Goal: Task Accomplishment & Management: Use online tool/utility

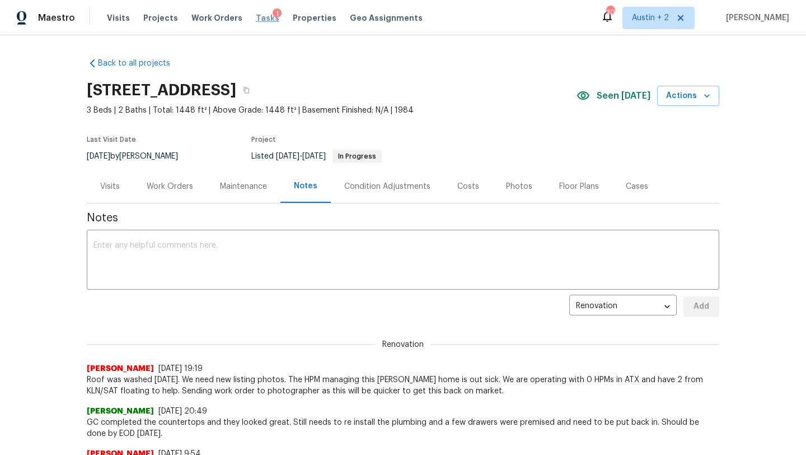
click at [259, 18] on span "Tasks" at bounding box center [268, 18] width 24 height 8
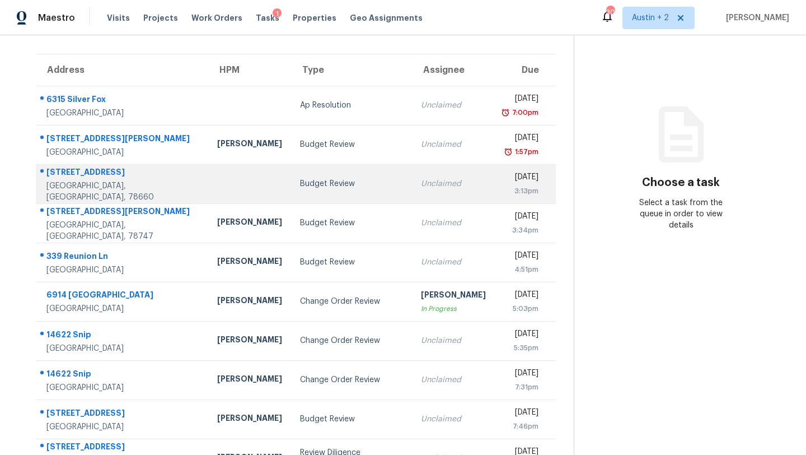
scroll to position [128, 0]
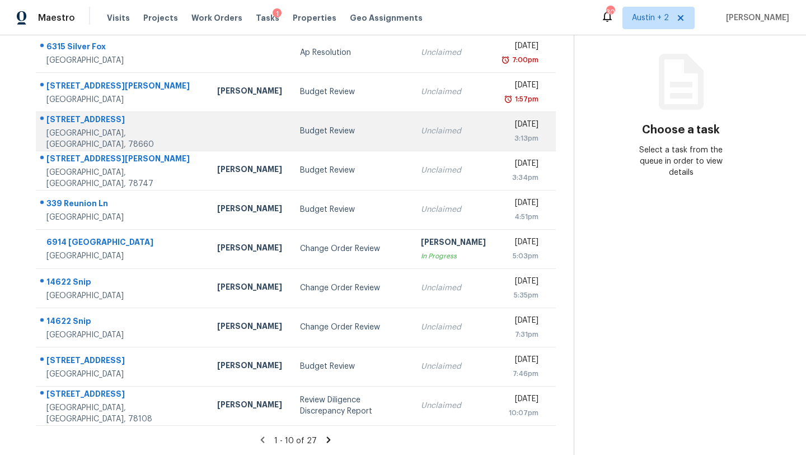
click at [291, 259] on td "Change Order Review" at bounding box center [351, 248] width 121 height 39
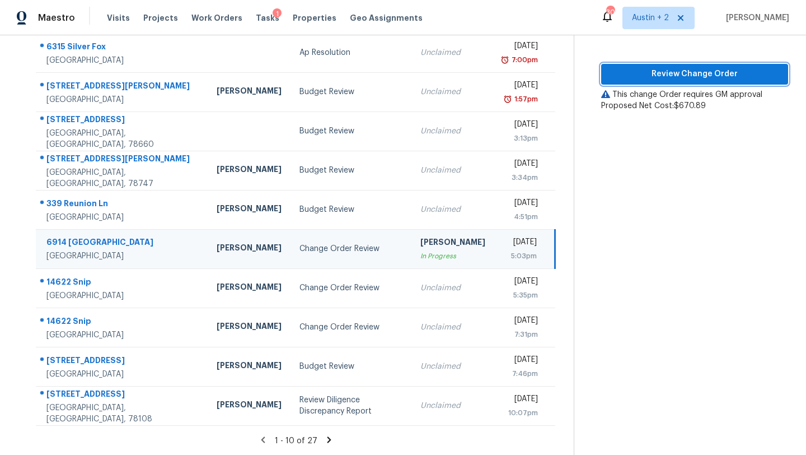
click at [667, 75] on span "Review Change Order" at bounding box center [694, 74] width 169 height 14
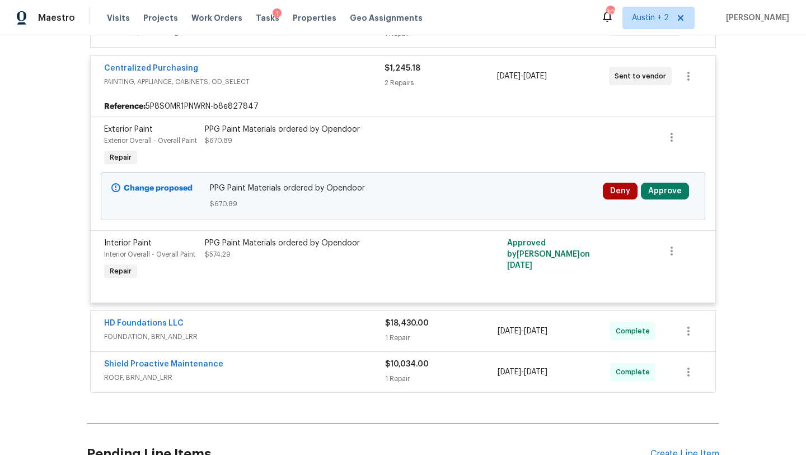
scroll to position [513, 0]
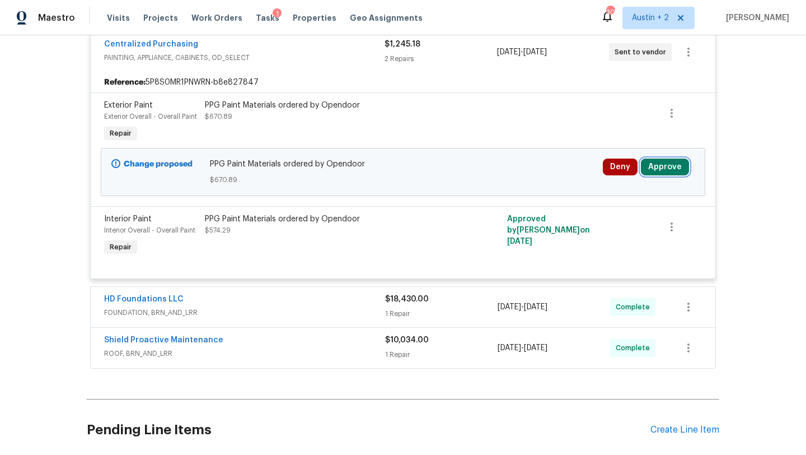
click at [665, 165] on button "Approve" at bounding box center [665, 166] width 48 height 17
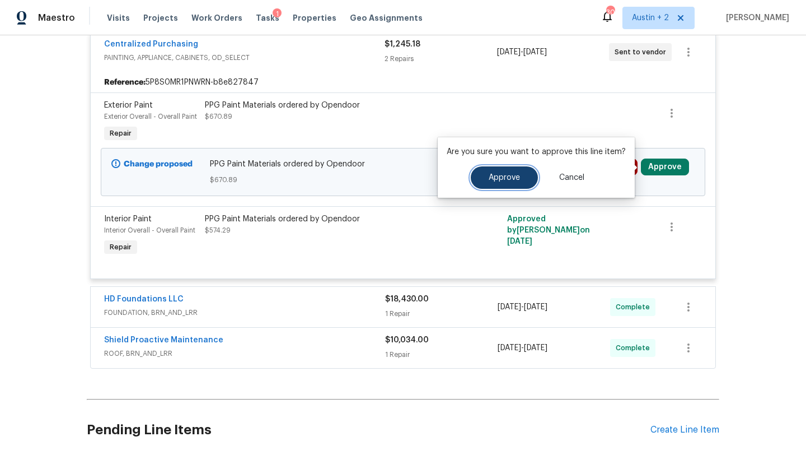
click at [511, 175] on span "Approve" at bounding box center [504, 178] width 31 height 8
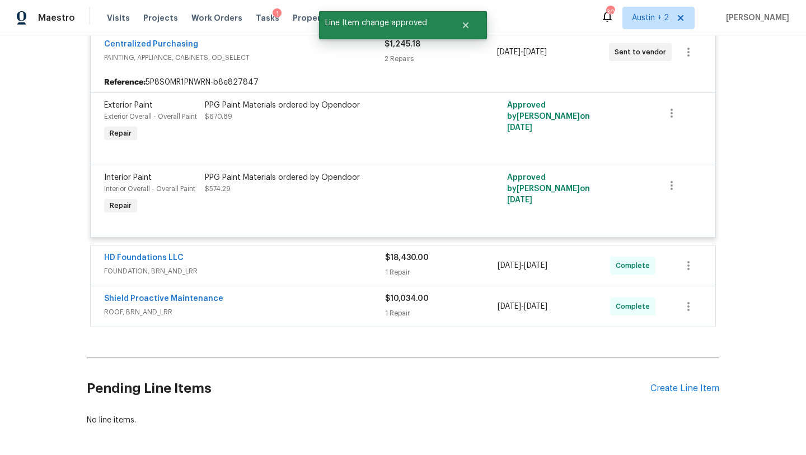
scroll to position [560, 0]
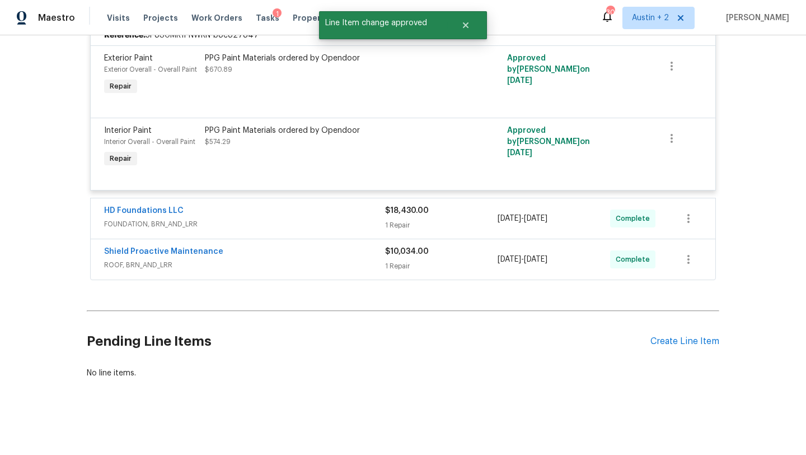
click at [360, 221] on span "FOUNDATION, BRN_AND_LRR" at bounding box center [244, 223] width 281 height 11
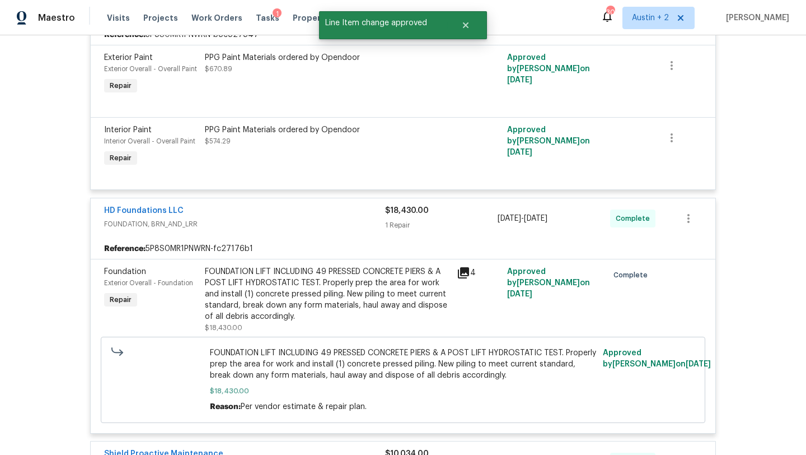
scroll to position [764, 0]
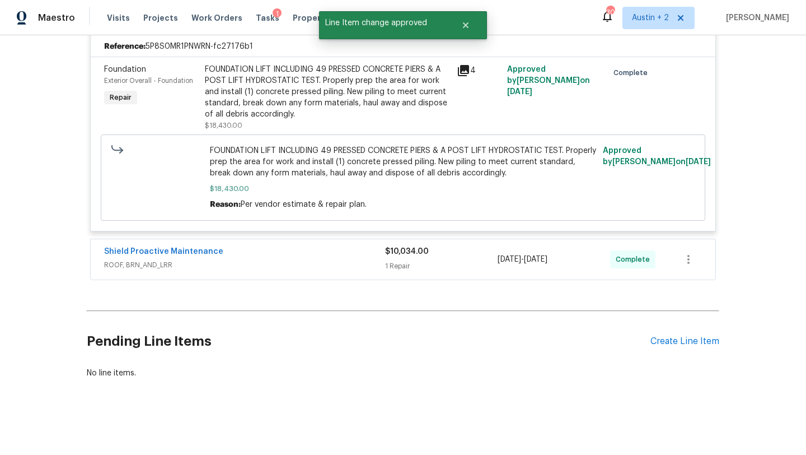
click at [352, 250] on div "Shield Proactive Maintenance" at bounding box center [244, 252] width 281 height 13
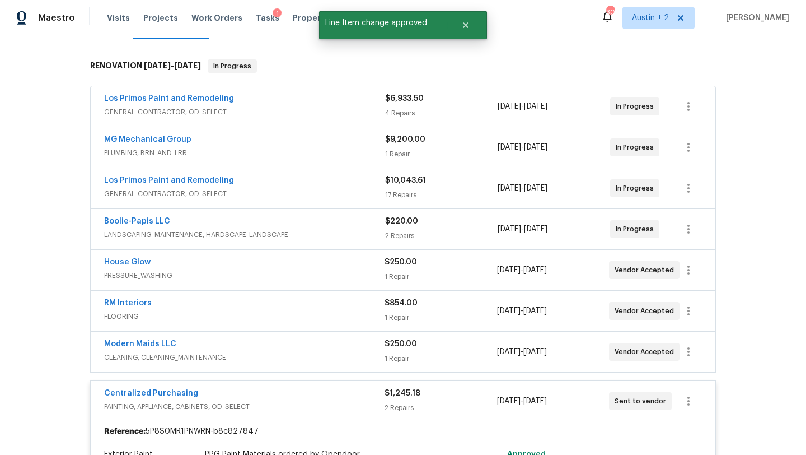
scroll to position [0, 0]
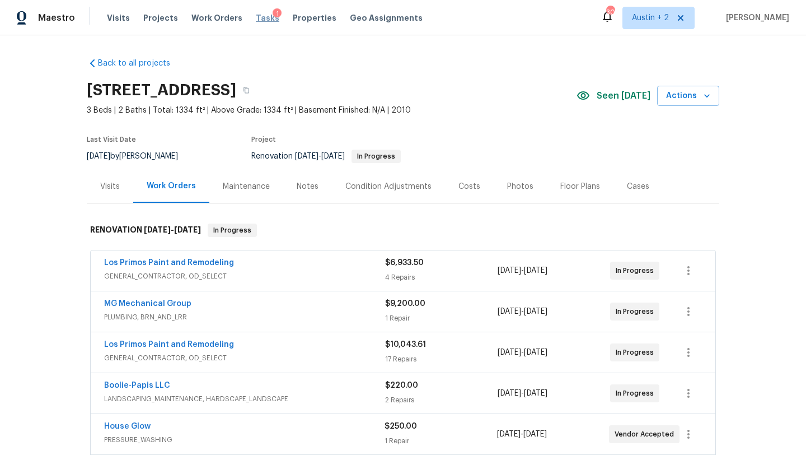
click at [256, 20] on span "Tasks" at bounding box center [268, 18] width 24 height 8
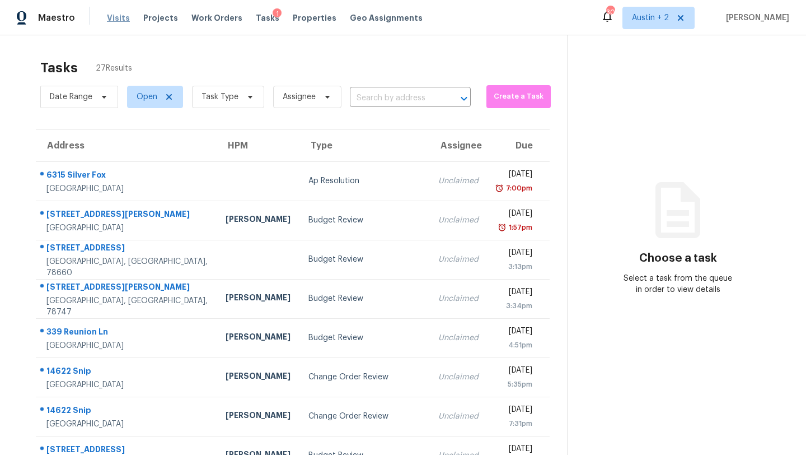
click at [121, 18] on span "Visits" at bounding box center [118, 17] width 23 height 11
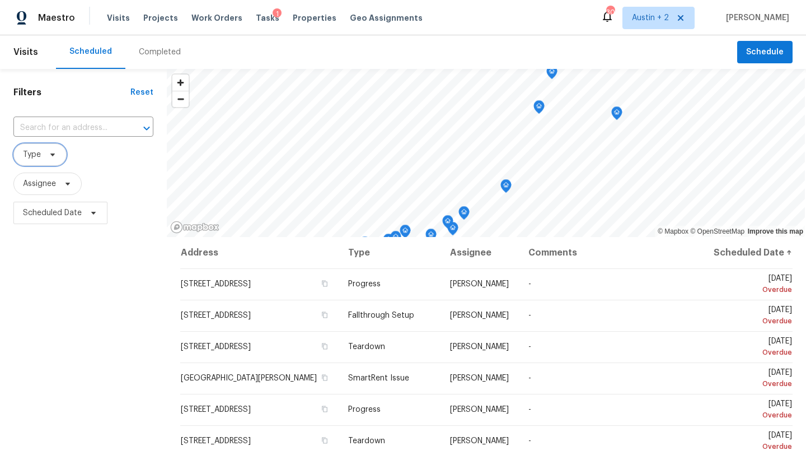
click at [48, 158] on icon at bounding box center [52, 154] width 9 height 9
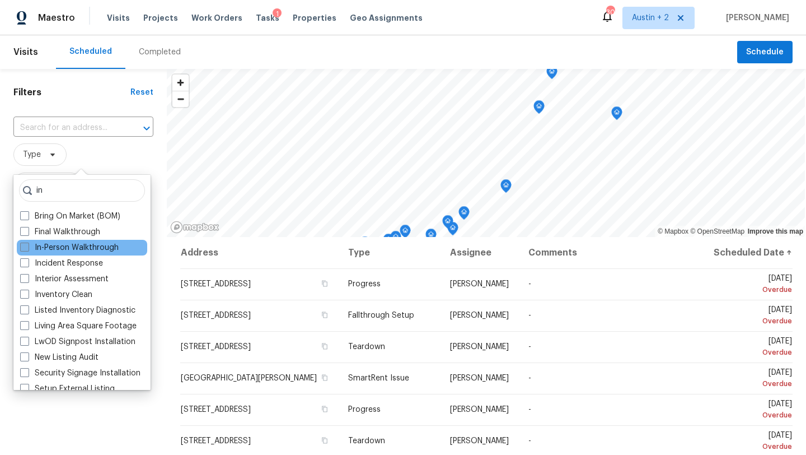
type input "in"
click at [59, 246] on label "In-Person Walkthrough" at bounding box center [69, 247] width 99 height 11
click at [27, 246] on input "In-Person Walkthrough" at bounding box center [23, 245] width 7 height 7
checkbox input "true"
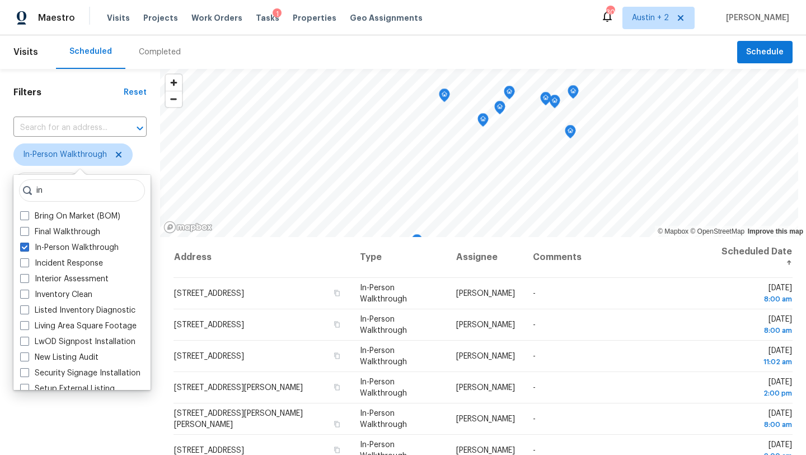
click at [211, 52] on div "Scheduled Completed" at bounding box center [396, 52] width 681 height 34
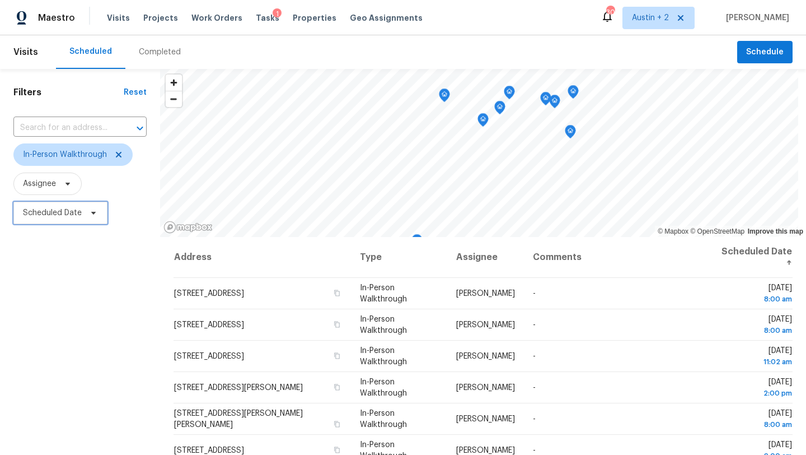
click at [74, 223] on span "Scheduled Date" at bounding box center [60, 213] width 94 height 22
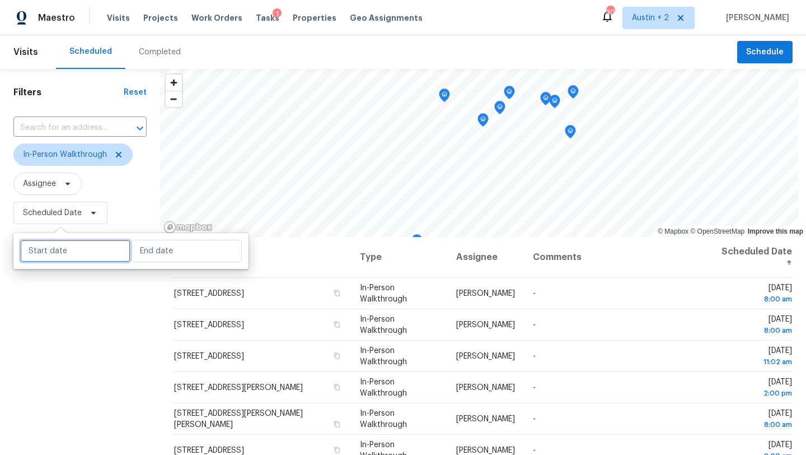
click at [71, 244] on input "text" at bounding box center [75, 251] width 110 height 22
select select "8"
select select "2025"
select select "9"
select select "2025"
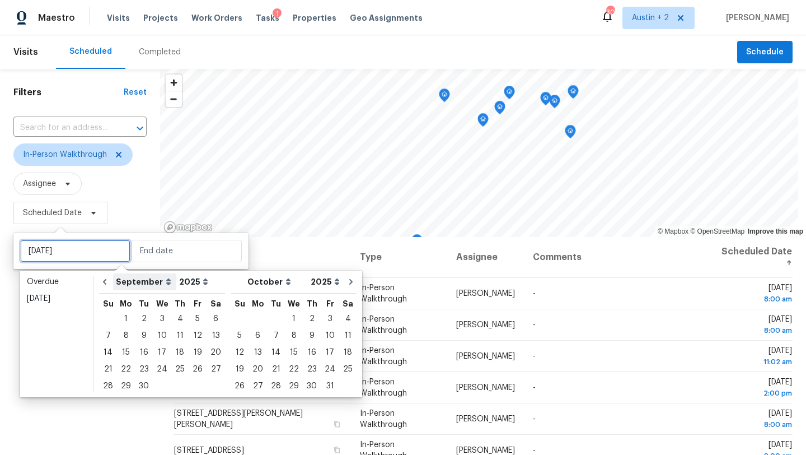
type input "Thu, Sep 04"
click at [129, 368] on div "22" at bounding box center [126, 369] width 18 height 16
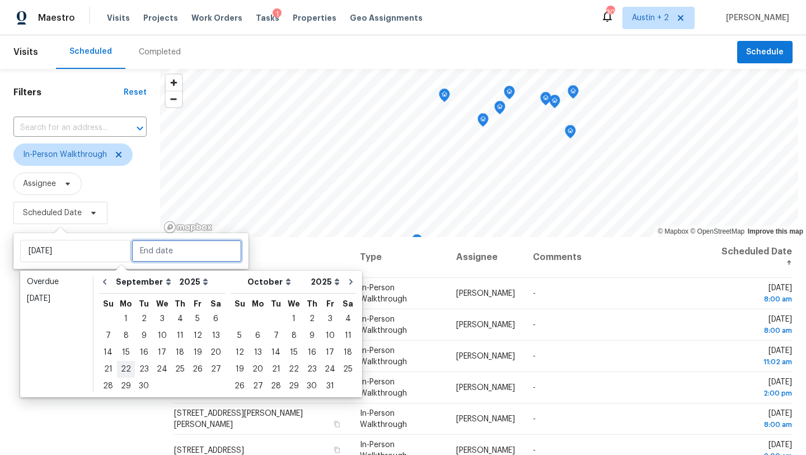
type input "Mon, Sep 22"
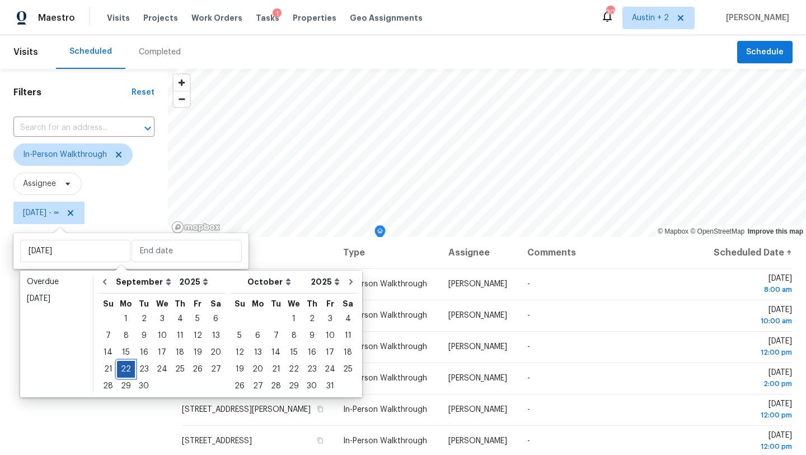
click at [129, 368] on div "22" at bounding box center [126, 369] width 18 height 16
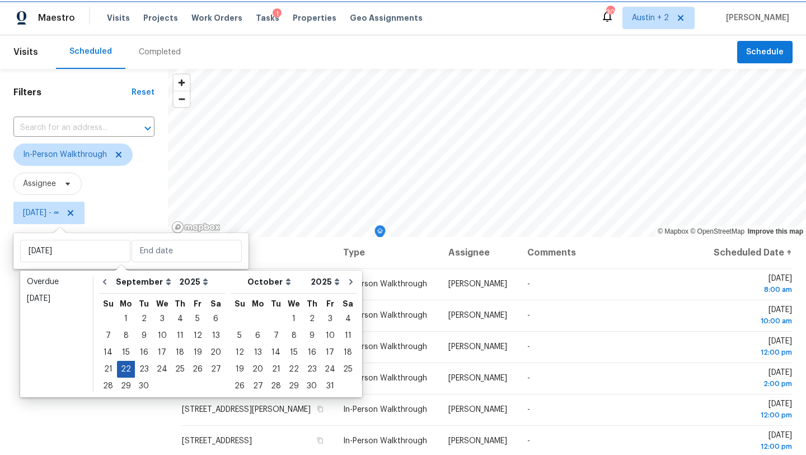
type input "Mon, Sep 22"
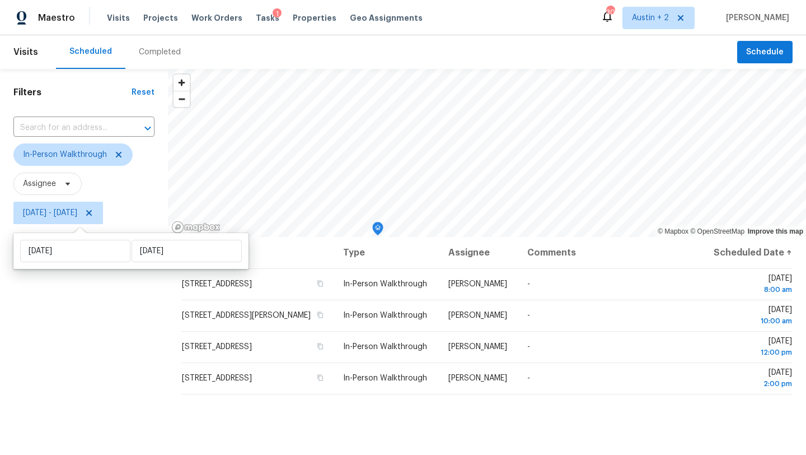
click at [83, 354] on div "Filters Reset ​ In-Person Walkthrough Assignee Mon, Sep 22 - Mon, Sep 22" at bounding box center [84, 335] width 168 height 532
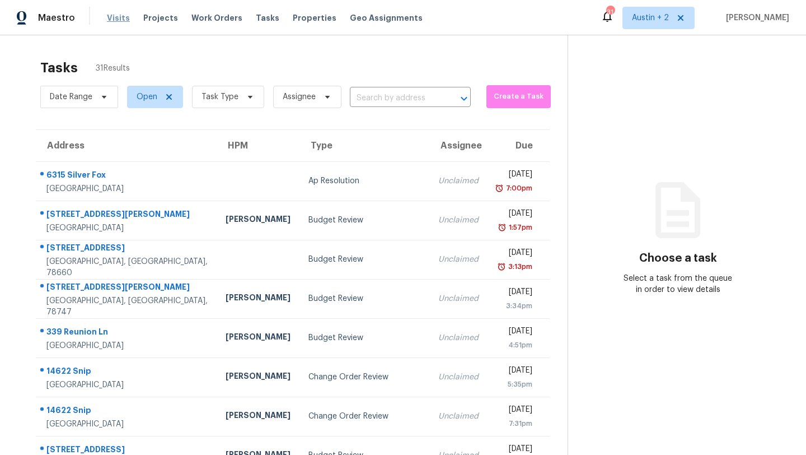
click at [112, 18] on span "Visits" at bounding box center [118, 17] width 23 height 11
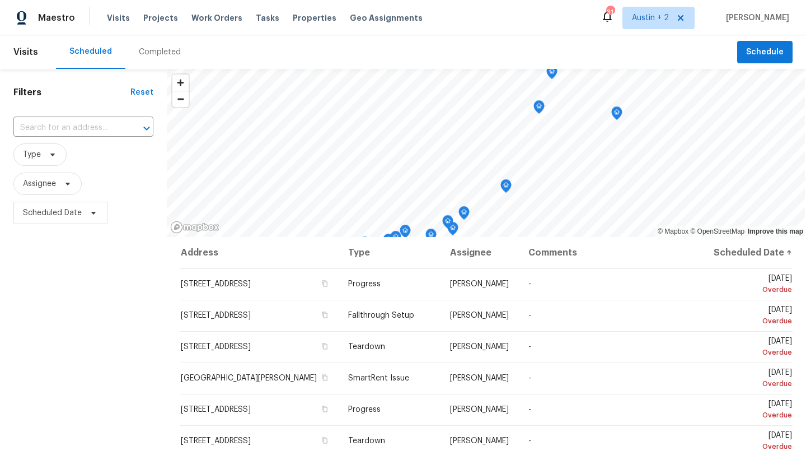
click at [149, 48] on div "Completed" at bounding box center [160, 51] width 42 height 11
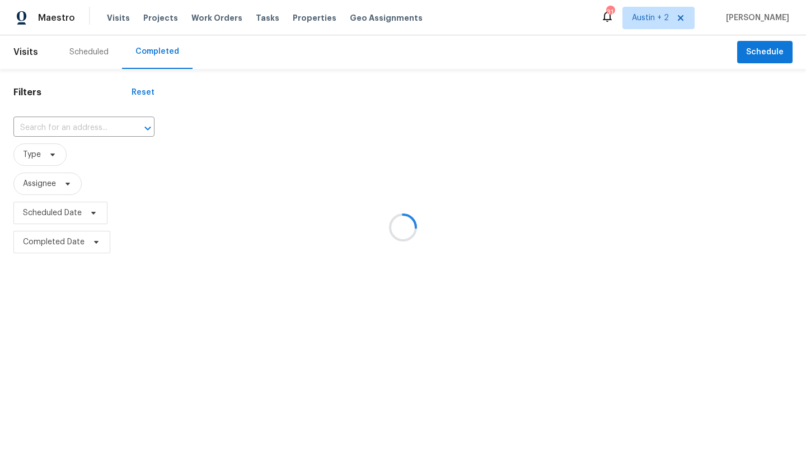
click at [48, 127] on div at bounding box center [403, 227] width 806 height 455
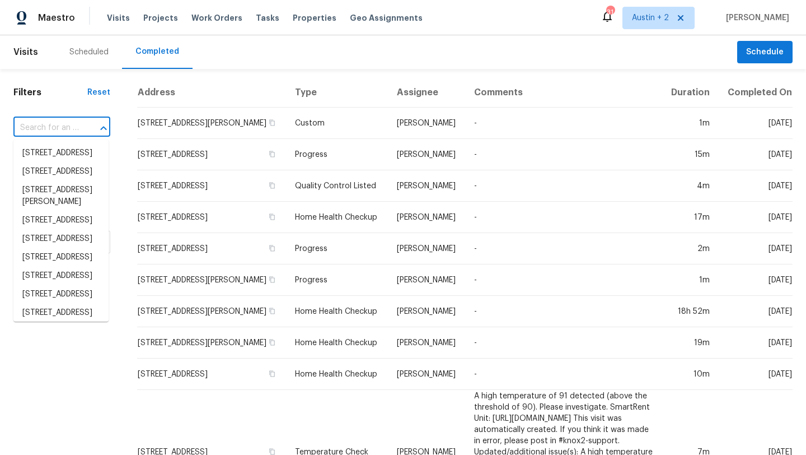
click at [50, 126] on input "text" at bounding box center [46, 127] width 66 height 17
paste input "[STREET_ADDRESS]"
type input "[STREET_ADDRESS]"
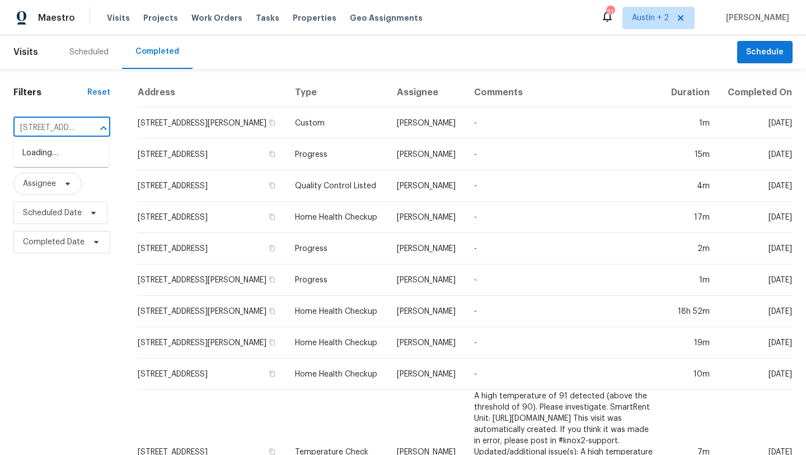
scroll to position [0, 66]
click at [47, 160] on li "[STREET_ADDRESS]" at bounding box center [60, 153] width 95 height 18
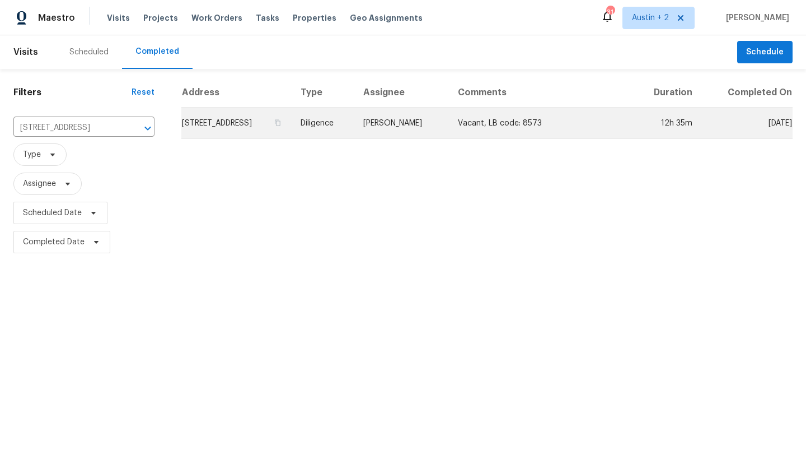
click at [250, 122] on td "[STREET_ADDRESS]" at bounding box center [236, 122] width 110 height 31
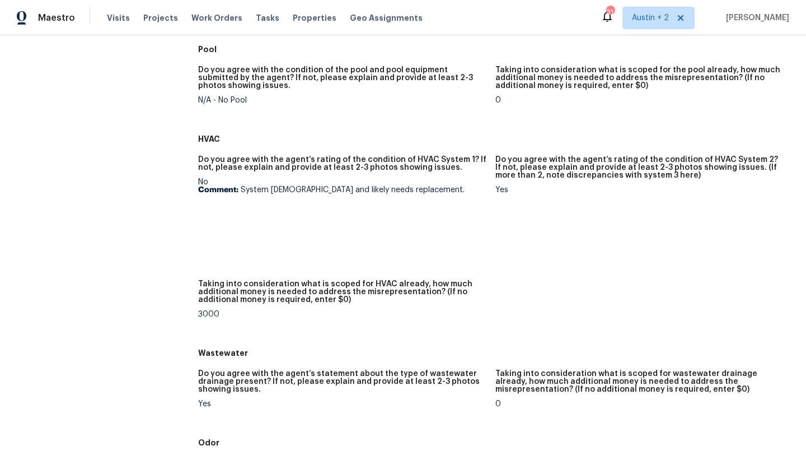
scroll to position [786, 0]
click at [226, 232] on img at bounding box center [218, 223] width 36 height 36
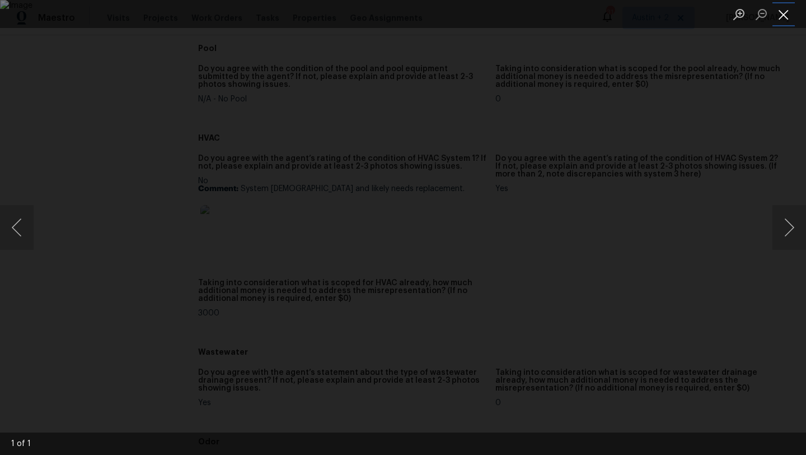
click at [787, 14] on button "Close lightbox" at bounding box center [784, 14] width 22 height 20
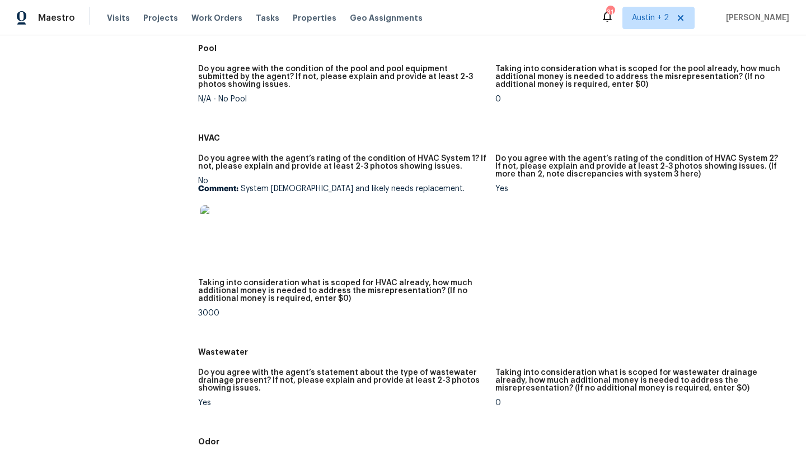
click at [214, 225] on img at bounding box center [218, 223] width 36 height 36
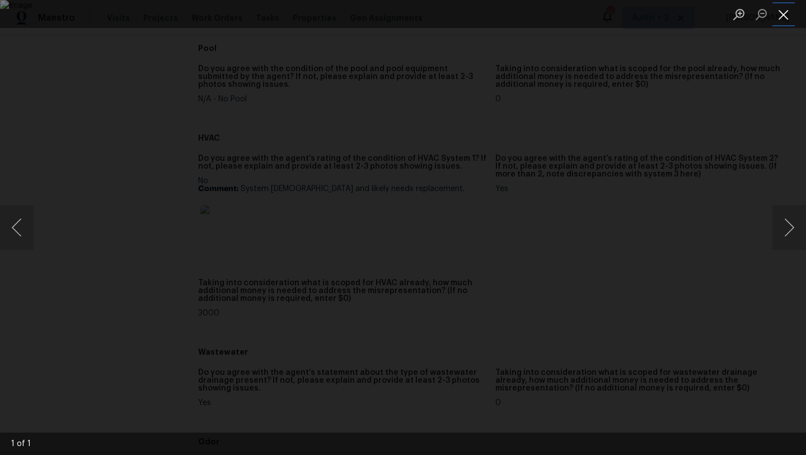
click at [788, 21] on button "Close lightbox" at bounding box center [784, 14] width 22 height 20
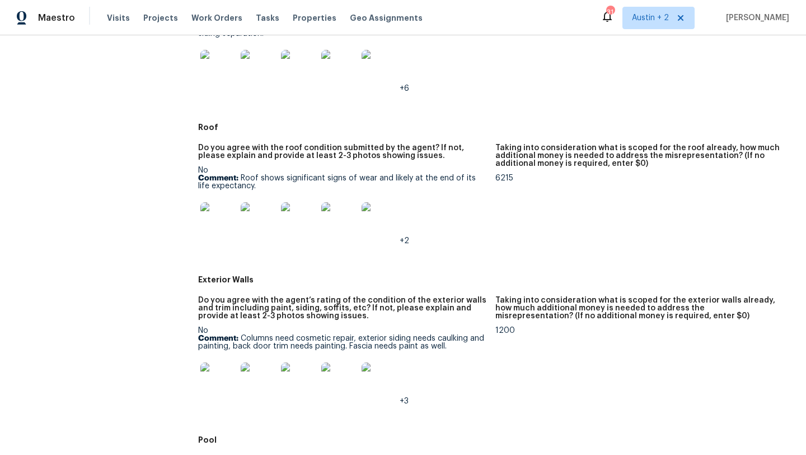
scroll to position [438, 0]
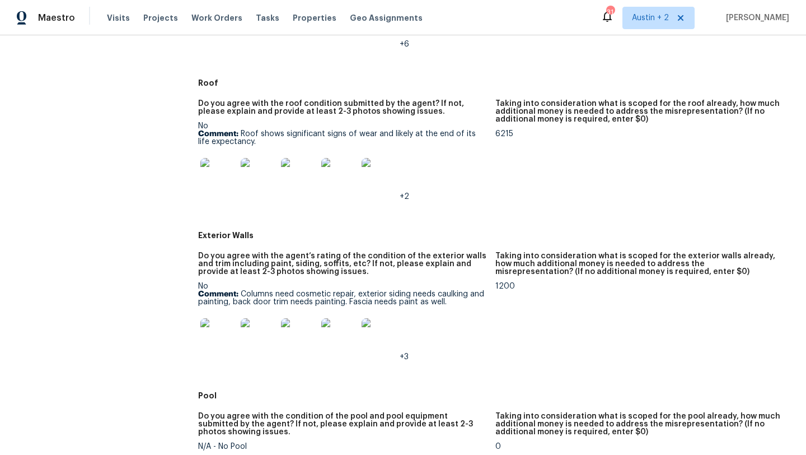
click at [224, 179] on img at bounding box center [218, 176] width 36 height 36
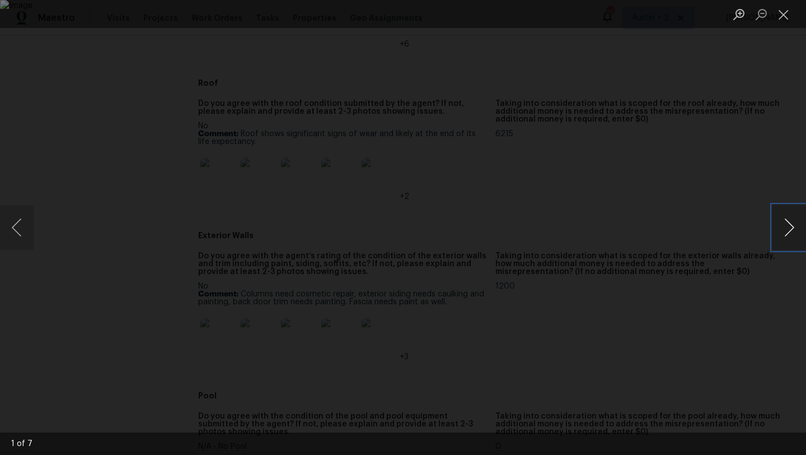
click at [787, 232] on button "Next image" at bounding box center [790, 227] width 34 height 45
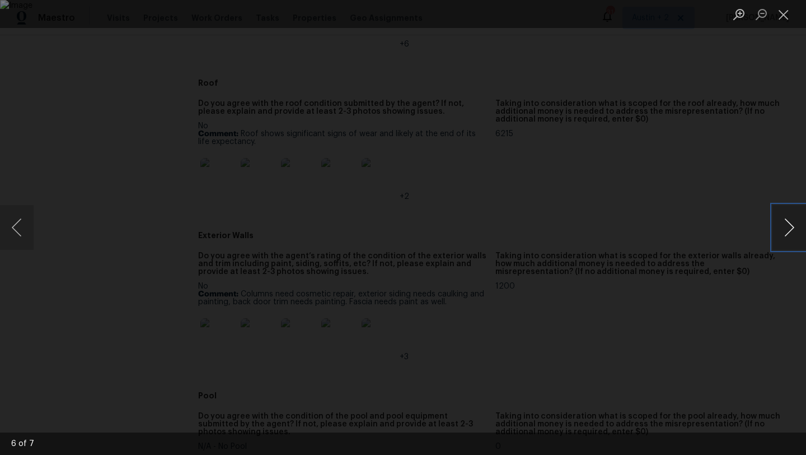
click at [787, 232] on button "Next image" at bounding box center [790, 227] width 34 height 45
click at [787, 231] on button "Next image" at bounding box center [790, 227] width 34 height 45
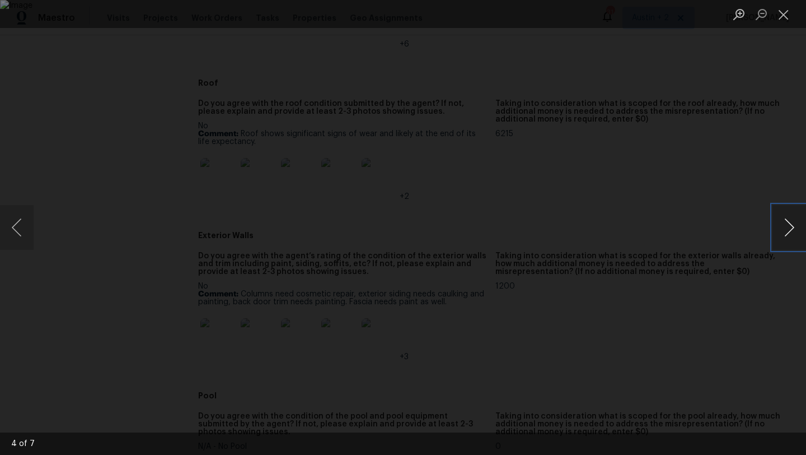
click at [787, 231] on button "Next image" at bounding box center [790, 227] width 34 height 45
click at [787, 232] on button "Next image" at bounding box center [790, 227] width 34 height 45
click at [22, 217] on button "Previous image" at bounding box center [17, 227] width 34 height 45
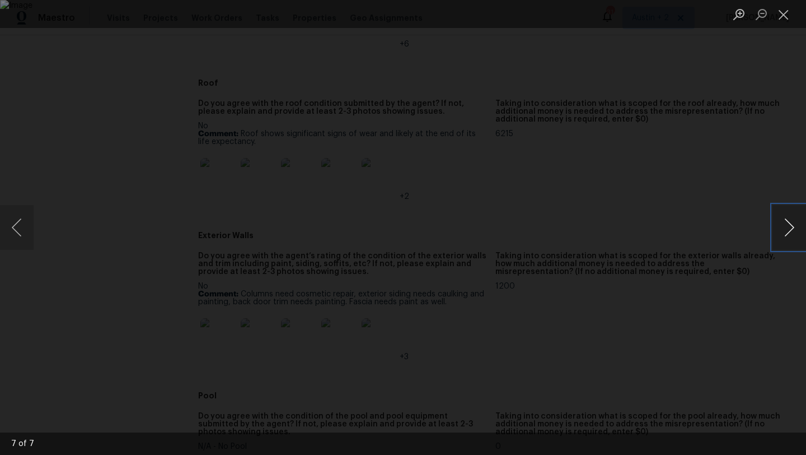
click at [784, 230] on button "Next image" at bounding box center [790, 227] width 34 height 45
click at [784, 229] on button "Next image" at bounding box center [790, 227] width 34 height 45
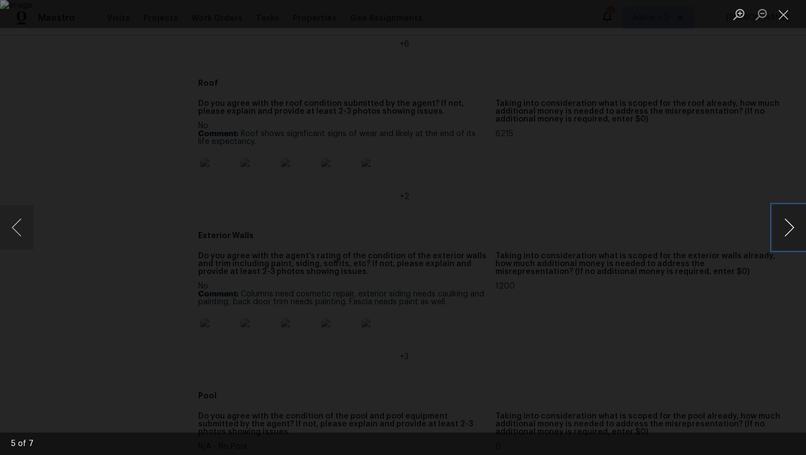
click at [784, 229] on button "Next image" at bounding box center [790, 227] width 34 height 45
click at [784, 228] on button "Next image" at bounding box center [790, 227] width 34 height 45
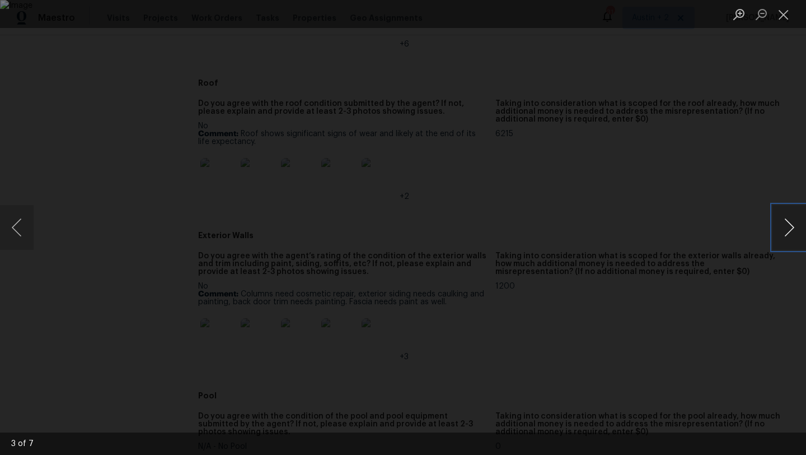
click at [784, 228] on button "Next image" at bounding box center [790, 227] width 34 height 45
click at [793, 234] on button "Next image" at bounding box center [790, 227] width 34 height 45
click at [790, 235] on button "Next image" at bounding box center [790, 227] width 34 height 45
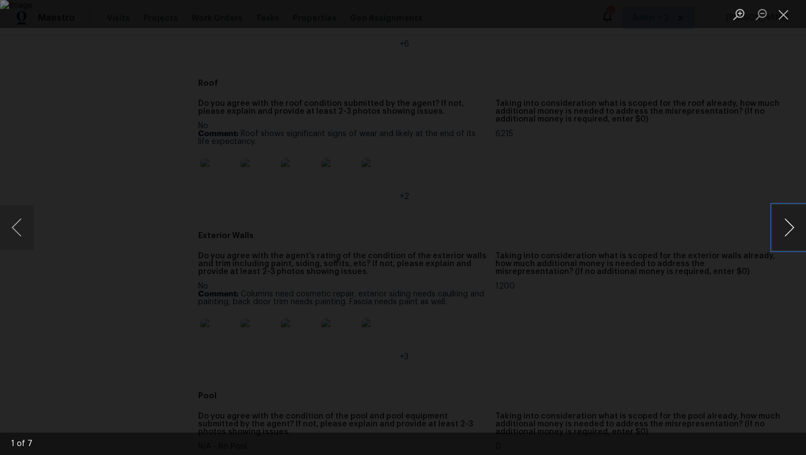
click at [790, 233] on button "Next image" at bounding box center [790, 227] width 34 height 45
click at [784, 18] on button "Close lightbox" at bounding box center [784, 14] width 22 height 20
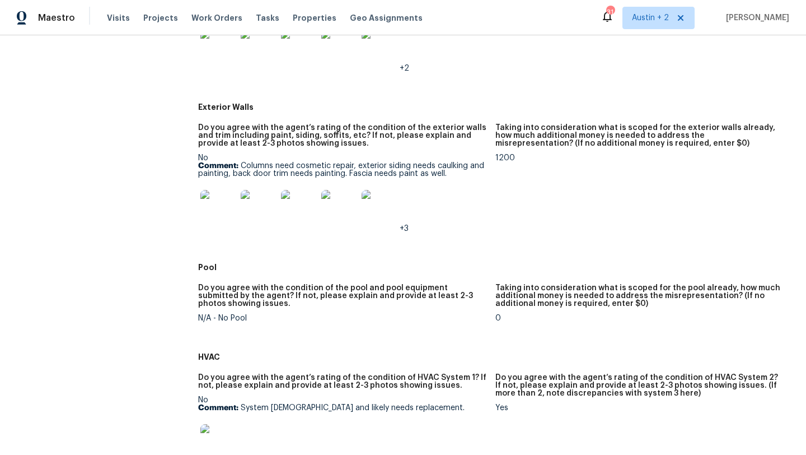
scroll to position [498, 0]
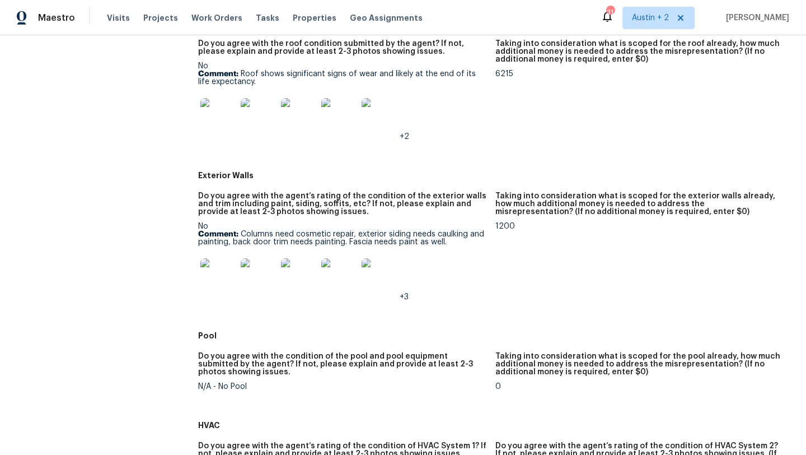
click at [256, 122] on img at bounding box center [259, 116] width 36 height 36
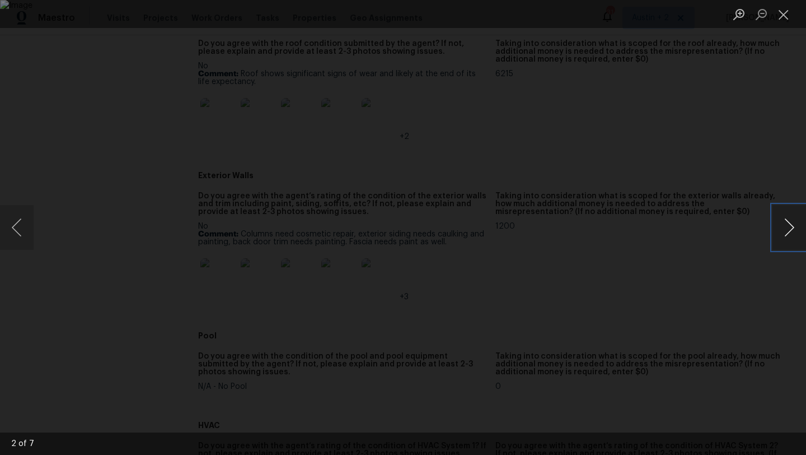
click at [782, 225] on button "Next image" at bounding box center [790, 227] width 34 height 45
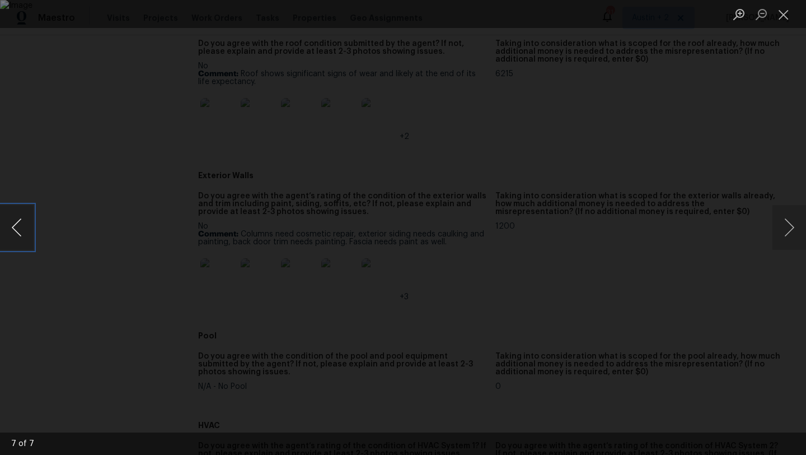
click at [17, 228] on button "Previous image" at bounding box center [17, 227] width 34 height 45
click at [768, 226] on div "Lightbox" at bounding box center [403, 227] width 806 height 455
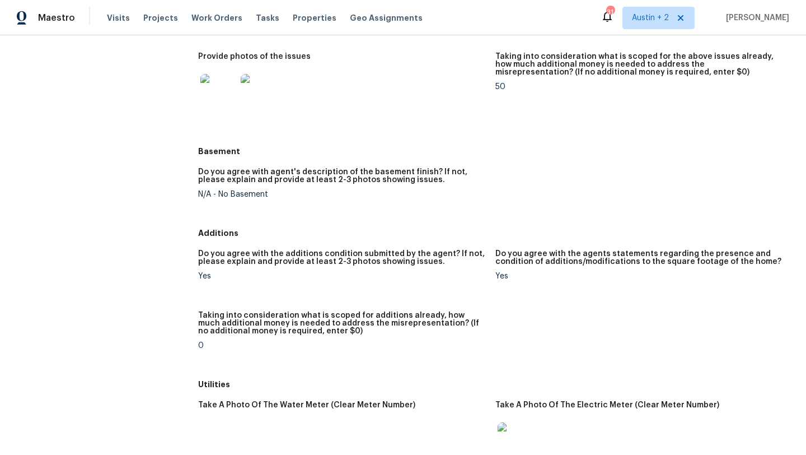
scroll to position [1465, 0]
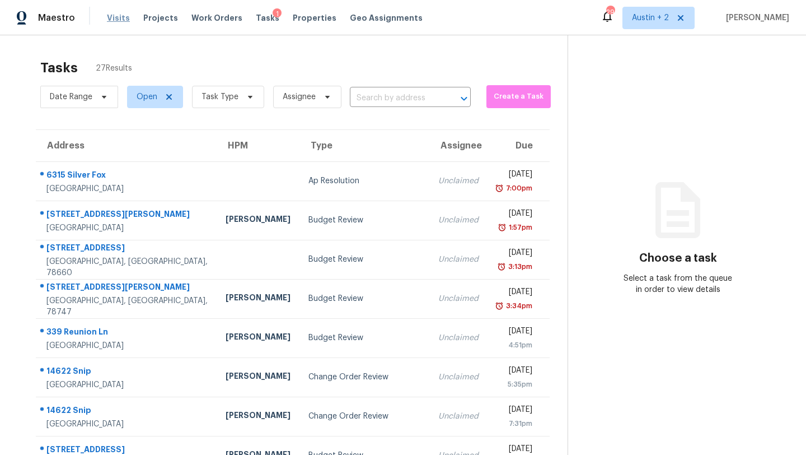
click at [117, 18] on span "Visits" at bounding box center [118, 17] width 23 height 11
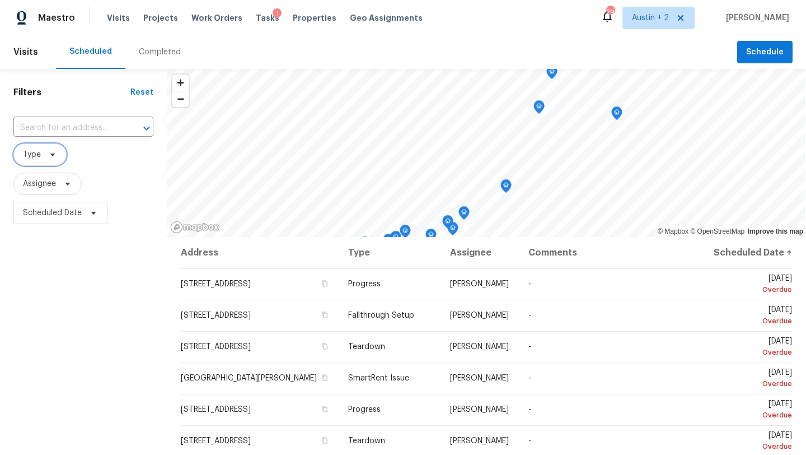
click at [56, 156] on icon at bounding box center [52, 154] width 9 height 9
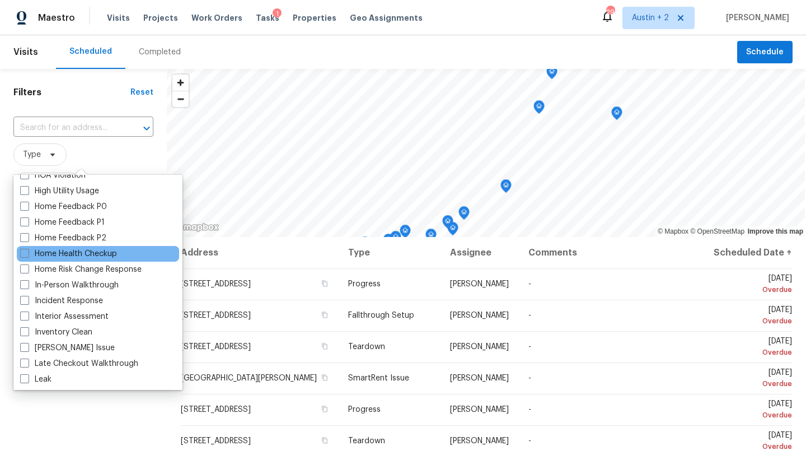
scroll to position [394, 0]
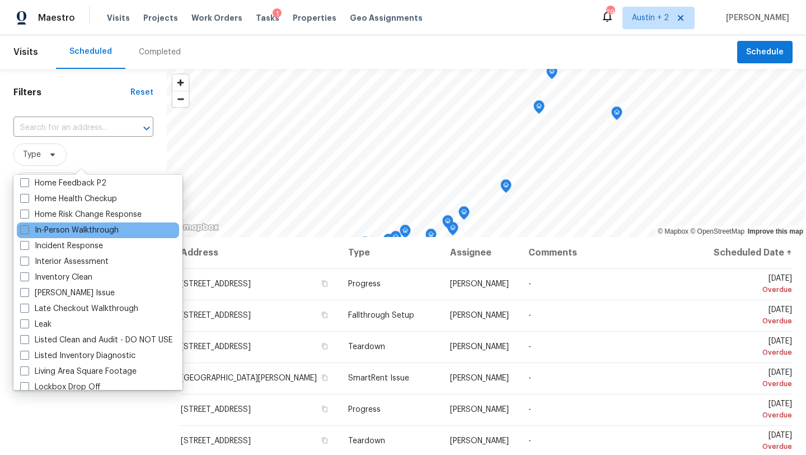
click at [90, 228] on label "In-Person Walkthrough" at bounding box center [69, 230] width 99 height 11
click at [27, 228] on input "In-Person Walkthrough" at bounding box center [23, 228] width 7 height 7
checkbox input "true"
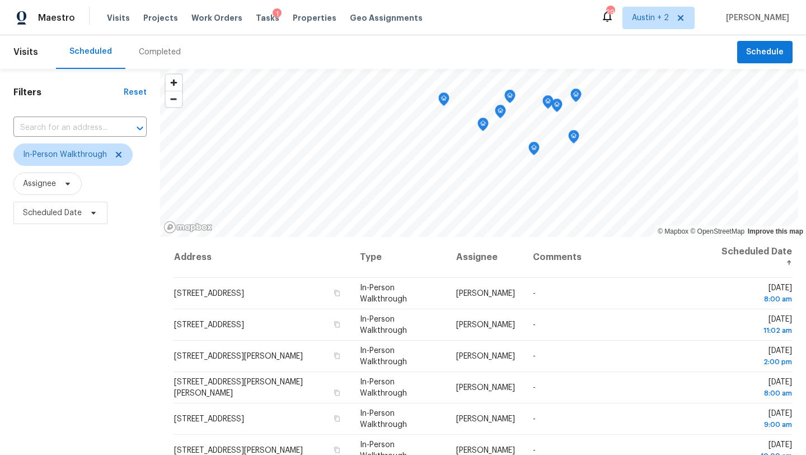
click at [194, 46] on div "Scheduled Completed" at bounding box center [396, 52] width 681 height 34
click at [76, 180] on span "Assignee" at bounding box center [47, 183] width 68 height 22
click at [111, 179] on span "Assignee" at bounding box center [79, 183] width 133 height 22
click at [105, 220] on span "Scheduled Date" at bounding box center [60, 213] width 94 height 22
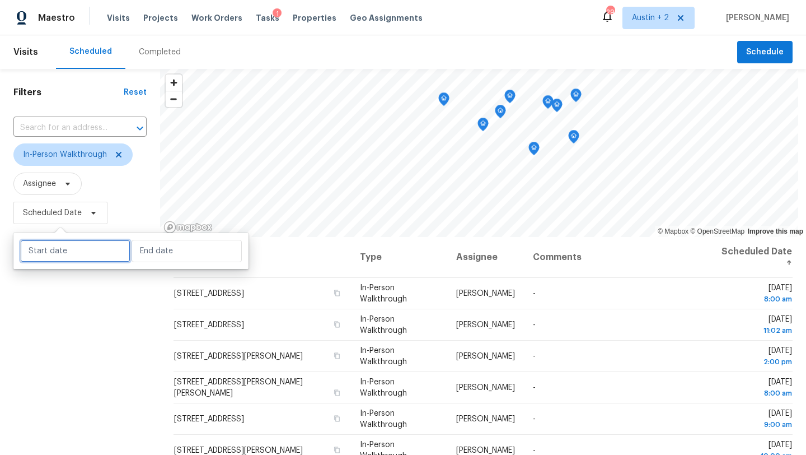
click at [87, 249] on input "text" at bounding box center [75, 251] width 110 height 22
select select "8"
select select "2025"
select select "9"
select select "2025"
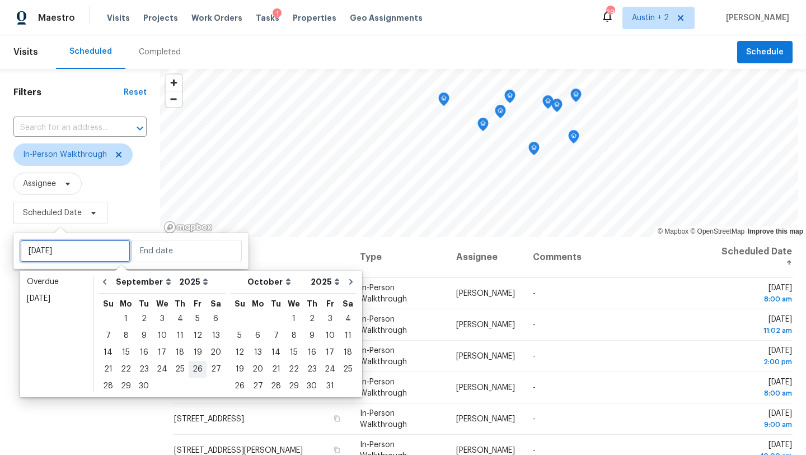
type input "Fri, Sep 26"
click at [192, 353] on div "19" at bounding box center [198, 352] width 18 height 16
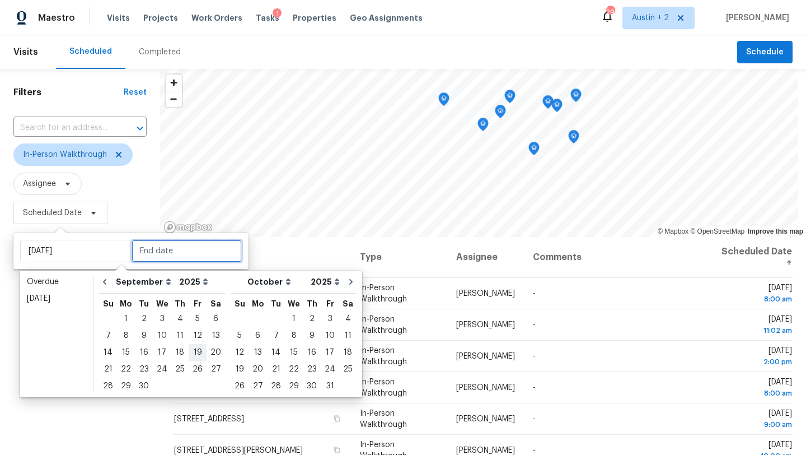
type input "Fri, Sep 19"
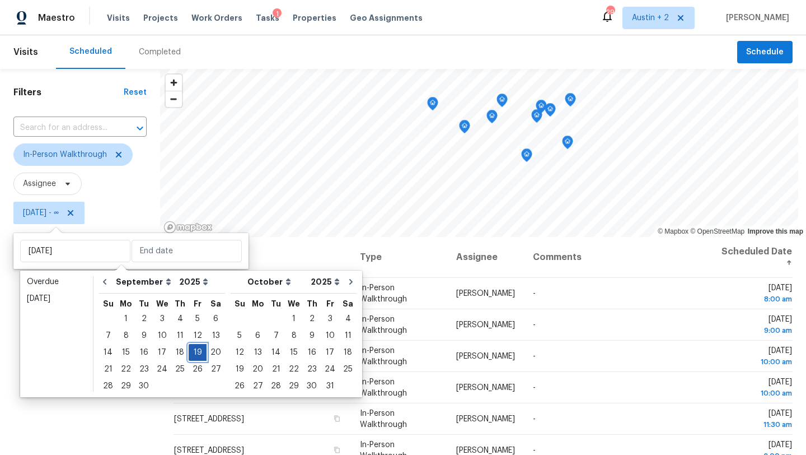
click at [192, 353] on div "19" at bounding box center [198, 352] width 18 height 16
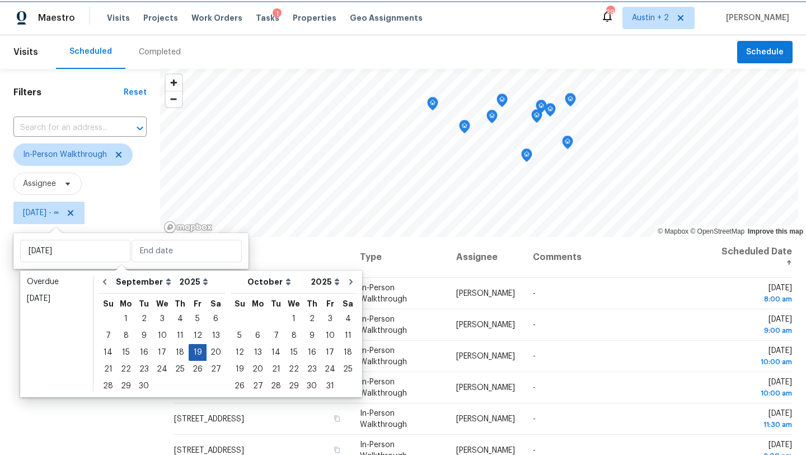
type input "Fri, Sep 19"
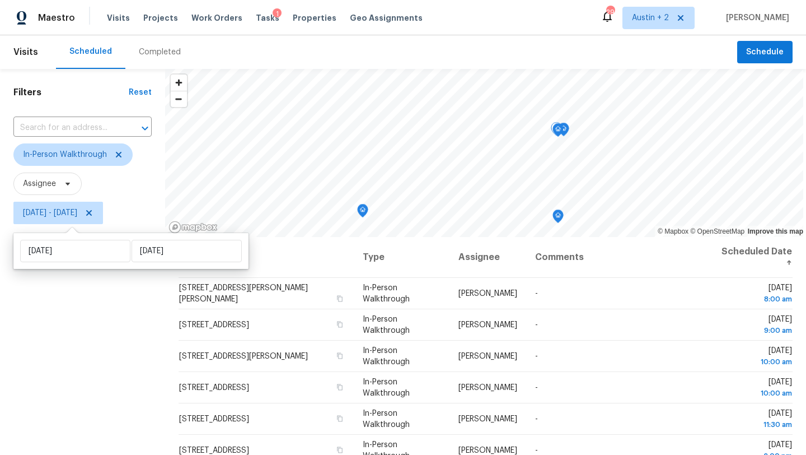
click at [118, 351] on div "Filters Reset ​ In-Person Walkthrough Assignee Fri, Sep 19 - Fri, Sep 19" at bounding box center [82, 335] width 165 height 532
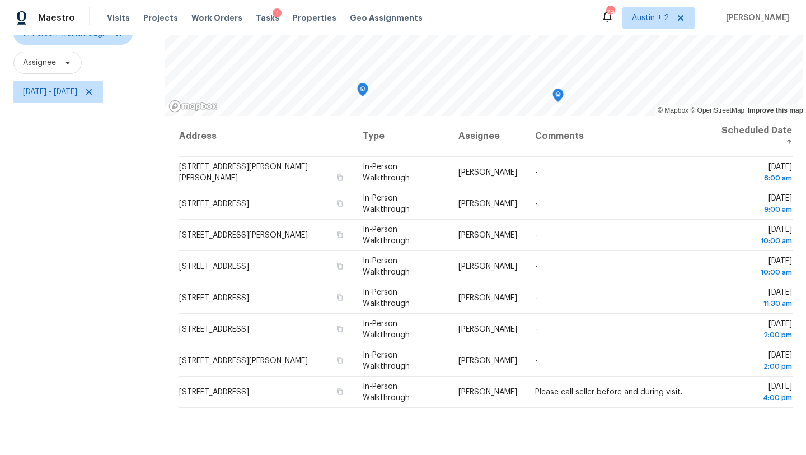
scroll to position [120, 0]
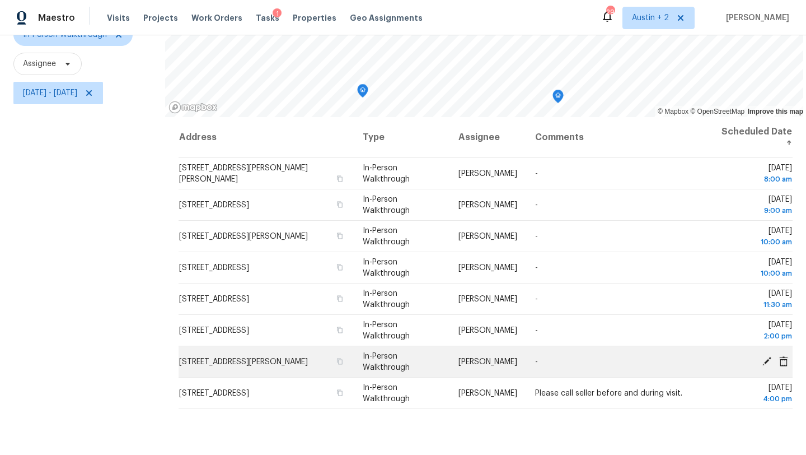
click at [766, 357] on icon at bounding box center [767, 361] width 10 height 10
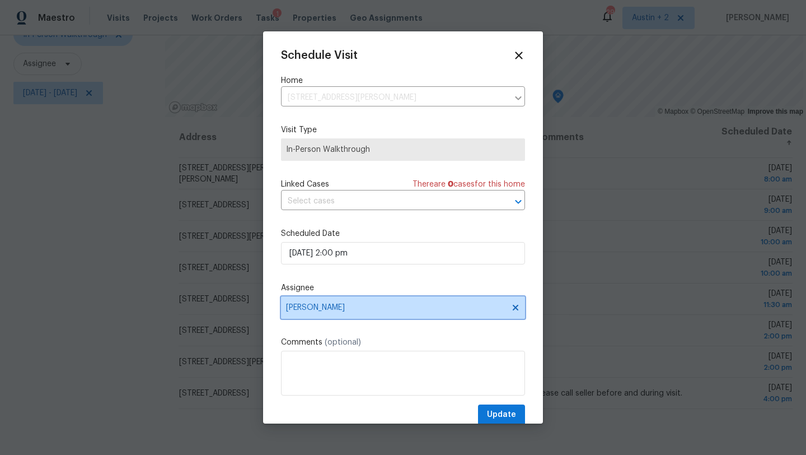
click at [394, 312] on span "[PERSON_NAME]" at bounding box center [395, 307] width 219 height 9
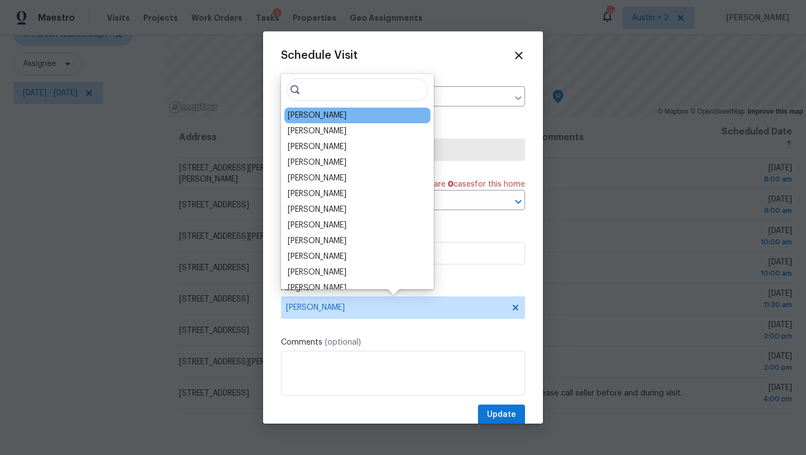
click at [326, 120] on div "[PERSON_NAME]" at bounding box center [317, 115] width 59 height 11
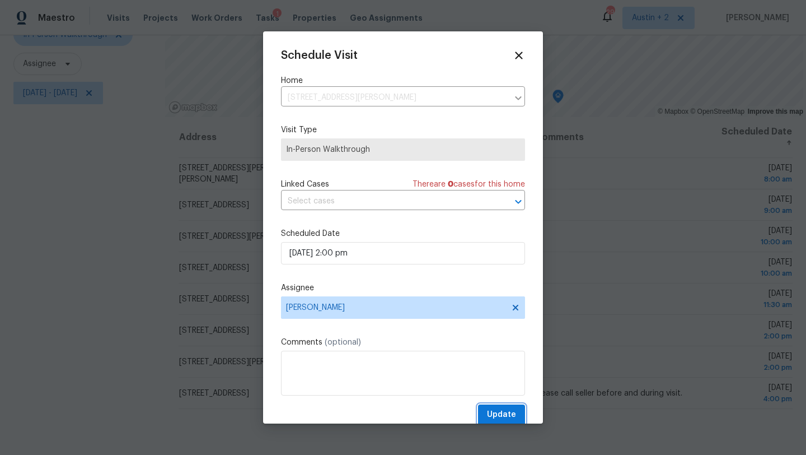
click at [490, 410] on span "Update" at bounding box center [501, 415] width 29 height 14
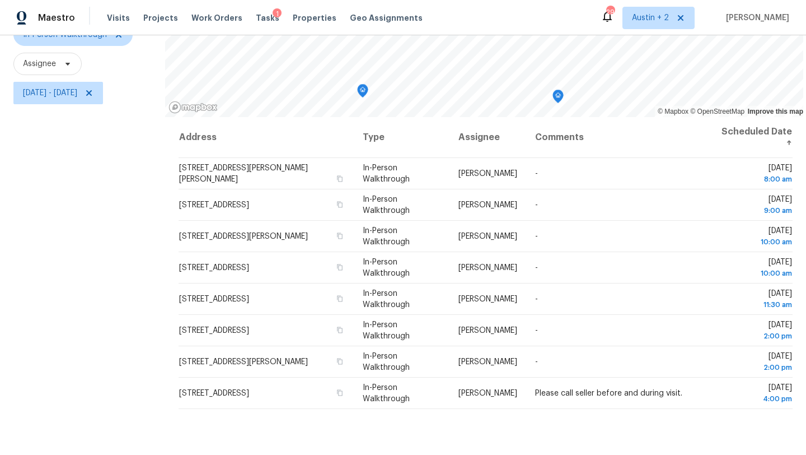
click at [574, 424] on div "Address Type Assignee Comments Scheduled Date ↑ 149 Rearden Blvd, Jarrell, TX 7…" at bounding box center [485, 299] width 641 height 364
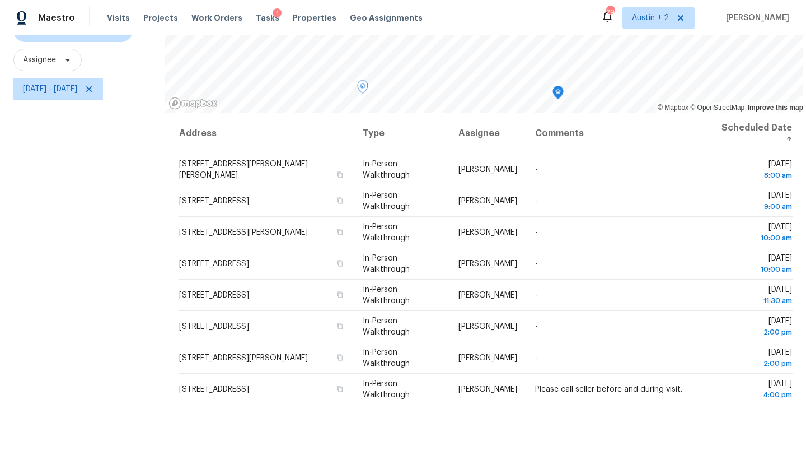
scroll to position [132, 0]
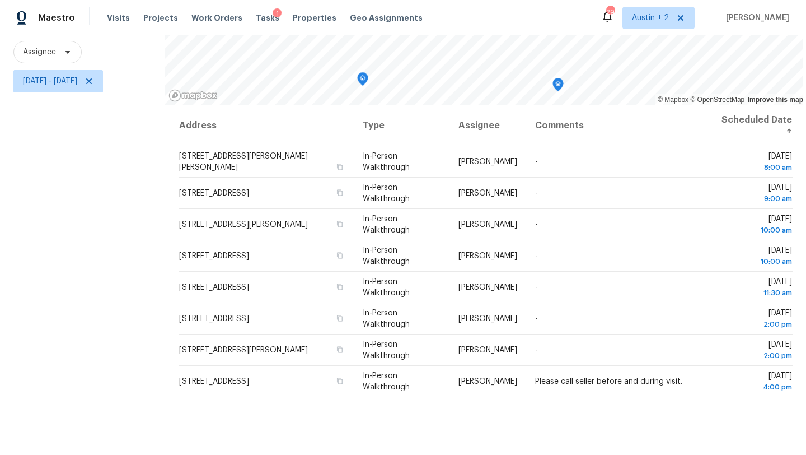
click at [376, 430] on div "Address Type Assignee Comments Scheduled Date ↑ 149 Rearden Blvd, Jarrell, TX 7…" at bounding box center [485, 287] width 641 height 364
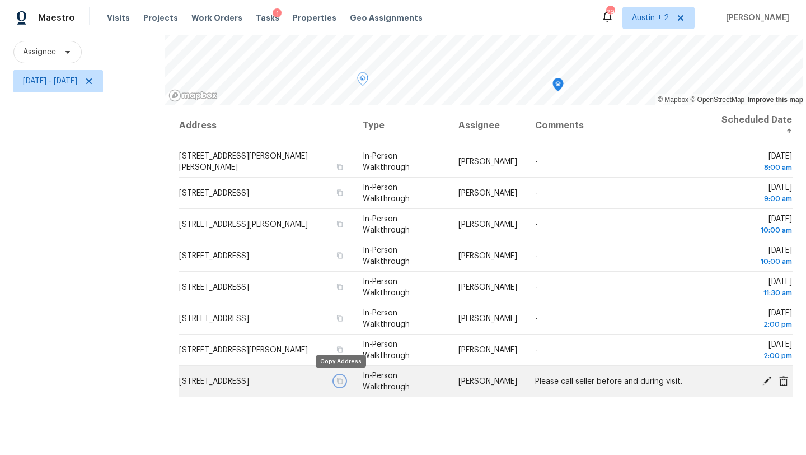
click at [340, 380] on icon "button" at bounding box center [339, 380] width 7 height 7
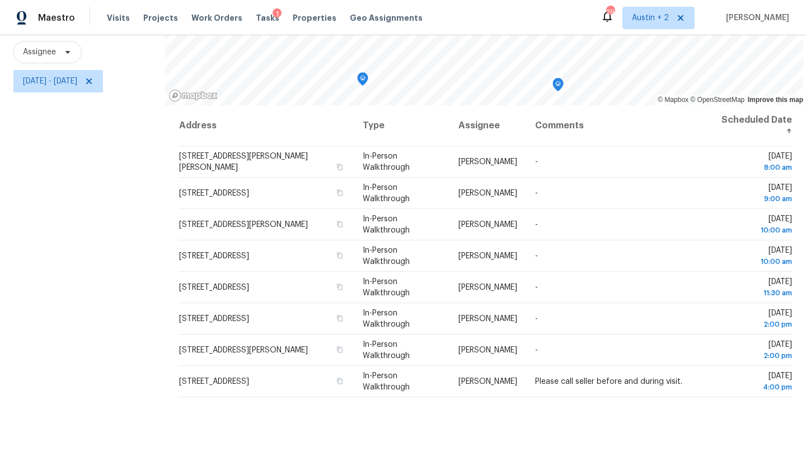
click at [49, 376] on div "Filters Reset ​ In-Person Walkthrough Assignee Fri, Sep 19 - Fri, Sep 19" at bounding box center [82, 203] width 165 height 532
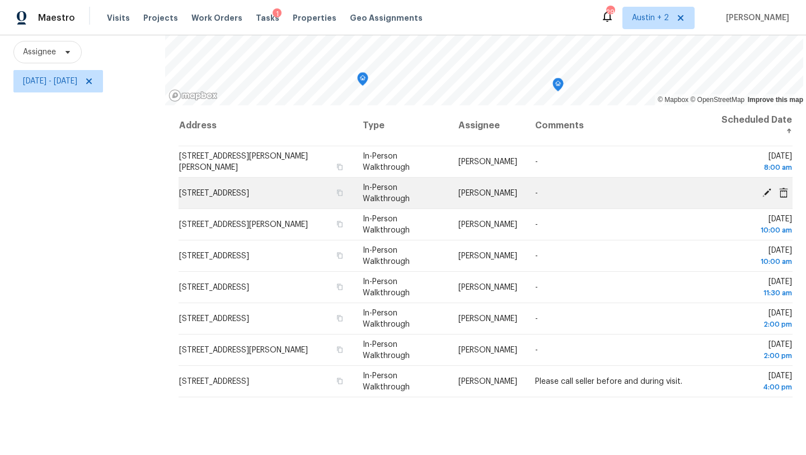
click at [767, 189] on icon at bounding box center [767, 192] width 10 height 10
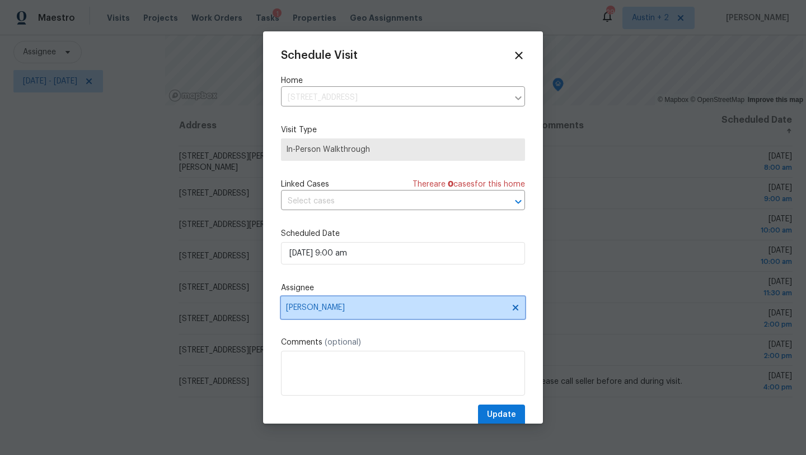
click at [322, 305] on span "[PERSON_NAME]" at bounding box center [395, 307] width 219 height 9
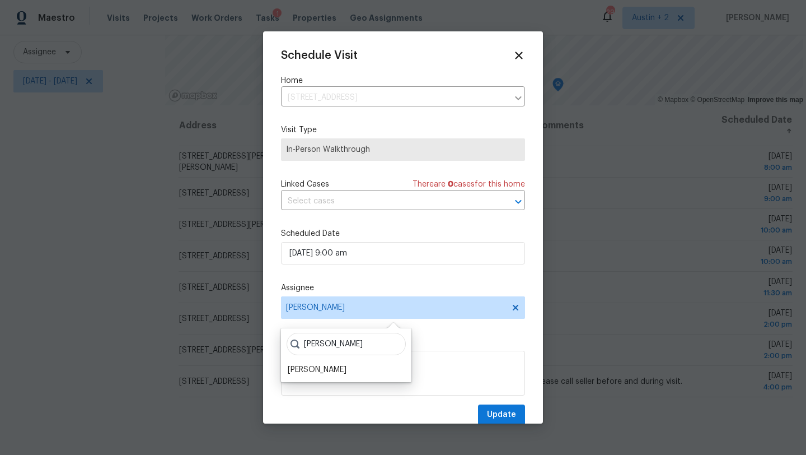
type input "sheila"
click at [318, 377] on div "sheila Sheila Cooksey" at bounding box center [346, 355] width 130 height 54
click at [322, 368] on div "[PERSON_NAME]" at bounding box center [317, 369] width 59 height 11
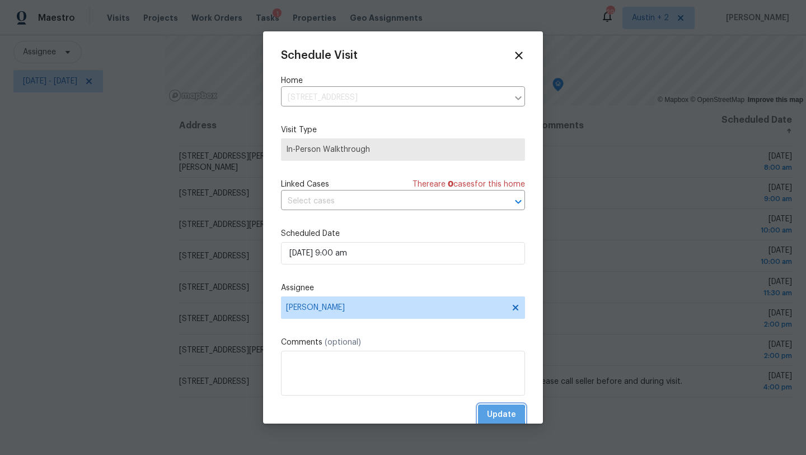
click at [493, 415] on span "Update" at bounding box center [501, 415] width 29 height 14
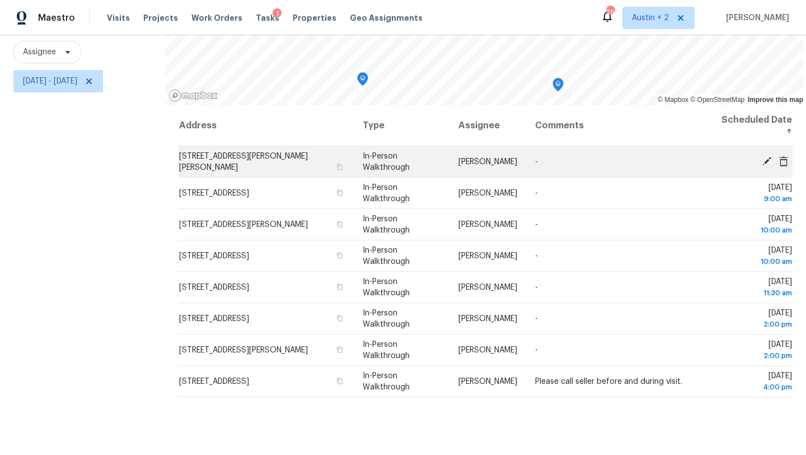
click at [766, 158] on icon at bounding box center [767, 161] width 10 height 10
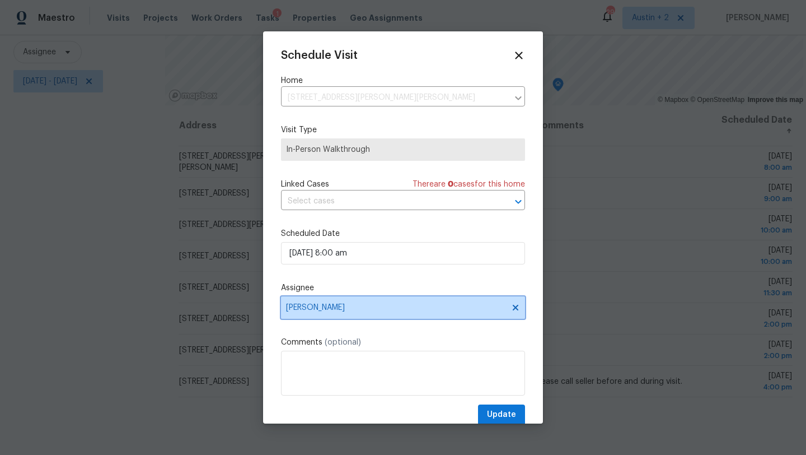
click at [324, 312] on span "[PERSON_NAME]" at bounding box center [395, 307] width 219 height 9
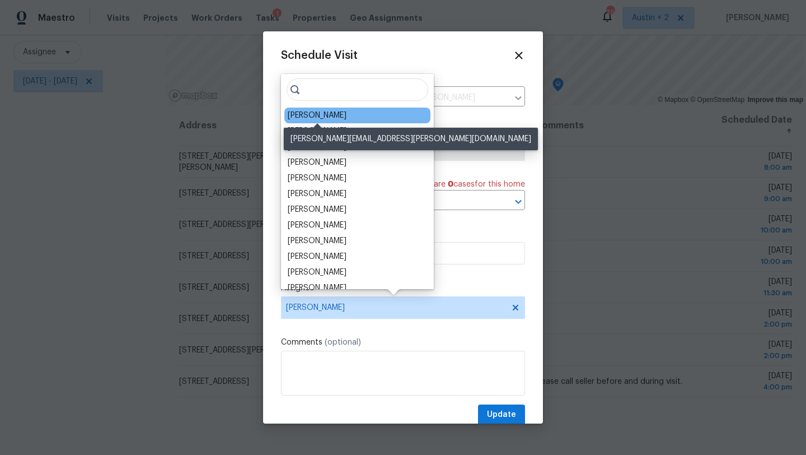
click at [322, 114] on div "[PERSON_NAME]" at bounding box center [317, 115] width 59 height 11
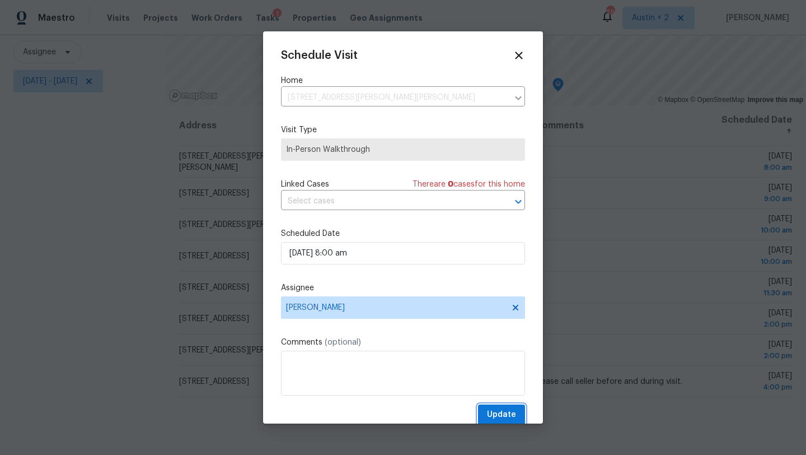
click at [498, 417] on span "Update" at bounding box center [501, 415] width 29 height 14
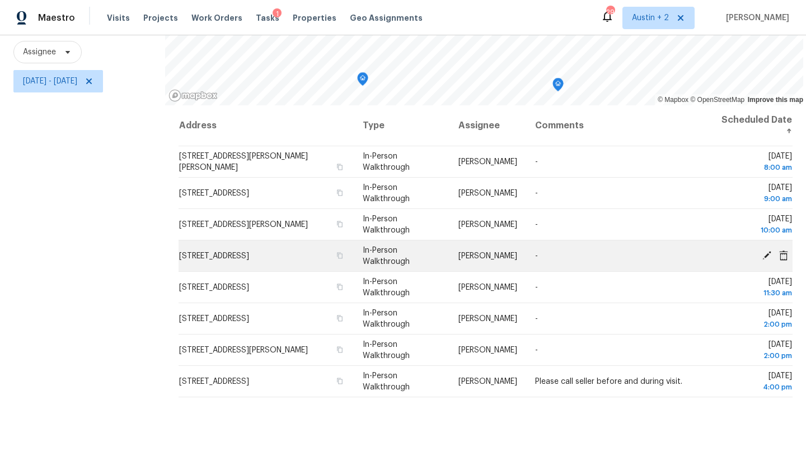
click at [766, 254] on icon at bounding box center [767, 254] width 9 height 9
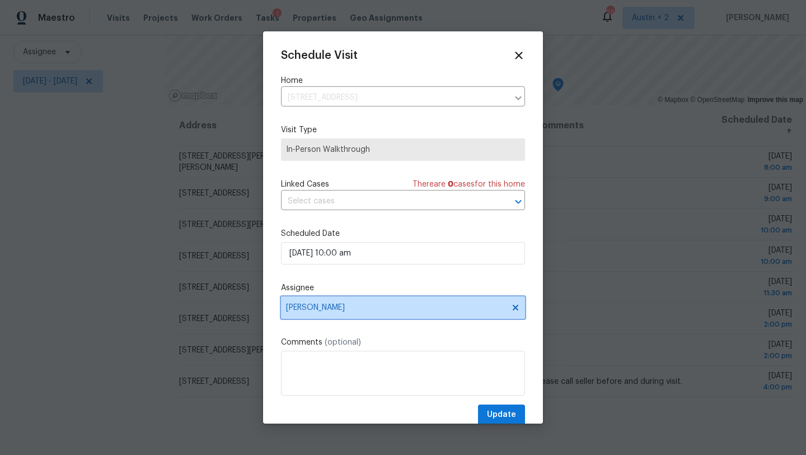
click at [333, 314] on span "[PERSON_NAME]" at bounding box center [403, 307] width 244 height 22
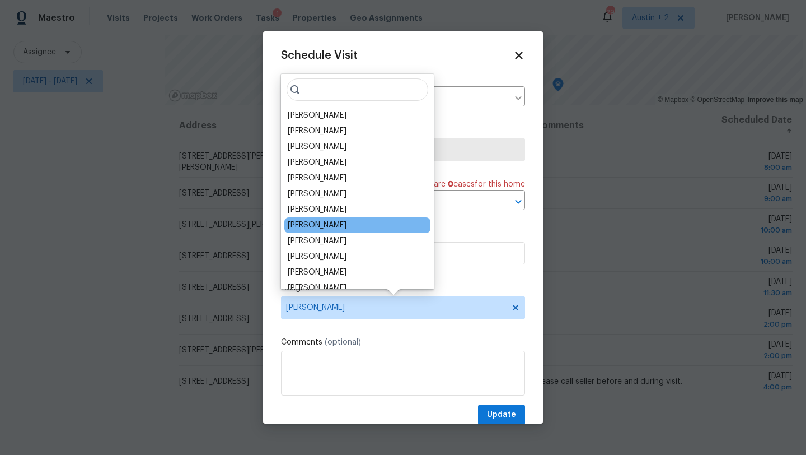
click at [335, 225] on div "[PERSON_NAME]" at bounding box center [317, 224] width 59 height 11
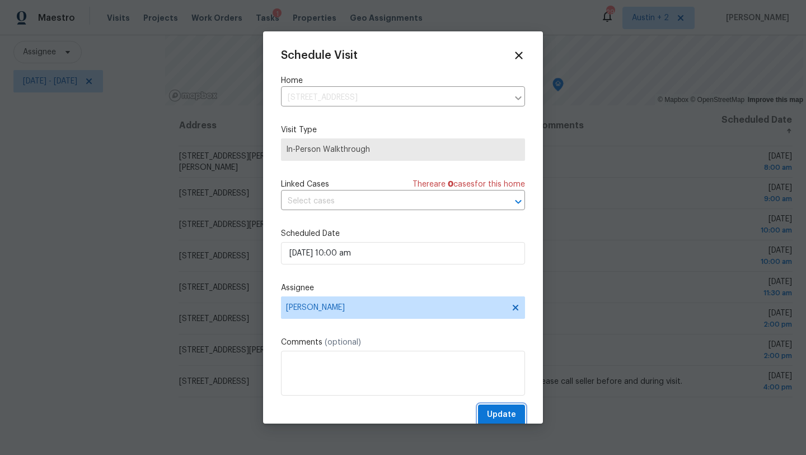
click at [500, 415] on span "Update" at bounding box center [501, 415] width 29 height 14
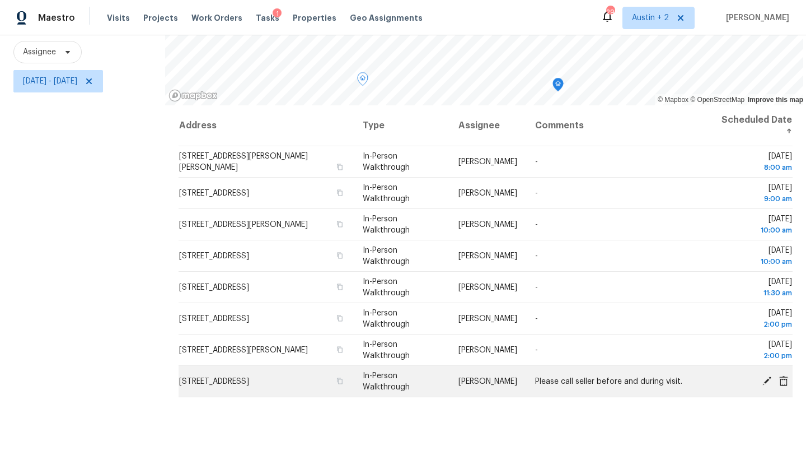
click at [767, 383] on icon at bounding box center [767, 380] width 10 height 10
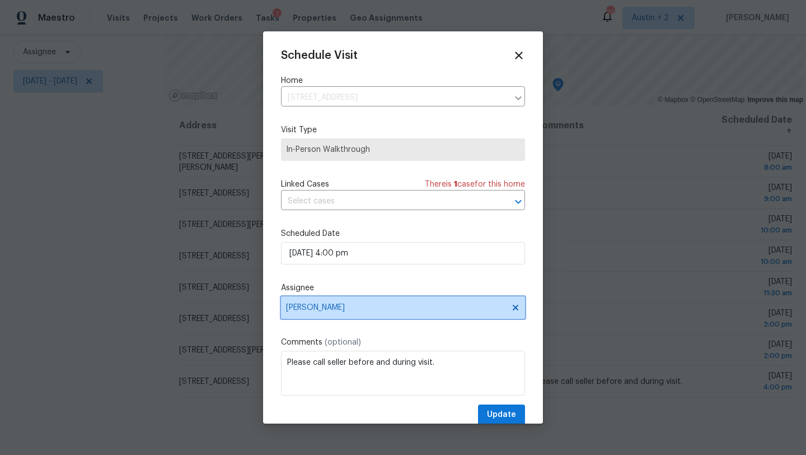
click at [340, 310] on span "[PERSON_NAME]" at bounding box center [395, 307] width 219 height 9
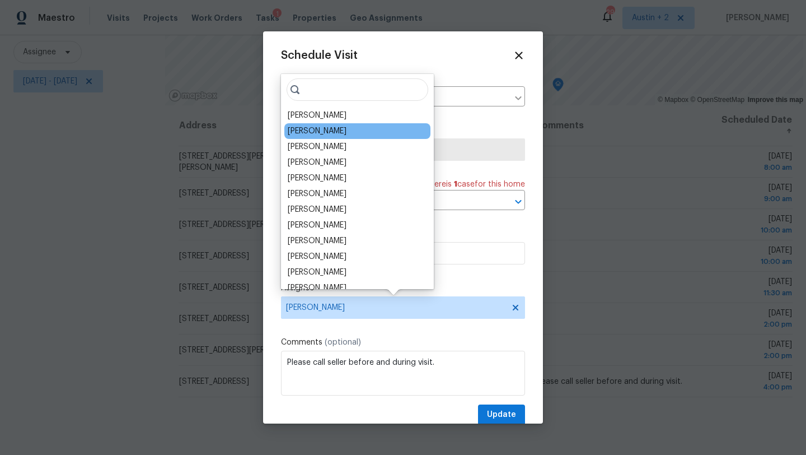
click at [315, 124] on div "[PERSON_NAME]" at bounding box center [357, 131] width 146 height 16
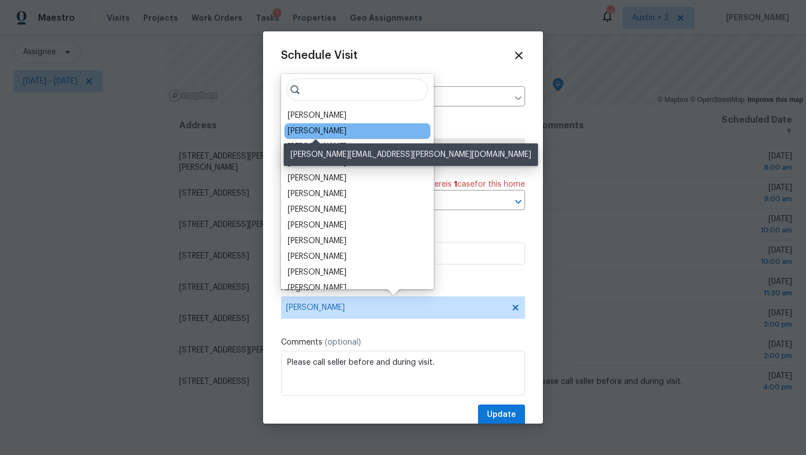
click at [315, 132] on div "[PERSON_NAME]" at bounding box center [317, 130] width 59 height 11
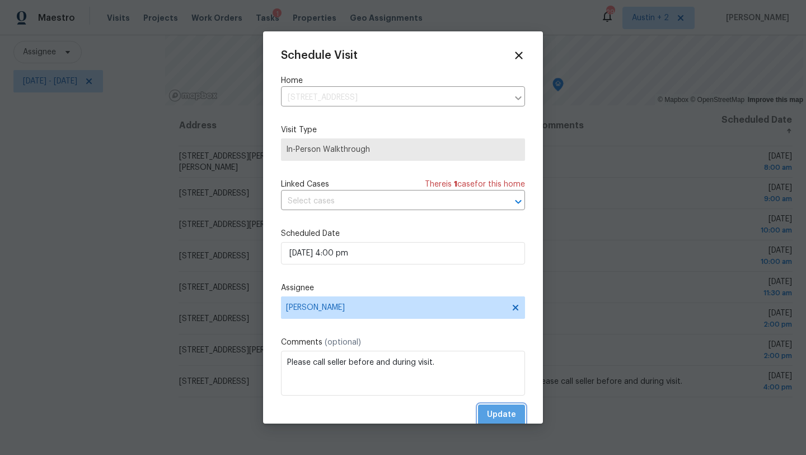
click at [495, 408] on span "Update" at bounding box center [501, 415] width 29 height 14
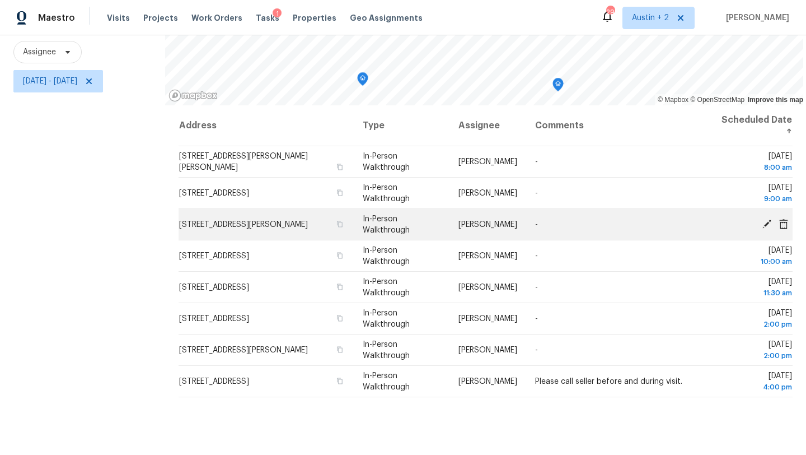
click at [765, 222] on icon at bounding box center [767, 223] width 10 height 10
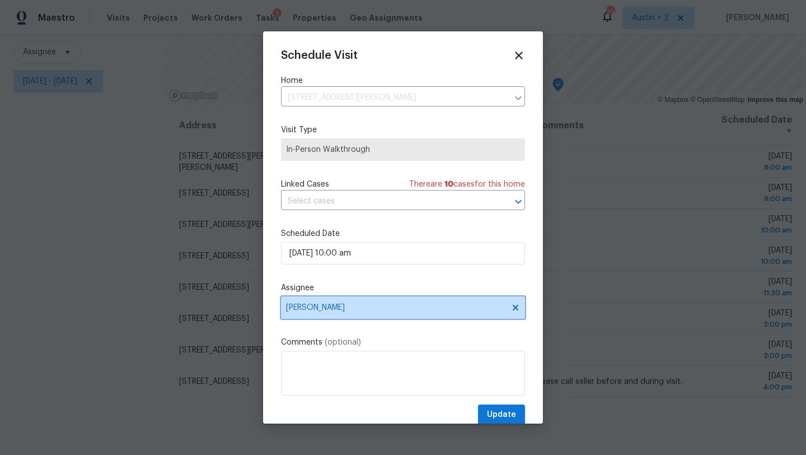
click at [351, 309] on span "[PERSON_NAME]" at bounding box center [395, 307] width 219 height 9
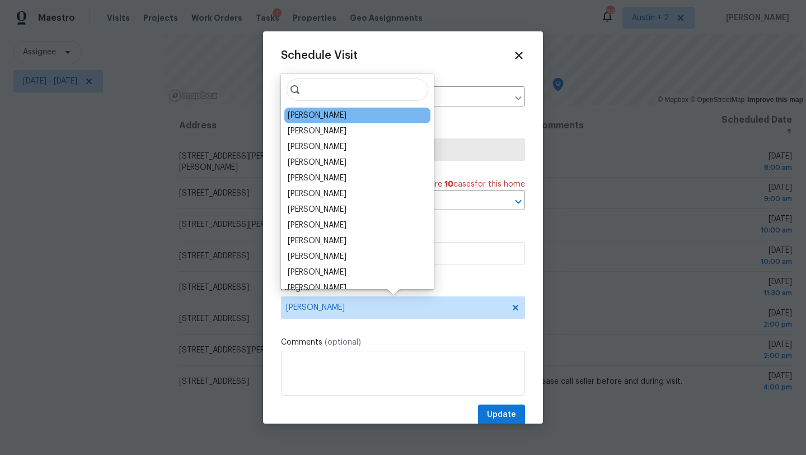
click at [330, 120] on div "[PERSON_NAME]" at bounding box center [357, 115] width 146 height 16
click at [353, 115] on div "[PERSON_NAME]" at bounding box center [357, 115] width 146 height 16
click at [332, 118] on div "[PERSON_NAME]" at bounding box center [317, 115] width 59 height 11
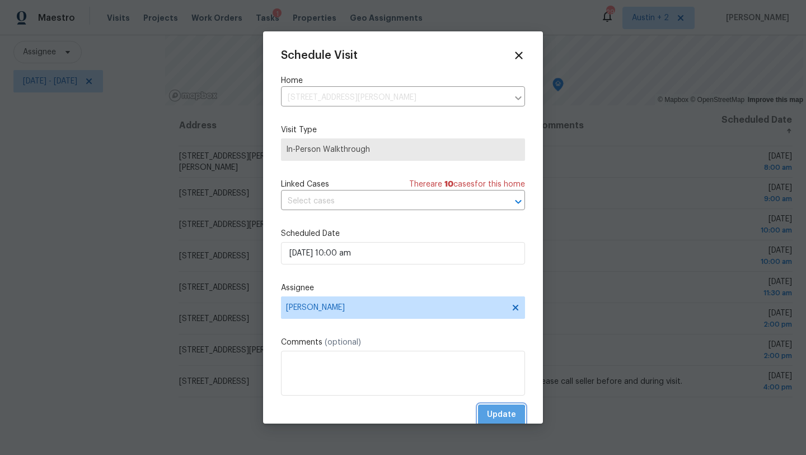
click at [498, 416] on span "Update" at bounding box center [501, 415] width 29 height 14
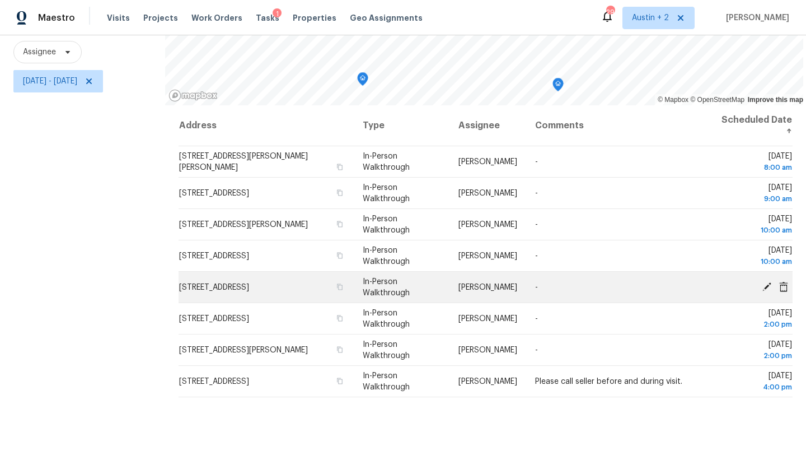
click at [767, 284] on icon at bounding box center [767, 286] width 9 height 9
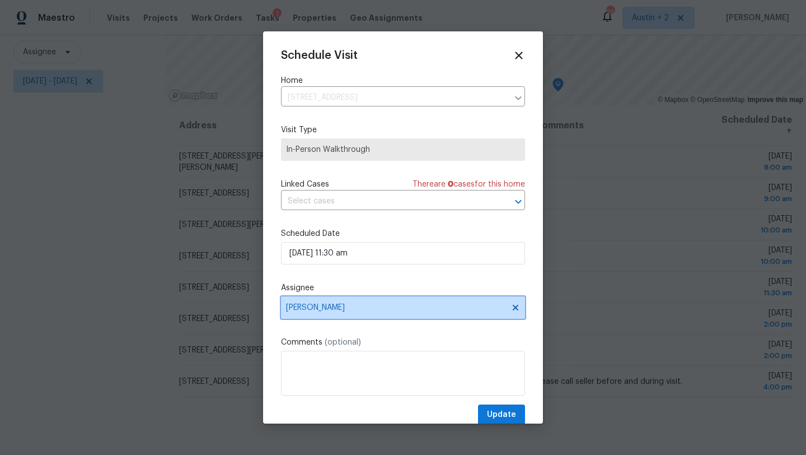
click at [357, 306] on span "[PERSON_NAME]" at bounding box center [395, 307] width 219 height 9
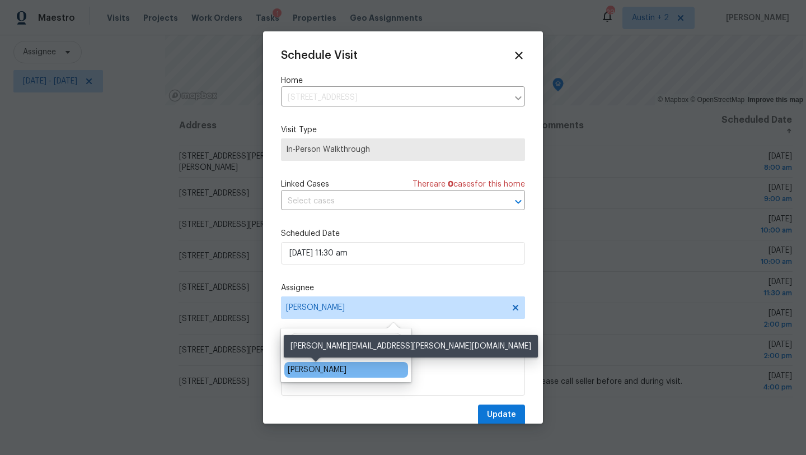
type input "sheil"
click at [313, 370] on div "[PERSON_NAME]" at bounding box center [317, 369] width 59 height 11
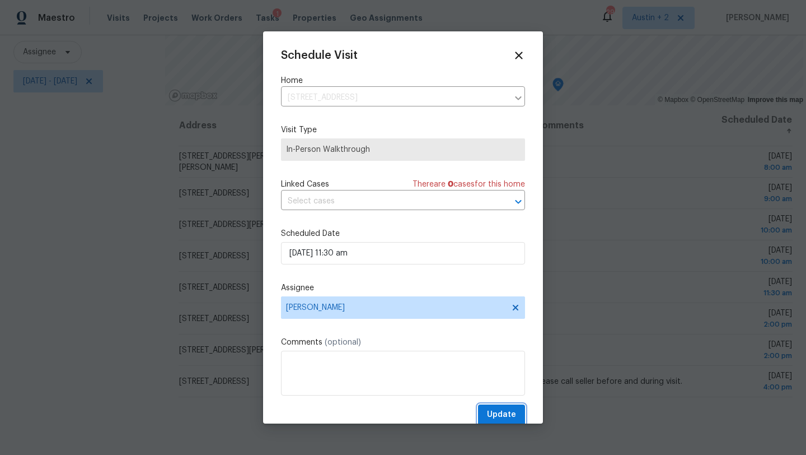
click at [519, 418] on button "Update" at bounding box center [501, 414] width 47 height 21
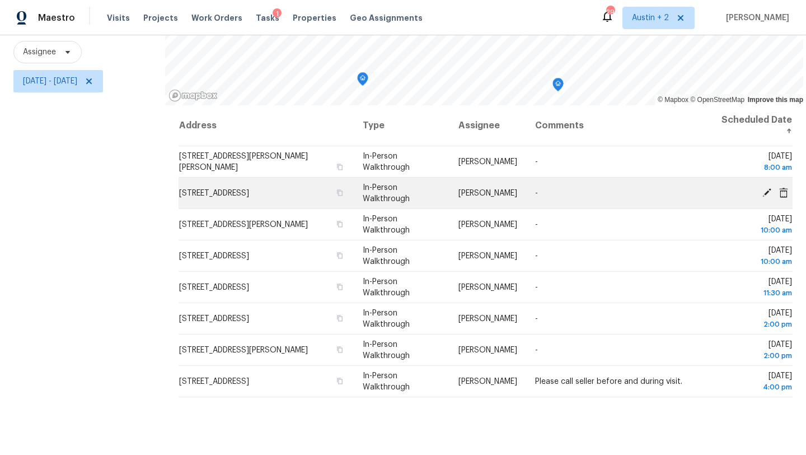
click at [765, 192] on icon at bounding box center [767, 192] width 9 height 9
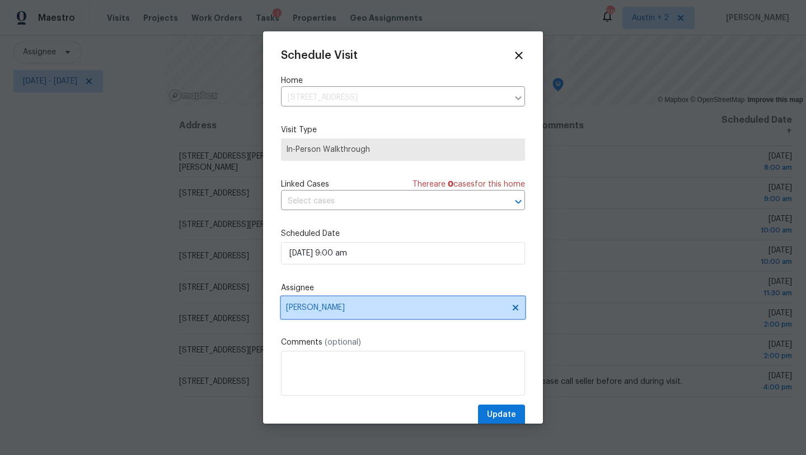
click at [343, 308] on span "[PERSON_NAME]" at bounding box center [395, 307] width 219 height 9
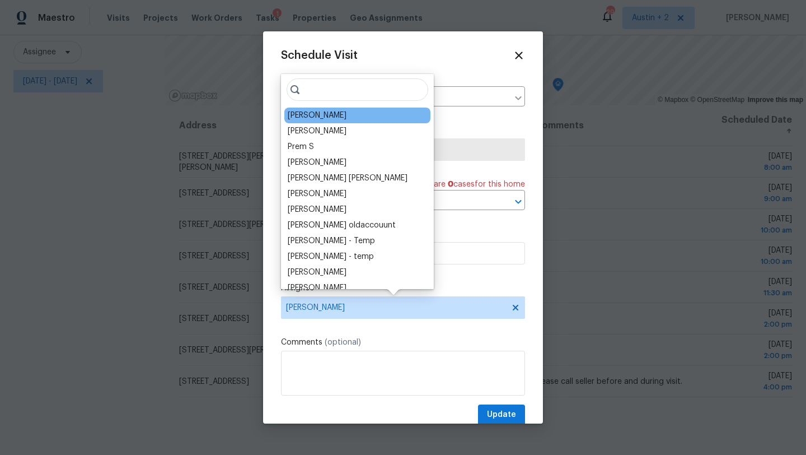
click at [344, 118] on div "[PERSON_NAME]" at bounding box center [317, 115] width 59 height 11
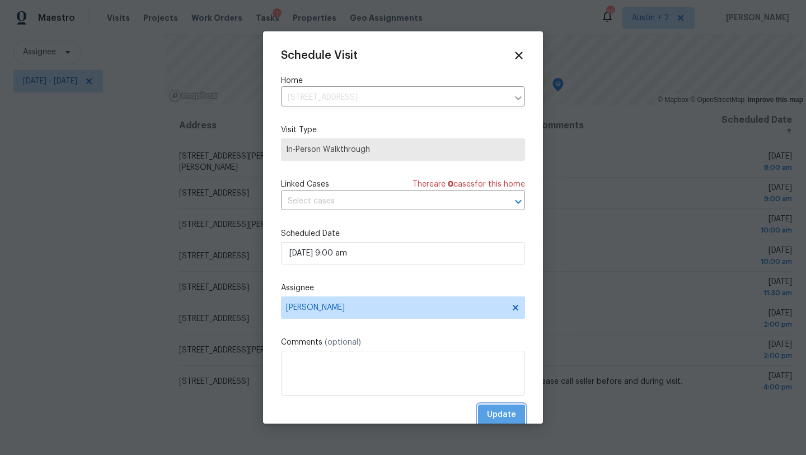
click at [493, 415] on span "Update" at bounding box center [501, 415] width 29 height 14
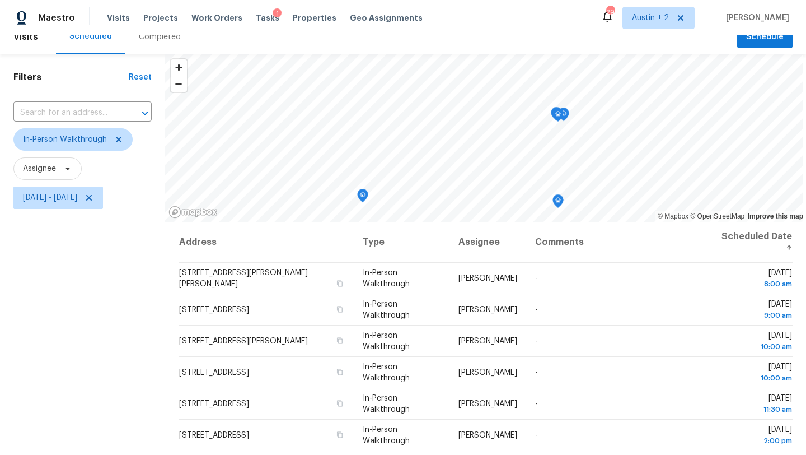
scroll to position [10, 0]
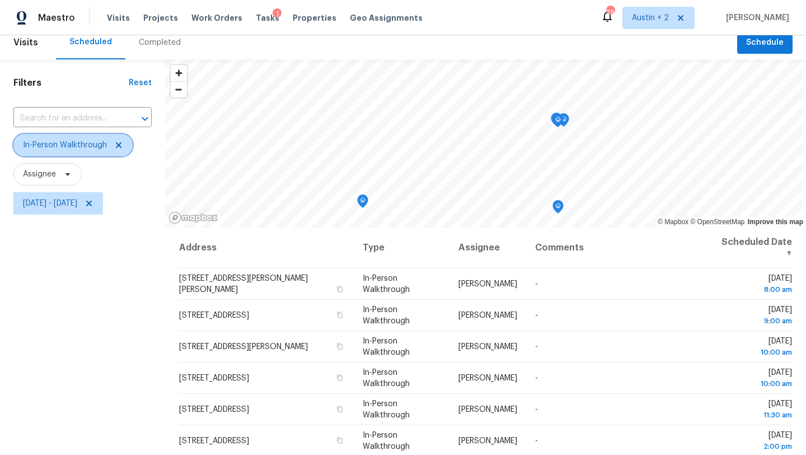
click at [118, 144] on icon at bounding box center [119, 145] width 6 height 6
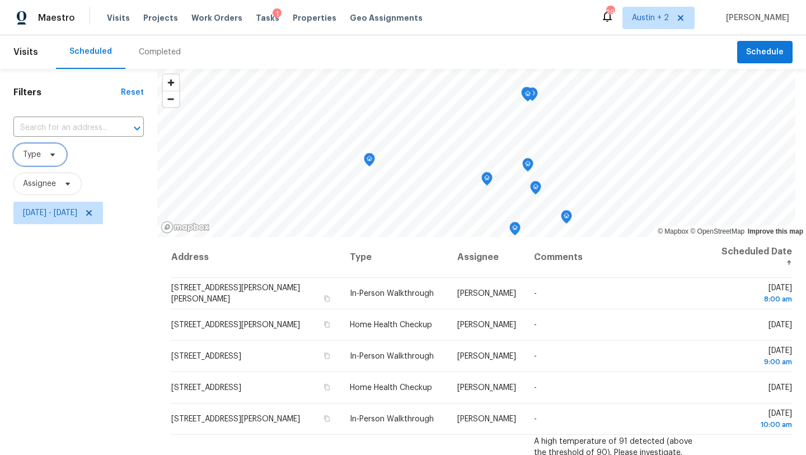
click at [57, 155] on span "Type" at bounding box center [39, 154] width 53 height 22
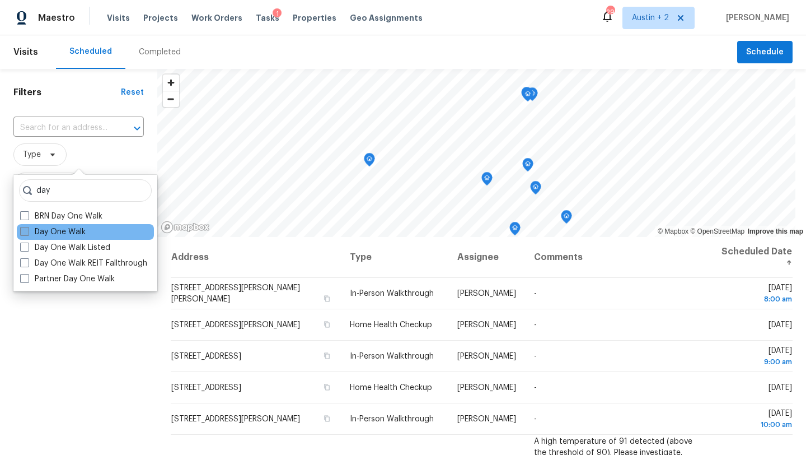
type input "day"
click at [67, 232] on label "Day One Walk" at bounding box center [53, 231] width 66 height 11
click at [27, 232] on input "Day One Walk" at bounding box center [23, 229] width 7 height 7
checkbox input "true"
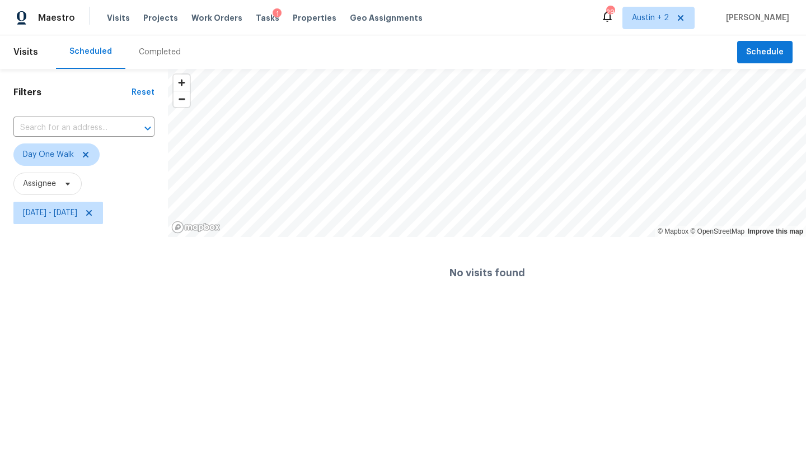
click at [86, 308] on html "Maestro Visits Projects Work Orders Tasks 1 Properties Geo Assignments 29 Austi…" at bounding box center [403, 154] width 806 height 308
click at [94, 212] on icon at bounding box center [89, 212] width 9 height 9
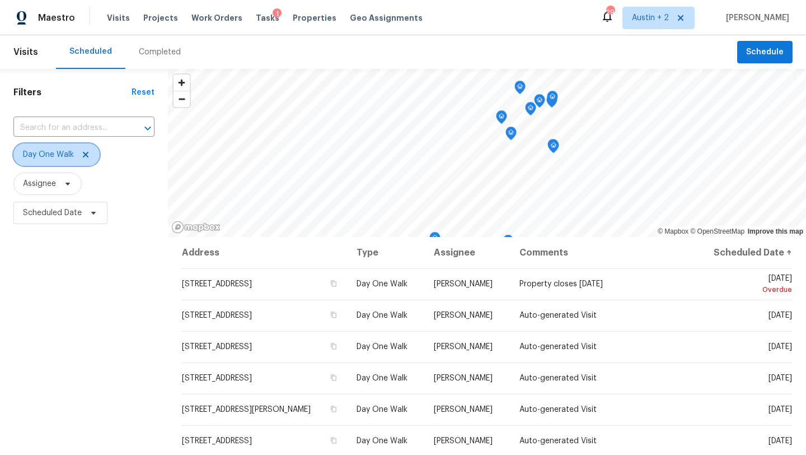
click at [81, 154] on icon at bounding box center [85, 154] width 9 height 9
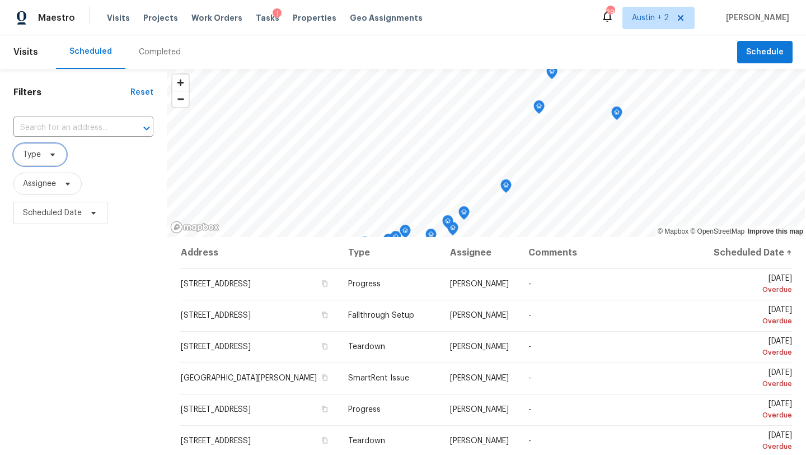
click at [49, 151] on icon at bounding box center [52, 154] width 9 height 9
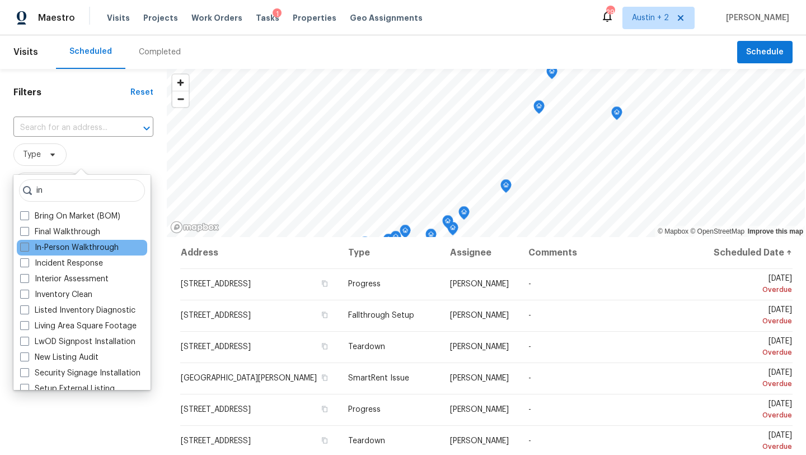
type input "in"
click at [64, 247] on label "In-Person Walkthrough" at bounding box center [69, 247] width 99 height 11
click at [27, 247] on input "In-Person Walkthrough" at bounding box center [23, 245] width 7 height 7
checkbox input "true"
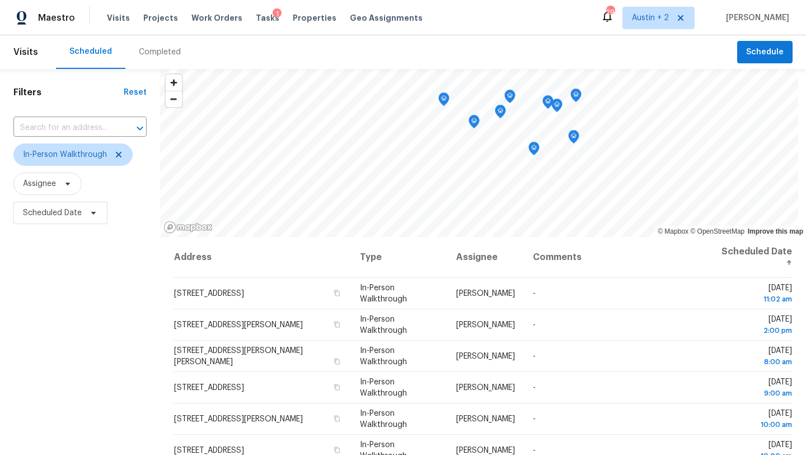
click at [156, 244] on div "Filters Reset ​ In-Person Walkthrough Assignee Scheduled Date" at bounding box center [80, 335] width 160 height 532
click at [67, 217] on span "Scheduled Date" at bounding box center [52, 212] width 59 height 11
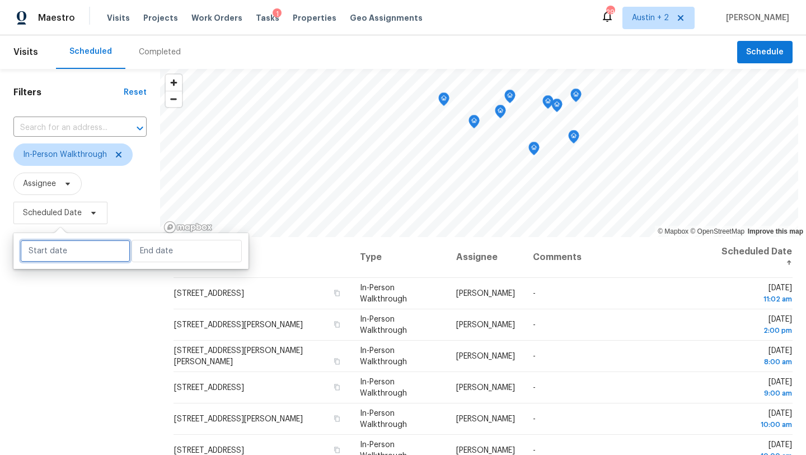
click at [67, 254] on input "text" at bounding box center [75, 251] width 110 height 22
select select "8"
select select "2025"
select select "9"
select select "2025"
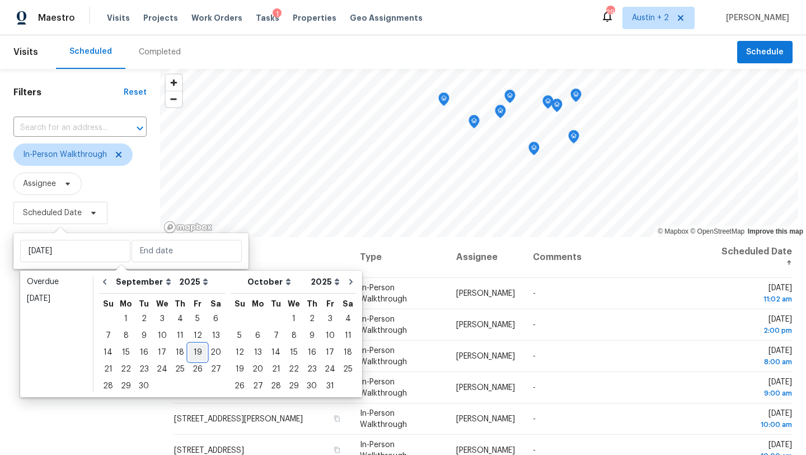
click at [192, 354] on div "19" at bounding box center [198, 352] width 18 height 16
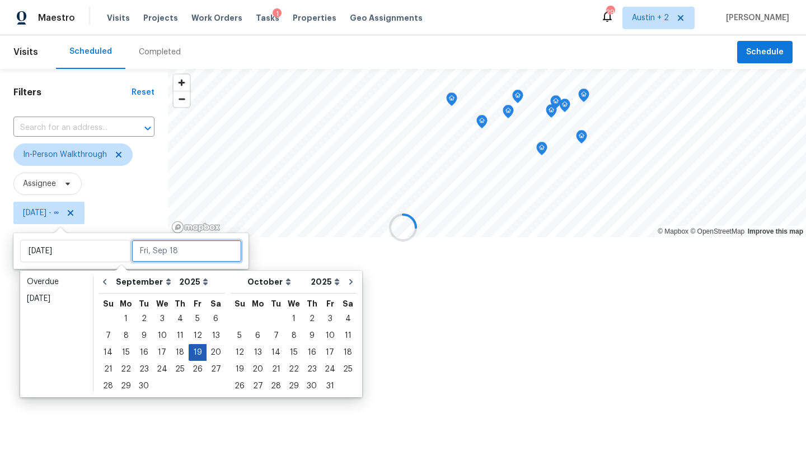
type input "Fri, Sep 19"
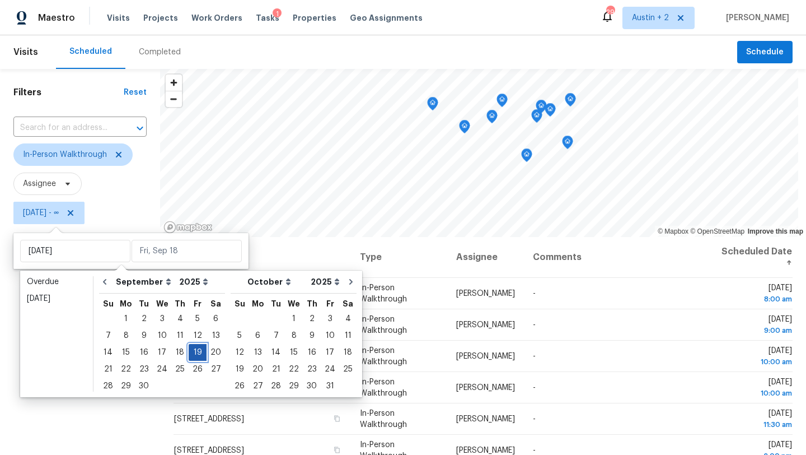
click at [192, 354] on div "19" at bounding box center [198, 352] width 18 height 16
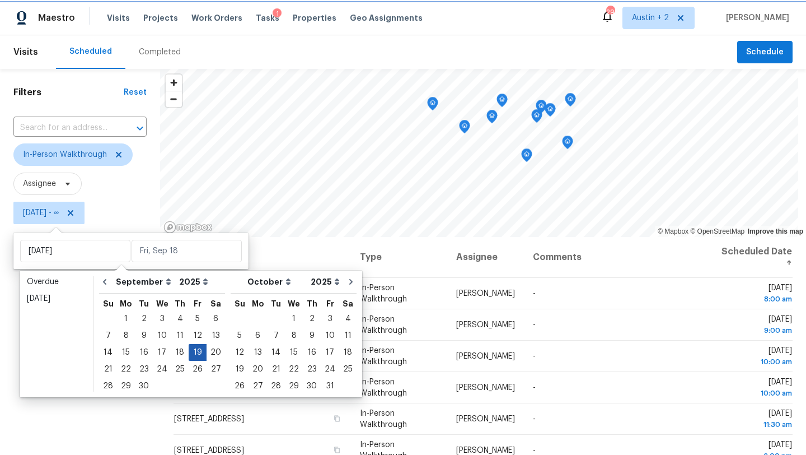
type input "Fri, Sep 19"
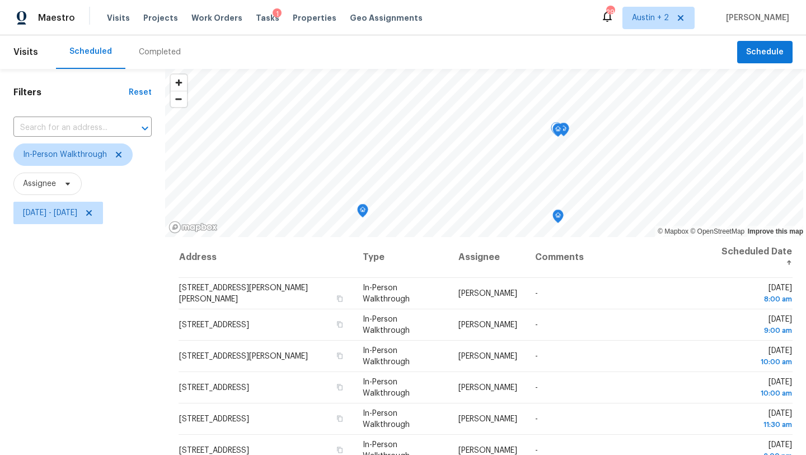
click at [115, 390] on div "Filters Reset ​ In-Person Walkthrough Assignee Fri, Sep 19 - Fri, Sep 19" at bounding box center [82, 335] width 165 height 532
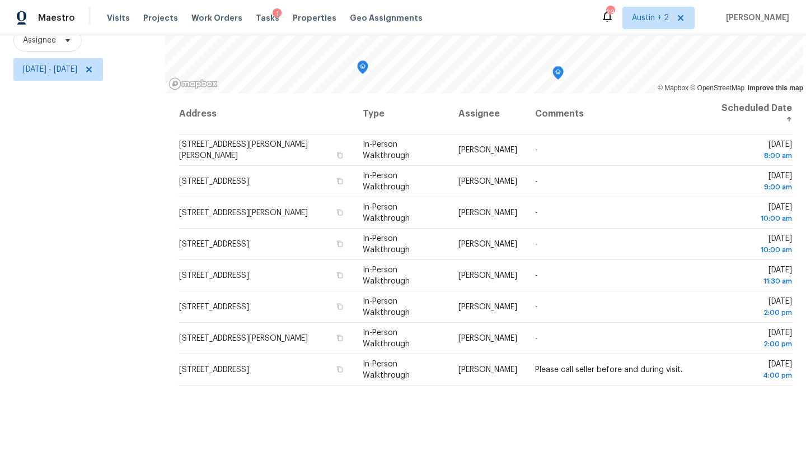
scroll to position [146, 0]
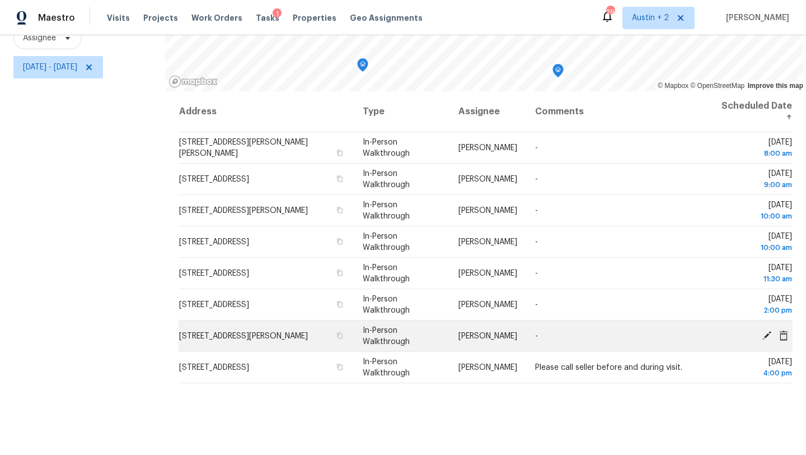
click at [766, 336] on icon at bounding box center [767, 334] width 9 height 9
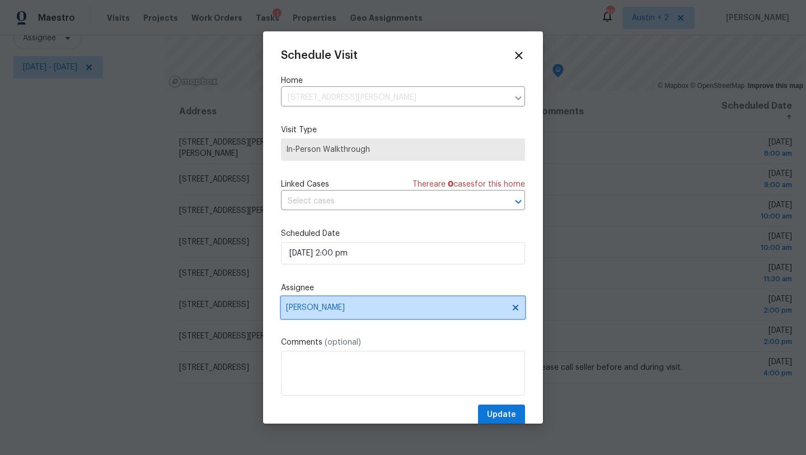
click at [363, 308] on span "[PERSON_NAME]" at bounding box center [395, 307] width 219 height 9
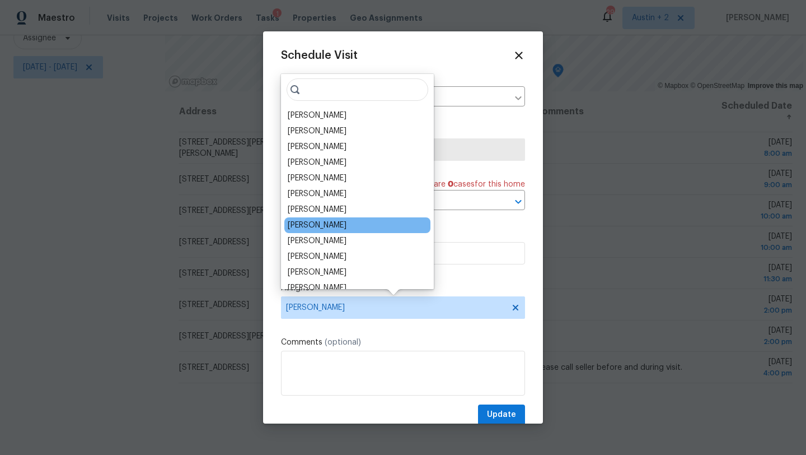
click at [334, 227] on div "[PERSON_NAME]" at bounding box center [317, 224] width 59 height 11
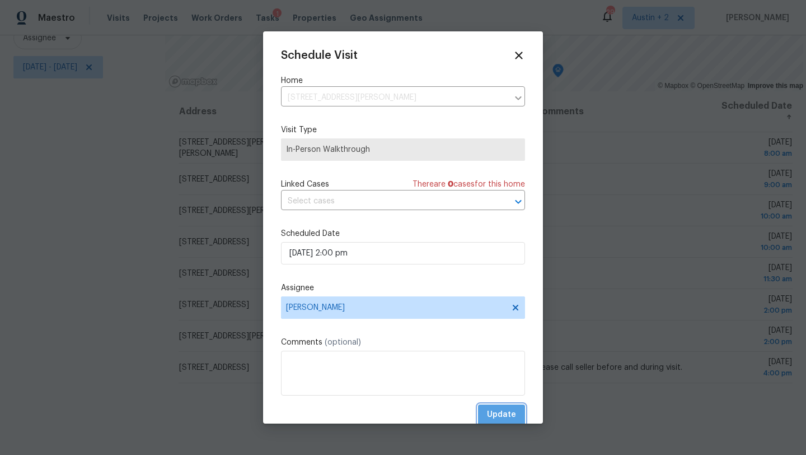
click at [494, 412] on span "Update" at bounding box center [501, 415] width 29 height 14
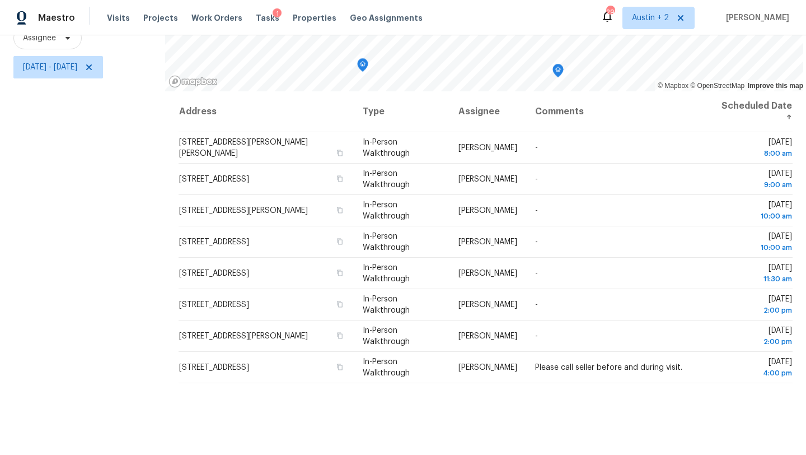
scroll to position [0, 0]
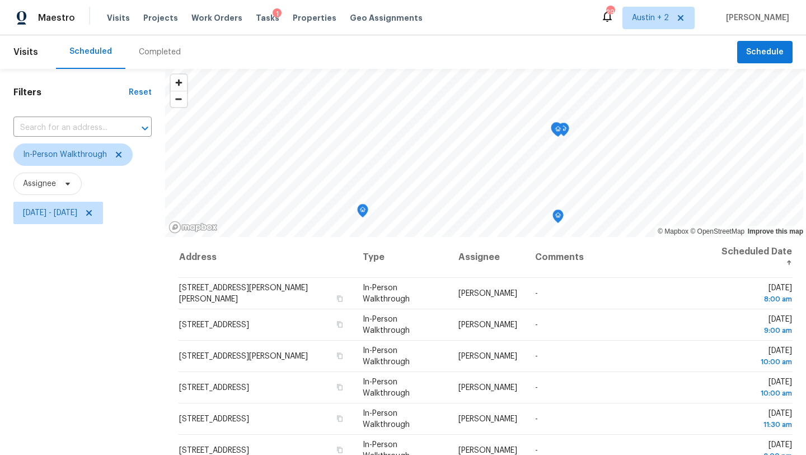
click at [258, 12] on div "Tasks 1" at bounding box center [268, 18] width 24 height 12
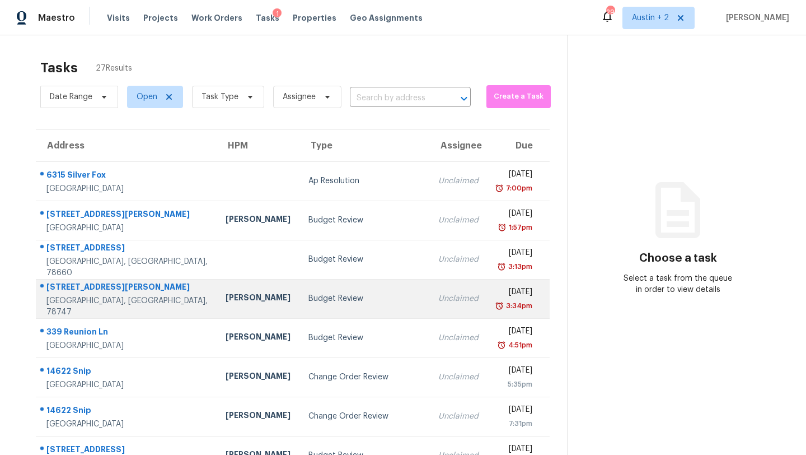
scroll to position [128, 0]
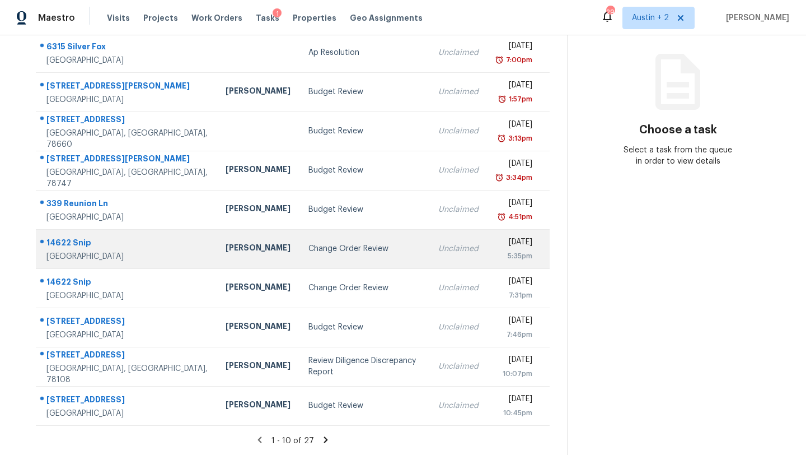
click at [308, 246] on div "Change Order Review" at bounding box center [364, 248] width 112 height 11
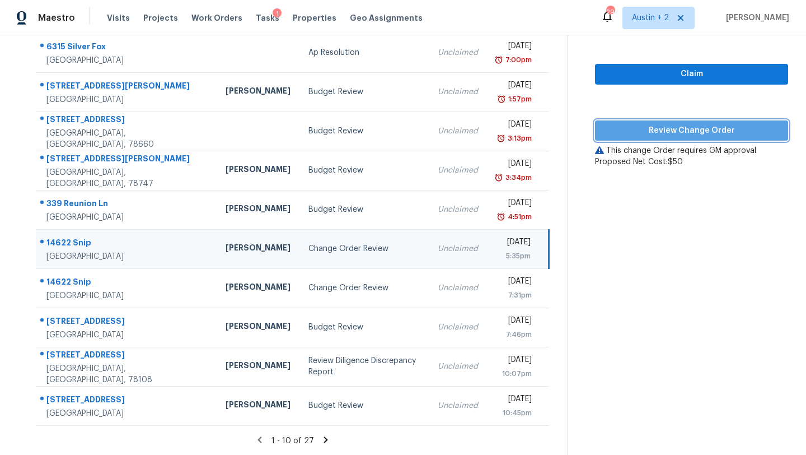
click at [629, 127] on span "Review Change Order" at bounding box center [691, 131] width 175 height 14
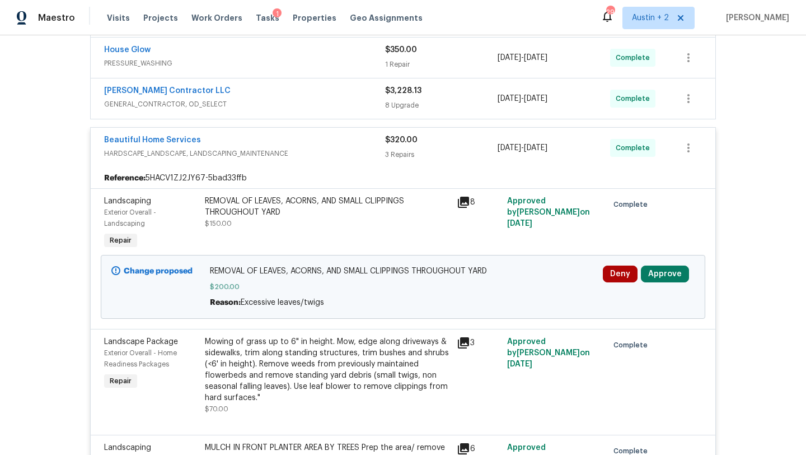
scroll to position [350, 0]
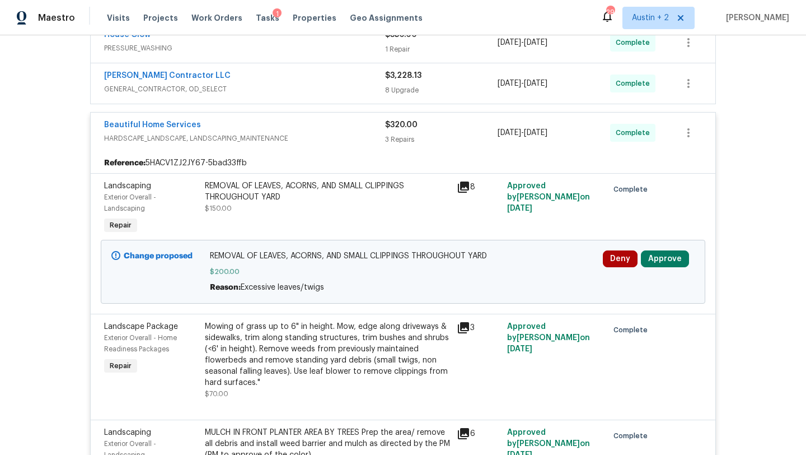
click at [469, 187] on icon at bounding box center [463, 186] width 13 height 13
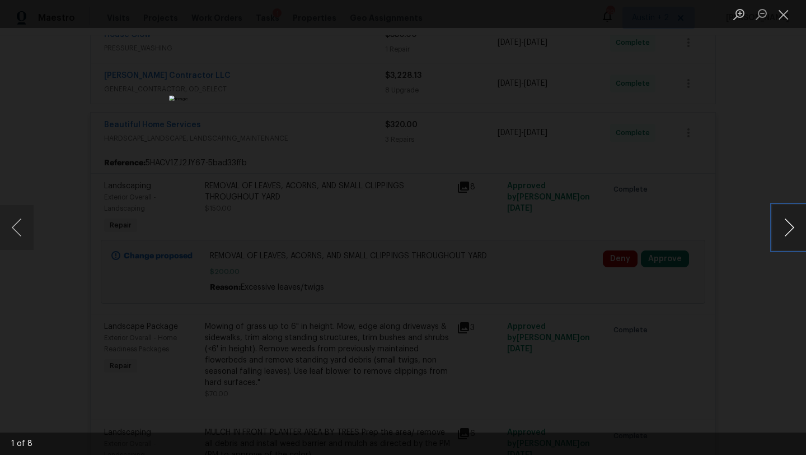
click at [788, 227] on button "Next image" at bounding box center [790, 227] width 34 height 45
click at [782, 20] on button "Close lightbox" at bounding box center [784, 14] width 22 height 20
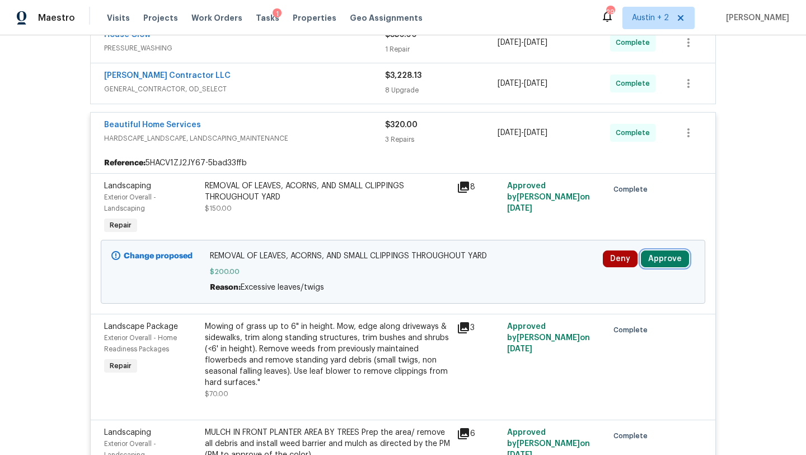
click at [679, 264] on button "Approve" at bounding box center [665, 258] width 48 height 17
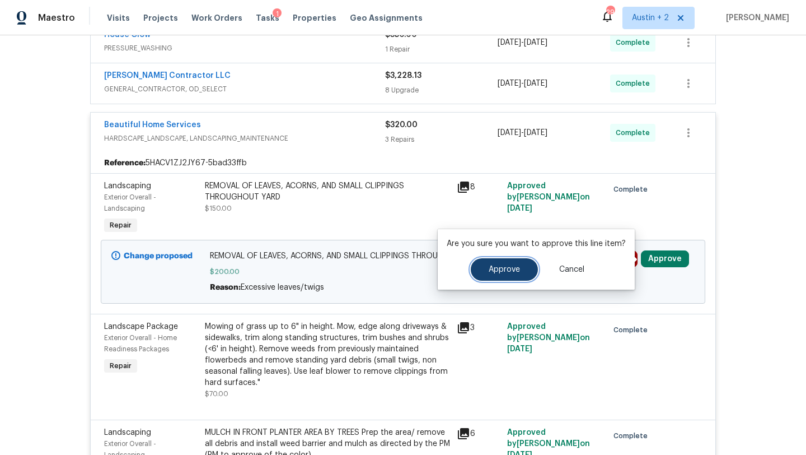
click at [520, 268] on button "Approve" at bounding box center [504, 269] width 67 height 22
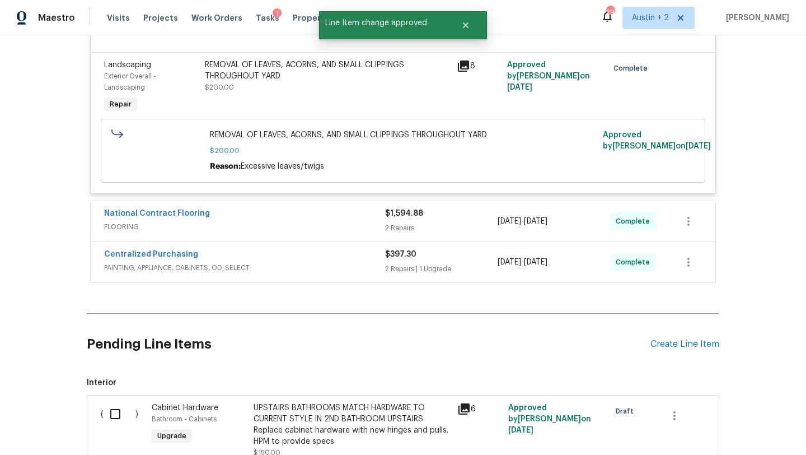
scroll to position [858, 0]
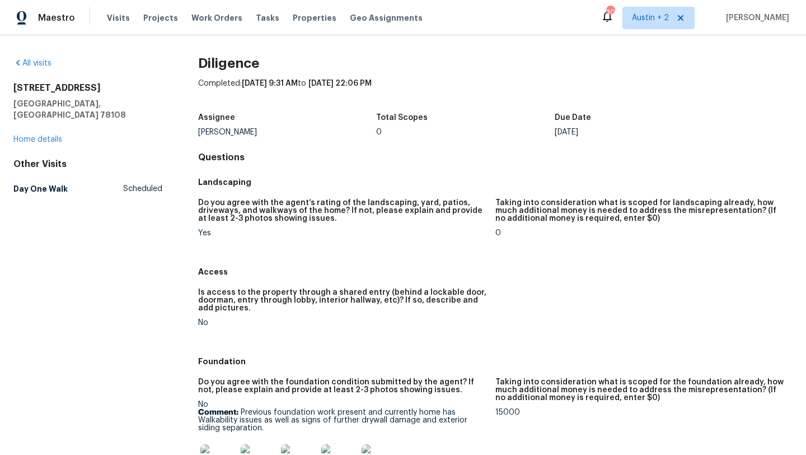
scroll to position [1465, 0]
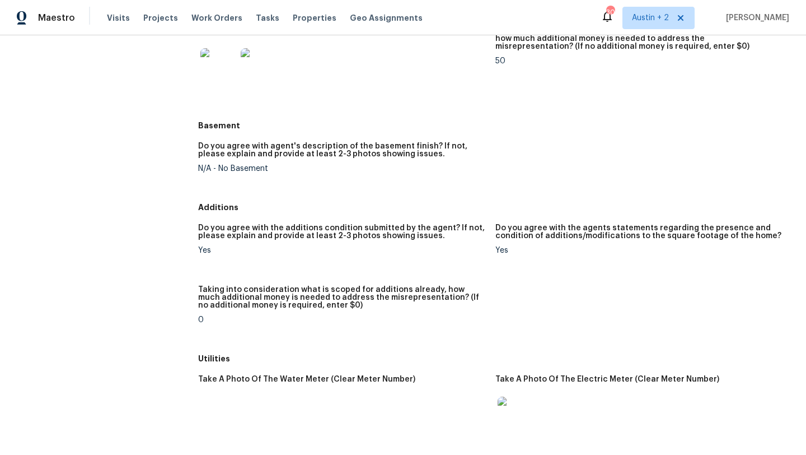
click at [256, 22] on div "Tasks" at bounding box center [268, 18] width 24 height 12
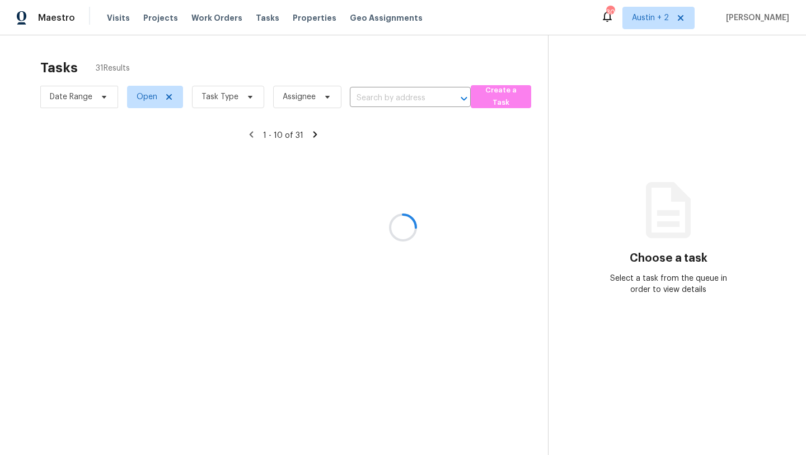
click at [255, 17] on div at bounding box center [403, 227] width 806 height 455
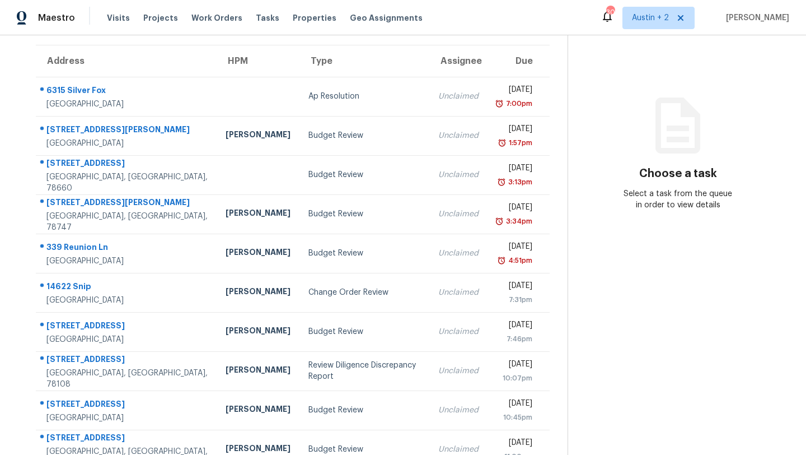
scroll to position [86, 0]
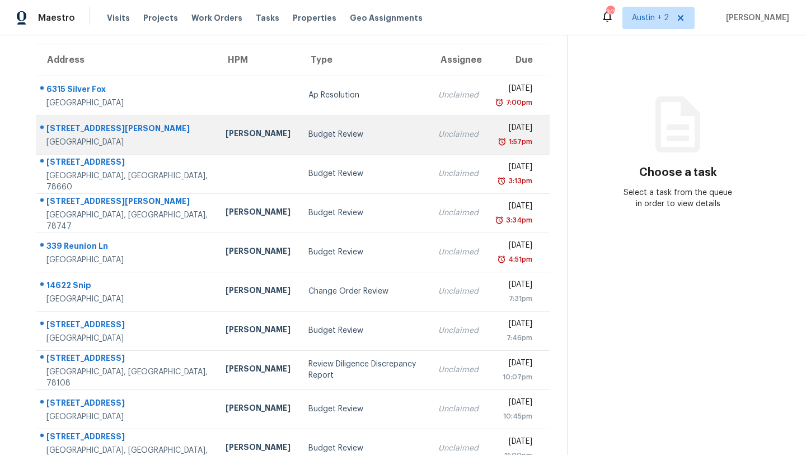
click at [308, 137] on div "Budget Review" at bounding box center [364, 134] width 112 height 11
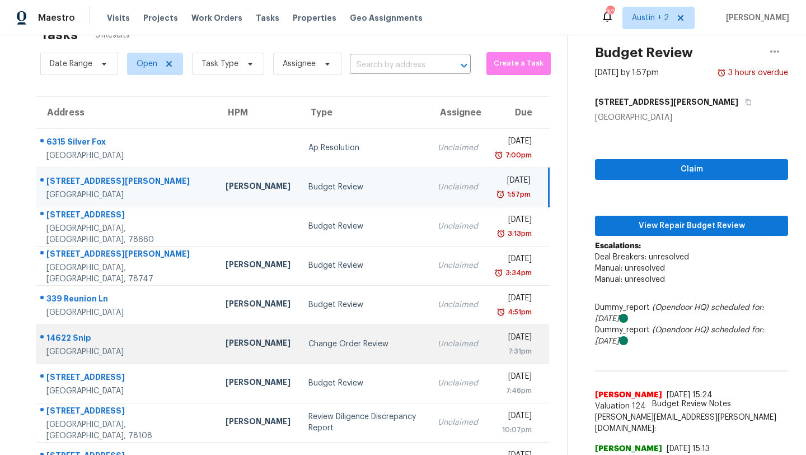
scroll to position [0, 0]
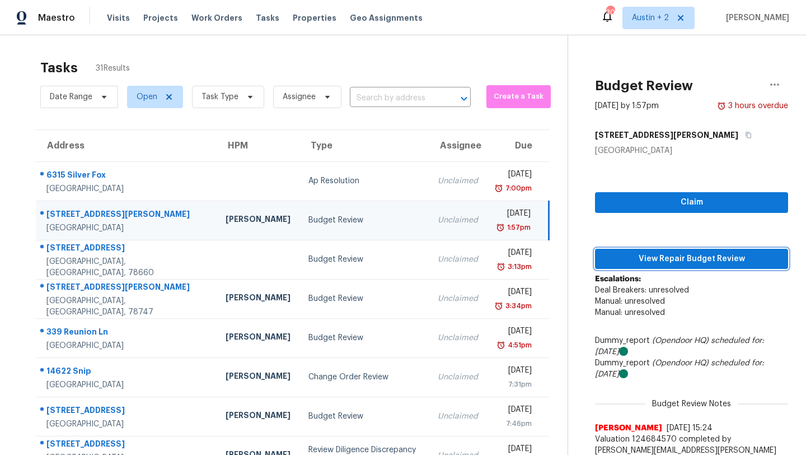
click at [629, 261] on span "View Repair Budget Review" at bounding box center [691, 259] width 175 height 14
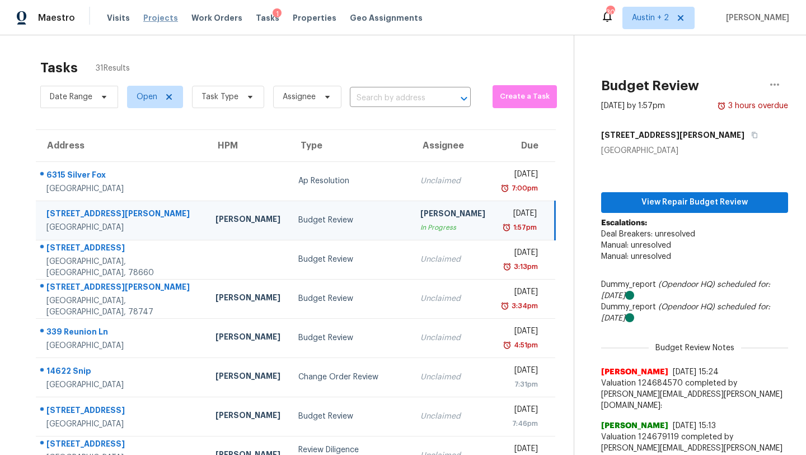
click at [153, 16] on span "Projects" at bounding box center [160, 17] width 35 height 11
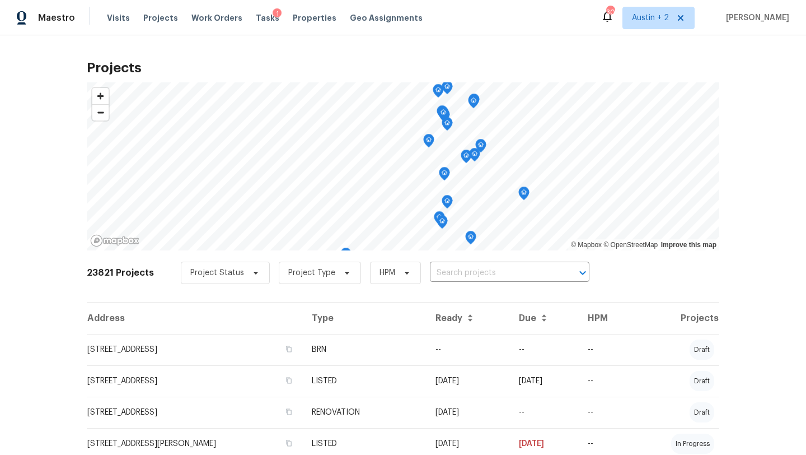
click at [446, 270] on input "text" at bounding box center [494, 272] width 128 height 17
type input "2134"
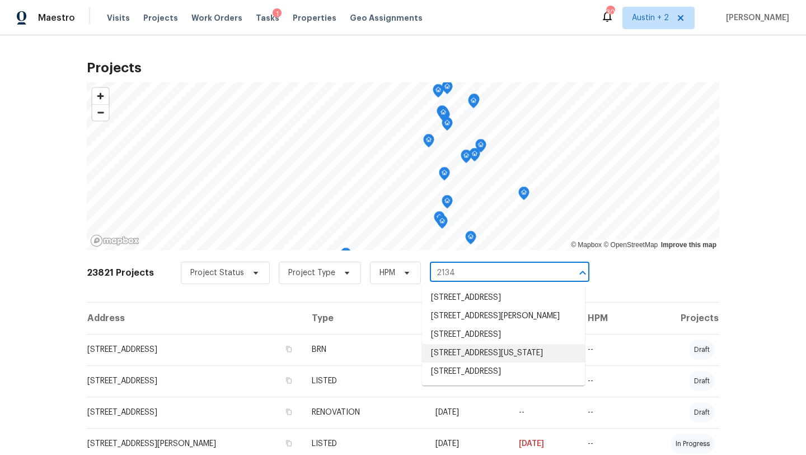
click at [466, 362] on li "[STREET_ADDRESS][US_STATE]" at bounding box center [503, 353] width 163 height 18
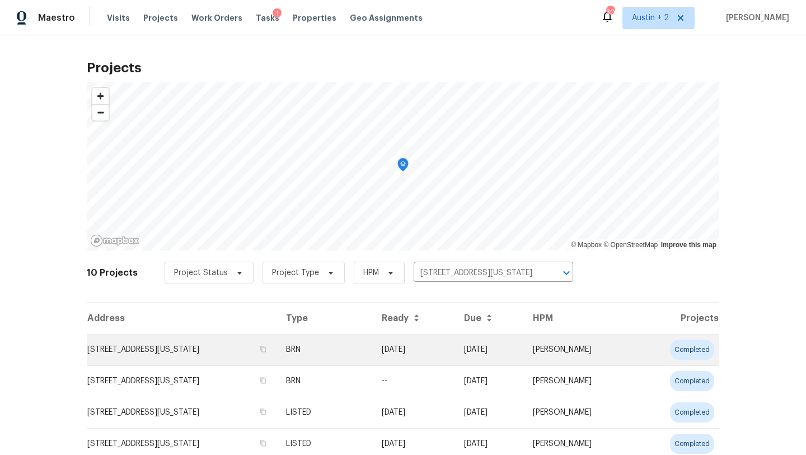
click at [172, 349] on td "[STREET_ADDRESS][US_STATE]" at bounding box center [182, 349] width 190 height 31
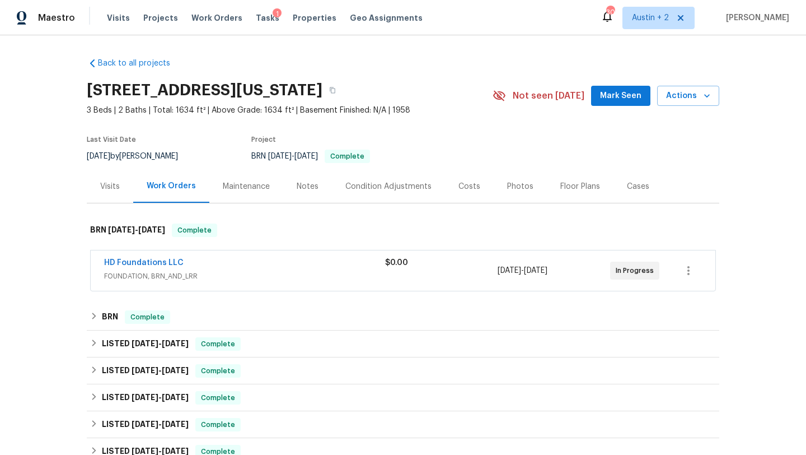
click at [618, 100] on span "Mark Seen" at bounding box center [620, 96] width 41 height 14
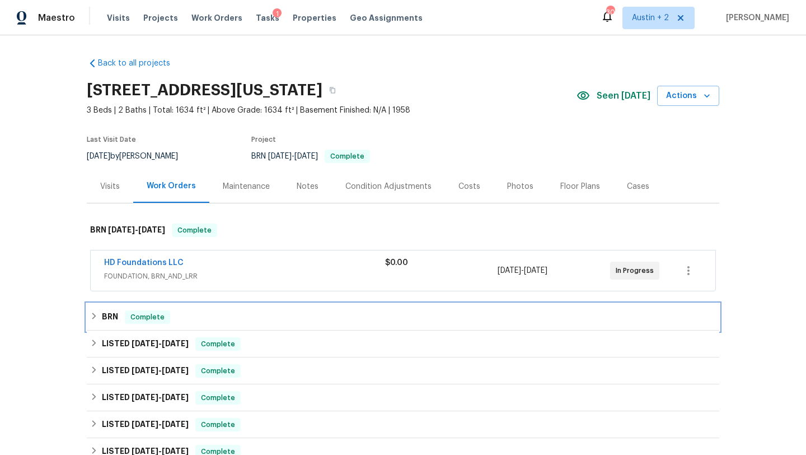
click at [295, 306] on div "BRN Complete" at bounding box center [403, 316] width 633 height 27
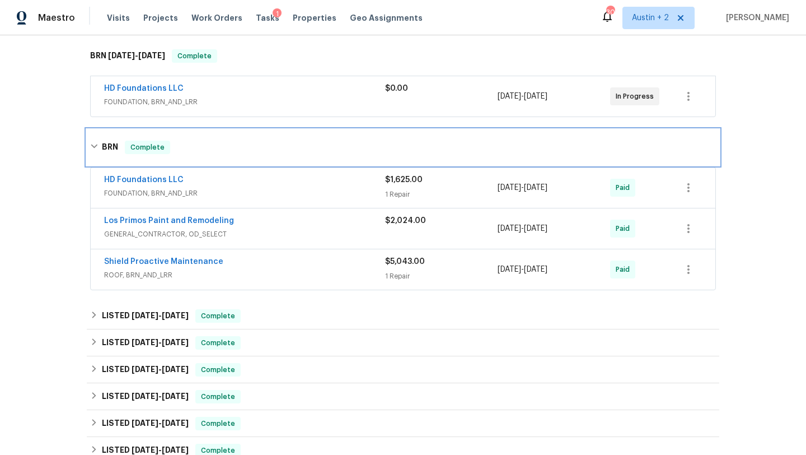
scroll to position [178, 0]
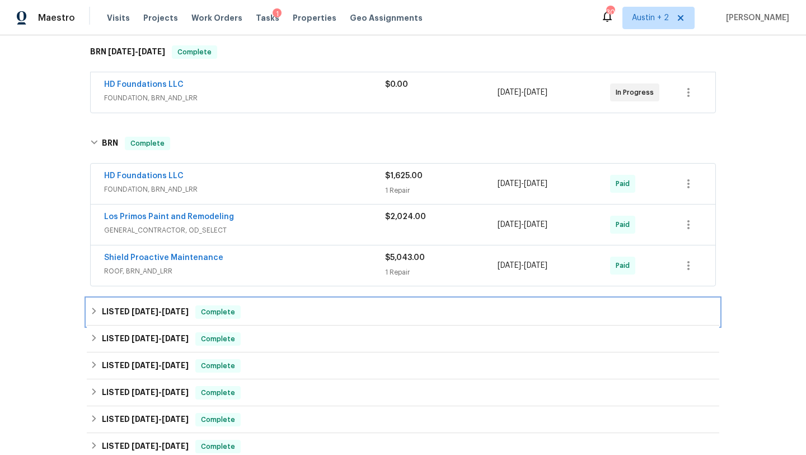
click at [294, 312] on div "LISTED [DATE] - [DATE] Complete" at bounding box center [403, 311] width 626 height 13
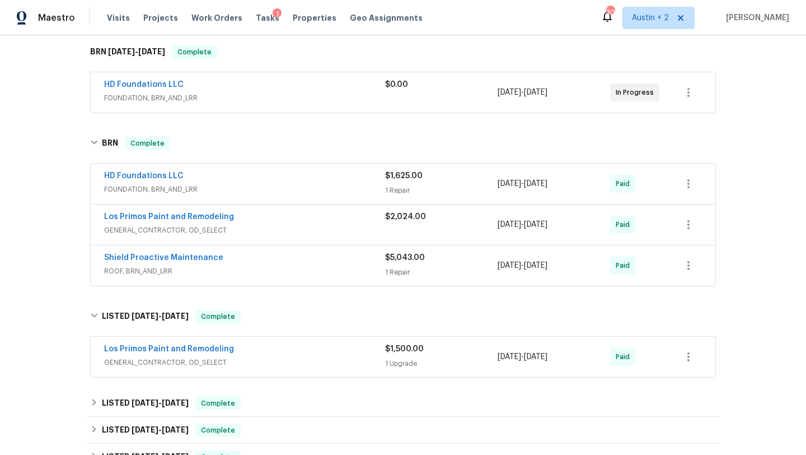
click at [298, 181] on div "HD Foundations LLC" at bounding box center [244, 176] width 281 height 13
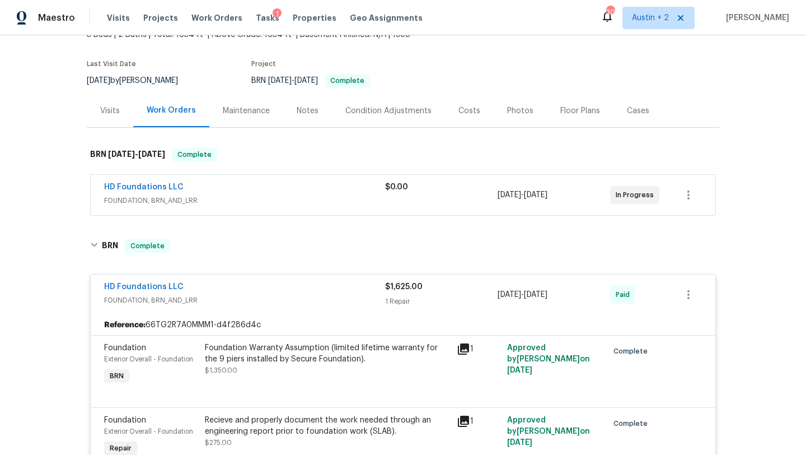
scroll to position [77, 0]
click at [295, 193] on div "HD Foundations LLC" at bounding box center [244, 186] width 281 height 13
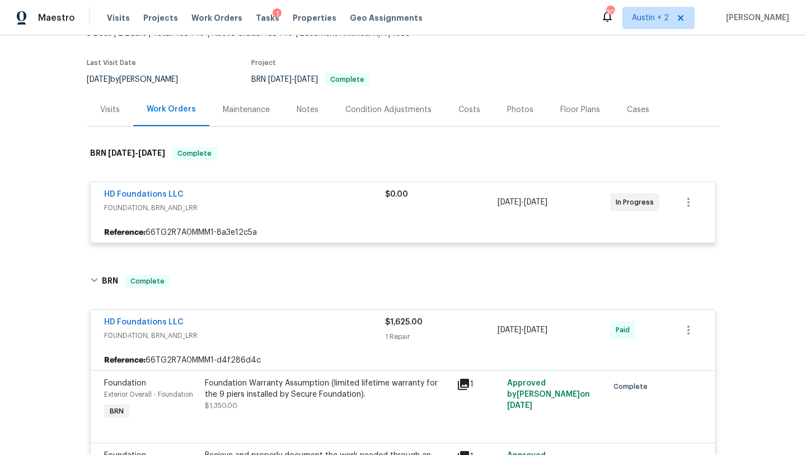
click at [296, 200] on div "HD Foundations LLC" at bounding box center [244, 195] width 281 height 13
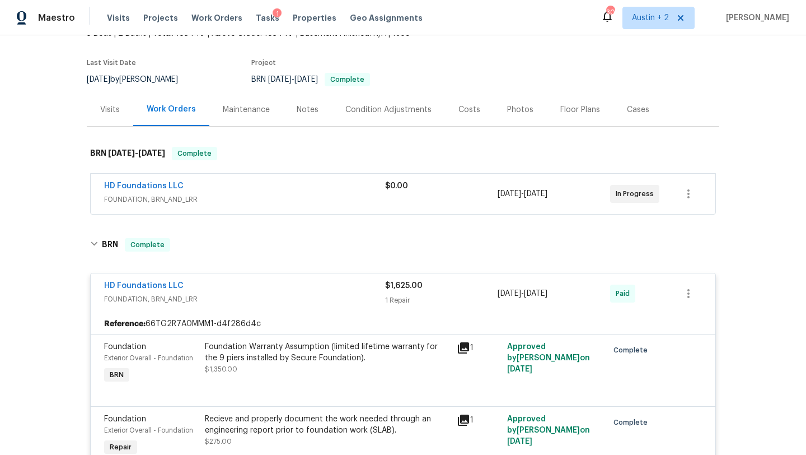
click at [296, 200] on span "FOUNDATION, BRN_AND_LRR" at bounding box center [244, 199] width 281 height 11
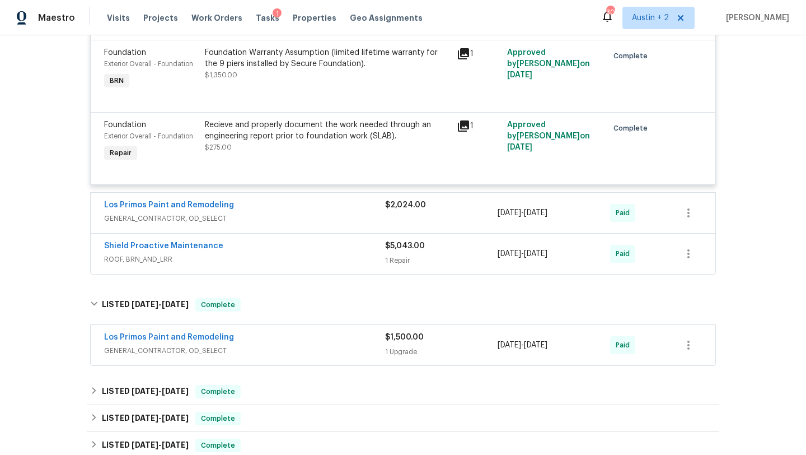
scroll to position [408, 0]
click at [331, 204] on div "Los Primos Paint and Remodeling" at bounding box center [244, 205] width 281 height 13
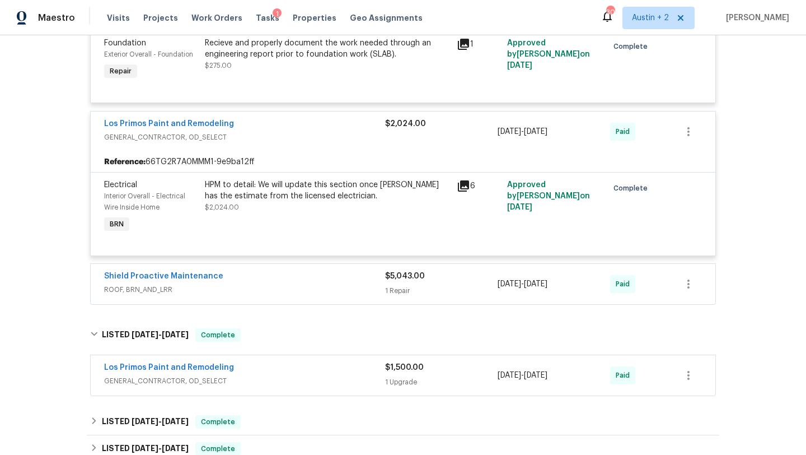
scroll to position [503, 0]
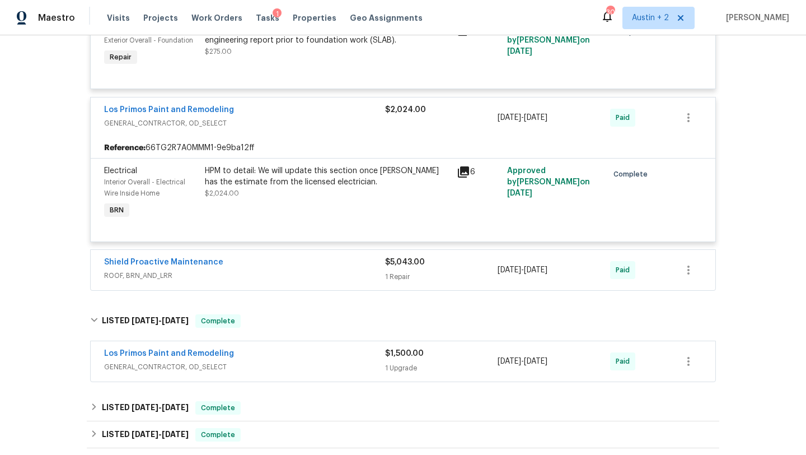
click at [347, 281] on span "ROOF, BRN_AND_LRR" at bounding box center [244, 275] width 281 height 11
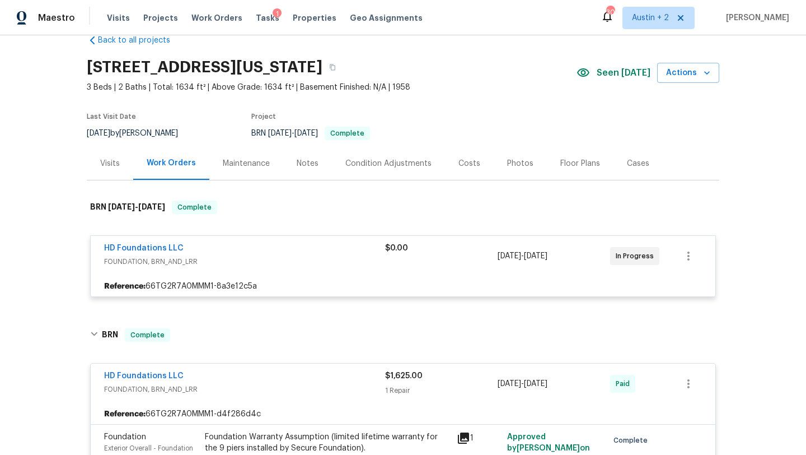
scroll to position [0, 0]
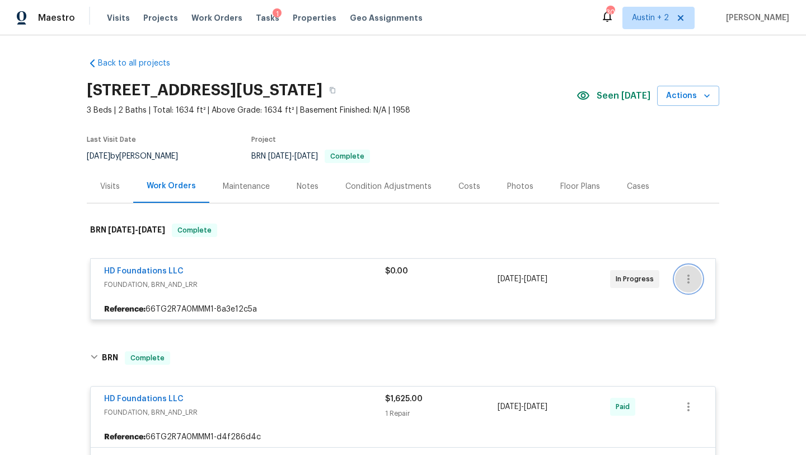
click at [688, 278] on icon "button" at bounding box center [689, 278] width 2 height 9
click at [690, 280] on li "Edit" at bounding box center [735, 279] width 121 height 18
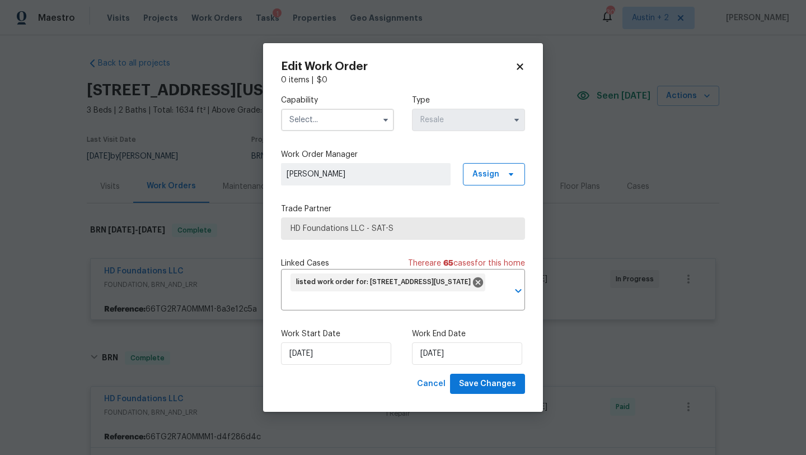
click at [518, 66] on icon at bounding box center [520, 67] width 10 height 10
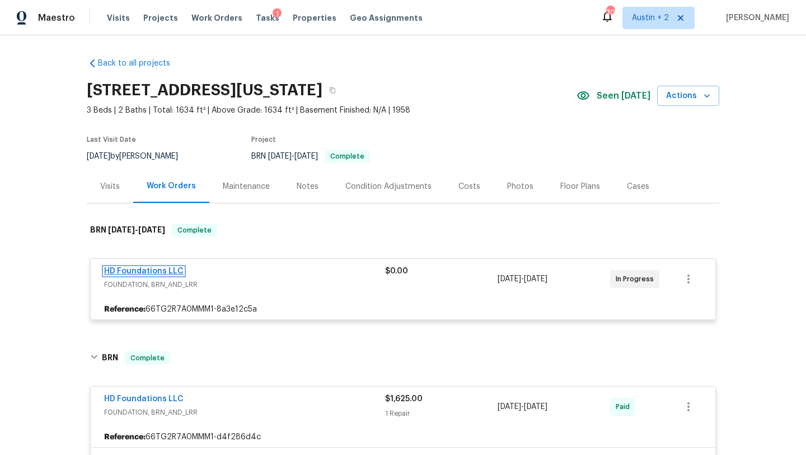
click at [162, 270] on link "HD Foundations LLC" at bounding box center [144, 271] width 80 height 8
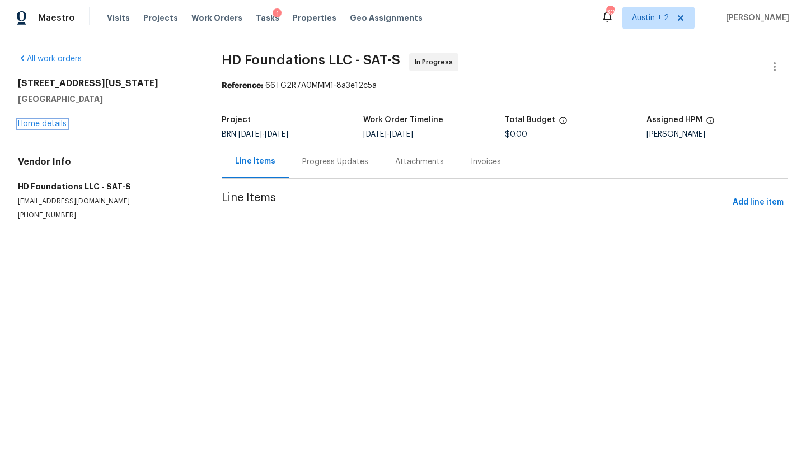
click at [48, 120] on link "Home details" at bounding box center [42, 124] width 49 height 8
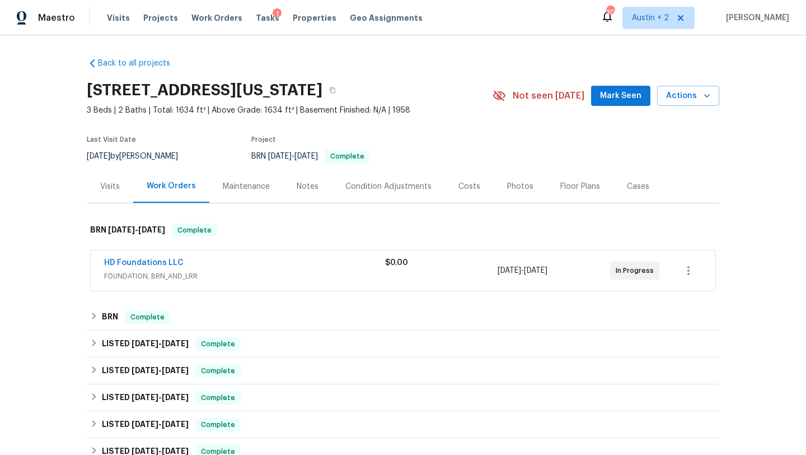
click at [633, 97] on span "Mark Seen" at bounding box center [620, 96] width 41 height 14
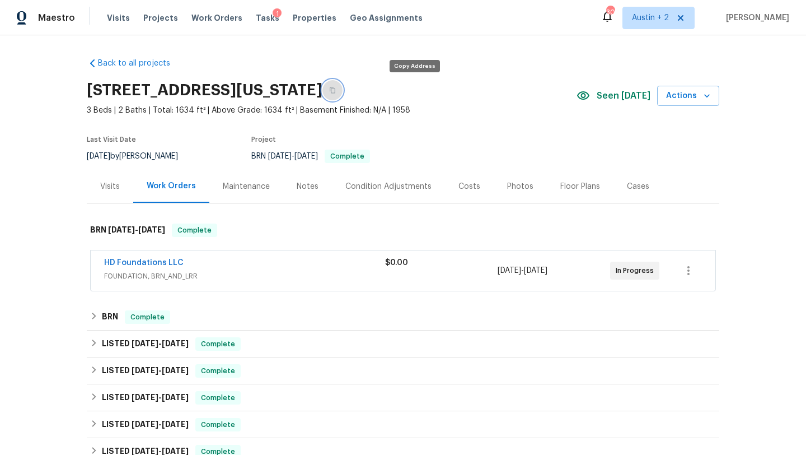
click at [336, 91] on icon "button" at bounding box center [332, 90] width 7 height 7
click at [393, 267] on div "$0.00" at bounding box center [441, 262] width 113 height 11
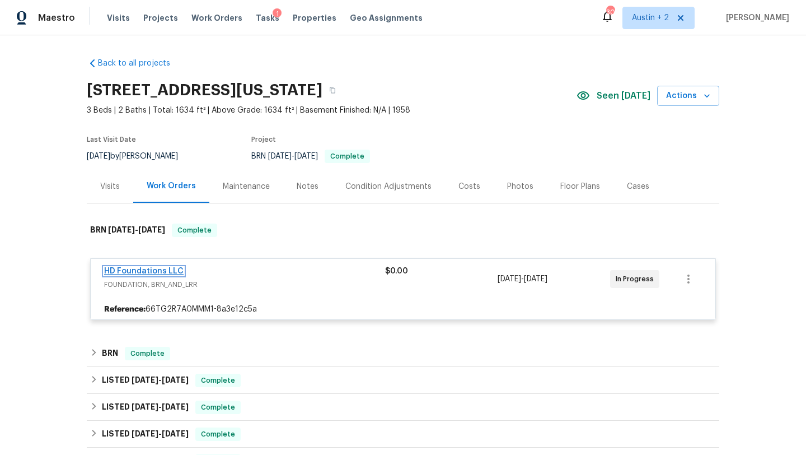
click at [170, 270] on link "HD Foundations LLC" at bounding box center [144, 271] width 80 height 8
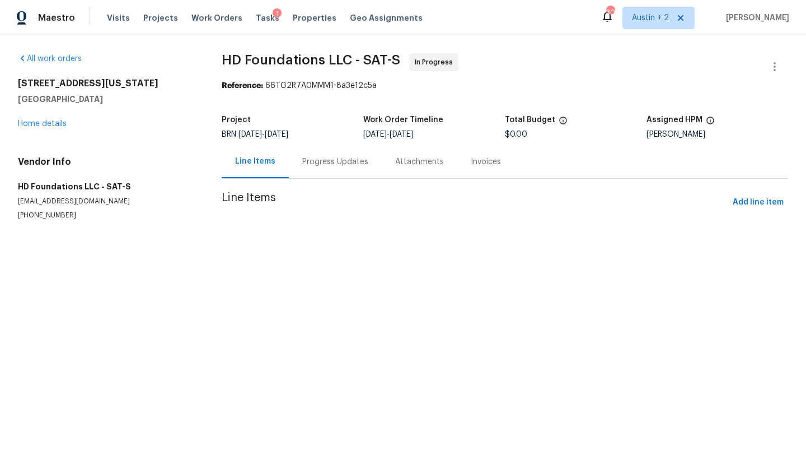
click at [332, 160] on div "Progress Updates" at bounding box center [335, 161] width 66 height 11
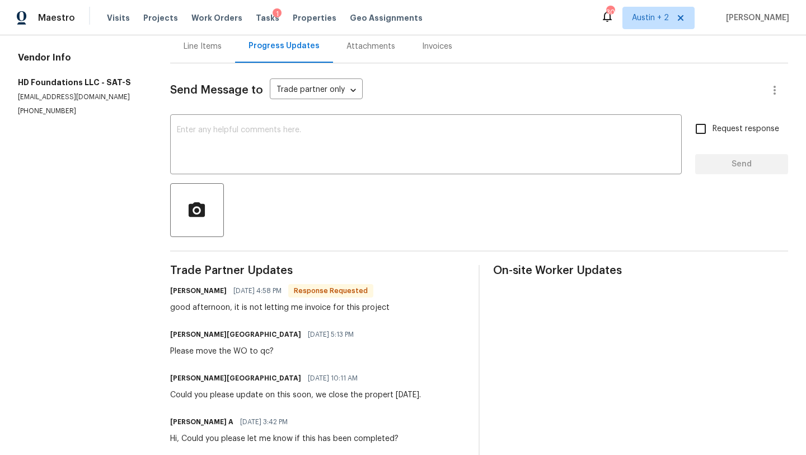
scroll to position [113, 0]
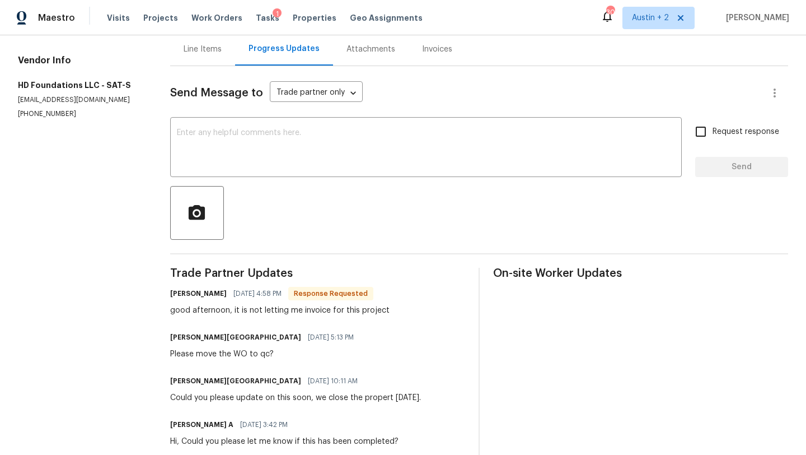
click at [189, 55] on div "Line Items" at bounding box center [202, 48] width 65 height 33
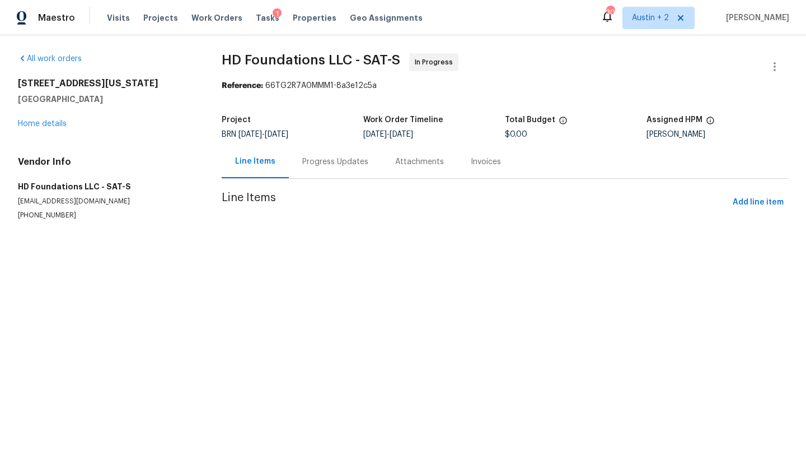
click at [247, 202] on span "Line Items" at bounding box center [475, 202] width 507 height 21
click at [766, 205] on span "Add line item" at bounding box center [758, 202] width 51 height 14
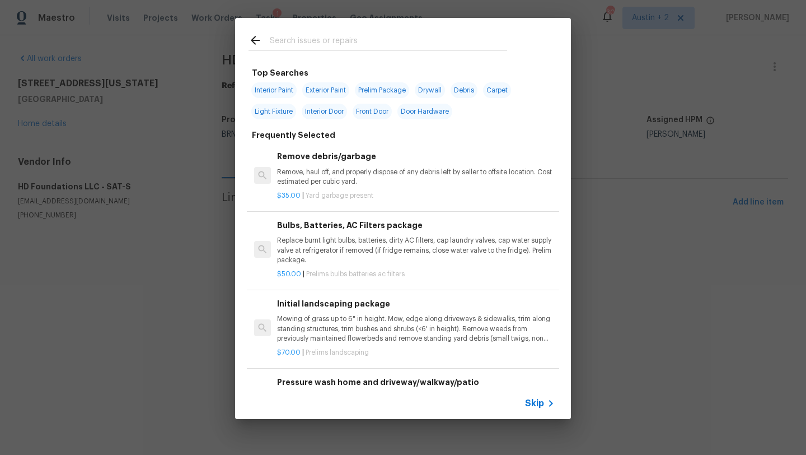
click at [319, 42] on input "text" at bounding box center [388, 42] width 237 height 17
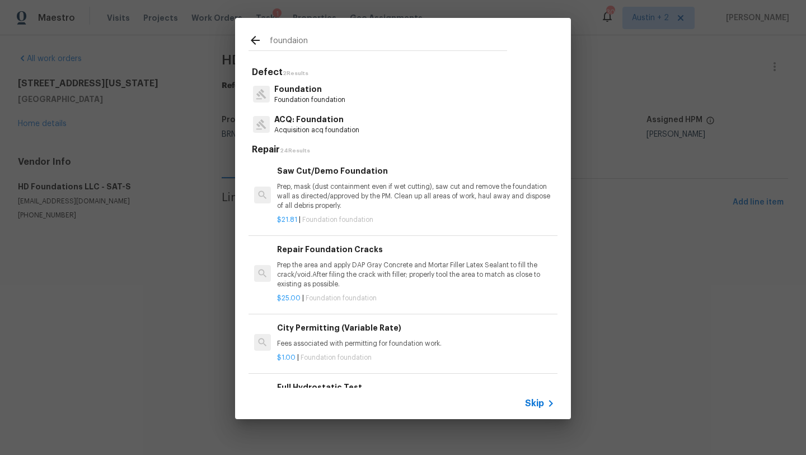
type input "foundaion"
click at [334, 96] on p "Foundation foundation" at bounding box center [309, 100] width 71 height 10
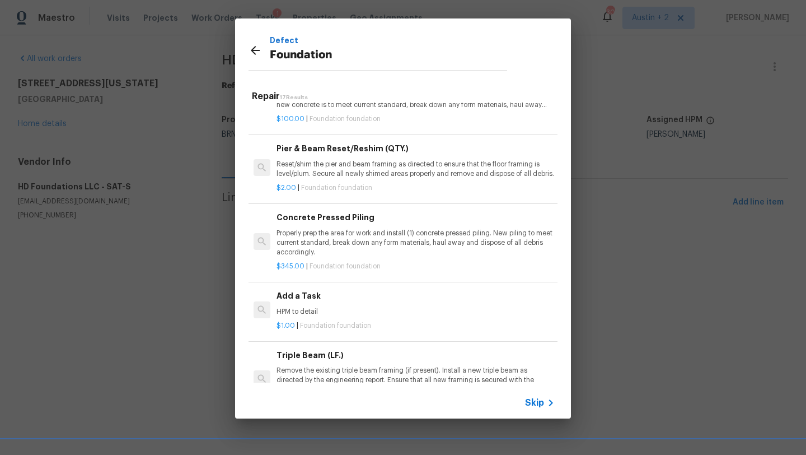
scroll to position [683, 1]
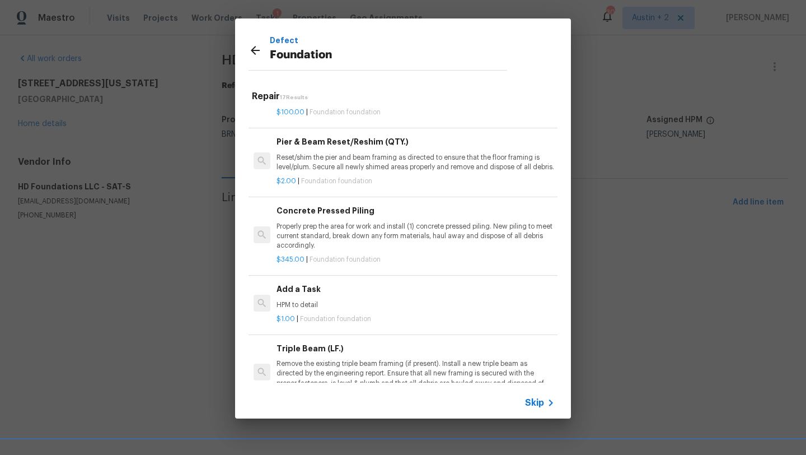
click at [338, 310] on p "HPM to detail" at bounding box center [416, 305] width 278 height 10
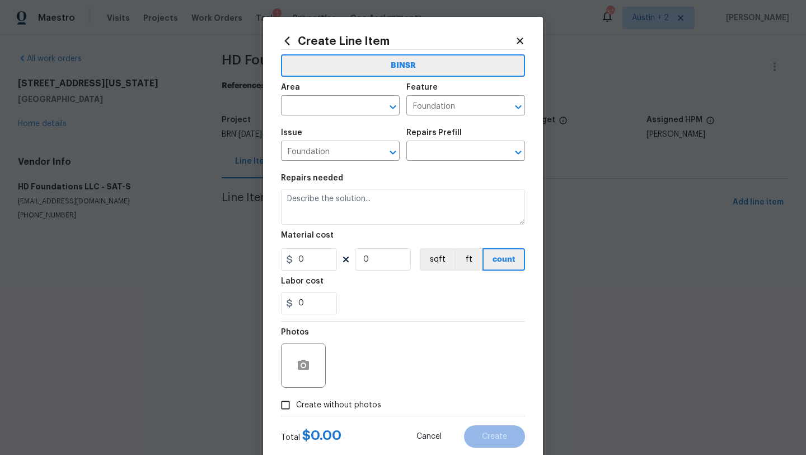
type textarea "HPM to detail"
type input "1"
type input "Add a Task $1.00"
type input "1"
click at [520, 45] on icon at bounding box center [520, 41] width 10 height 10
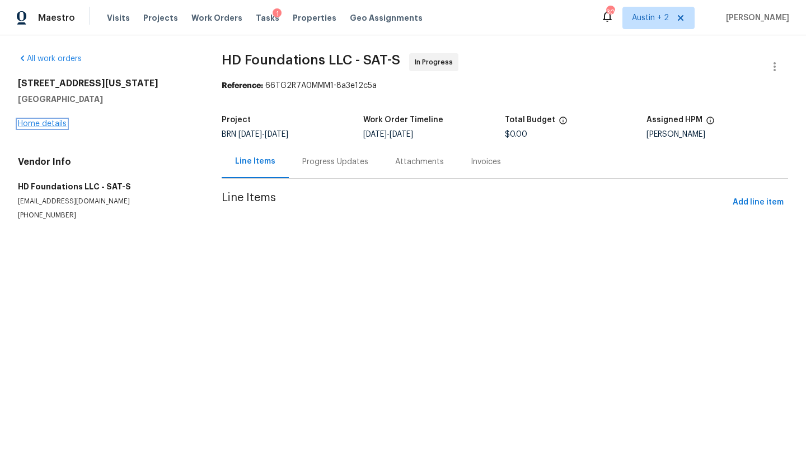
click at [60, 123] on link "Home details" at bounding box center [42, 124] width 49 height 8
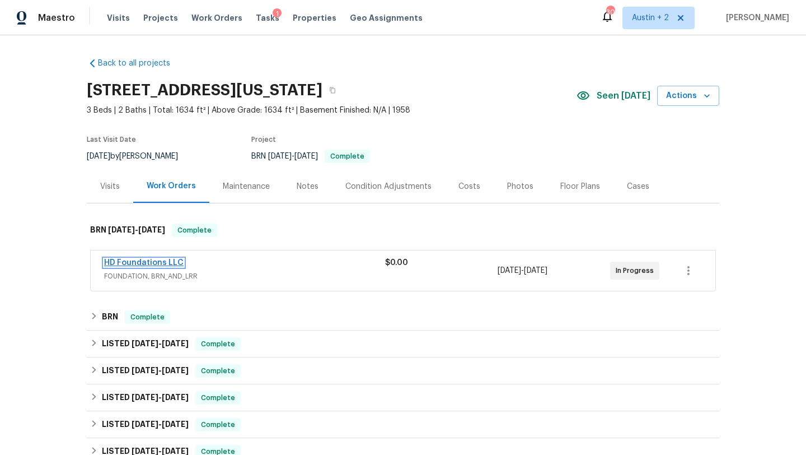
click at [154, 265] on link "HD Foundations LLC" at bounding box center [144, 263] width 80 height 8
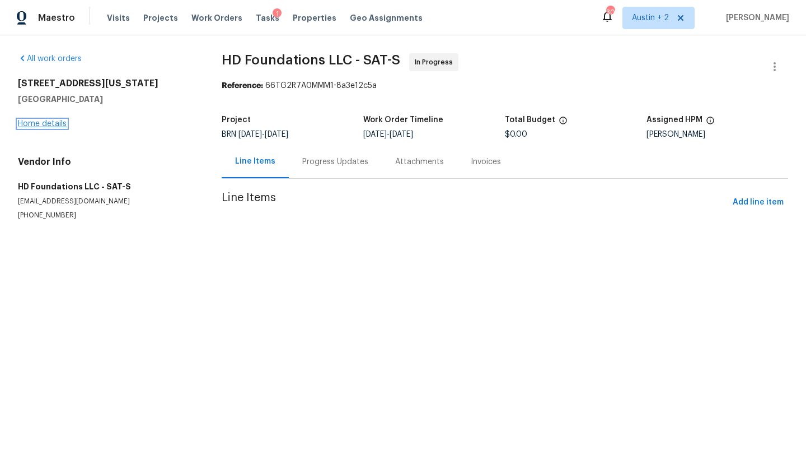
click at [46, 123] on link "Home details" at bounding box center [42, 124] width 49 height 8
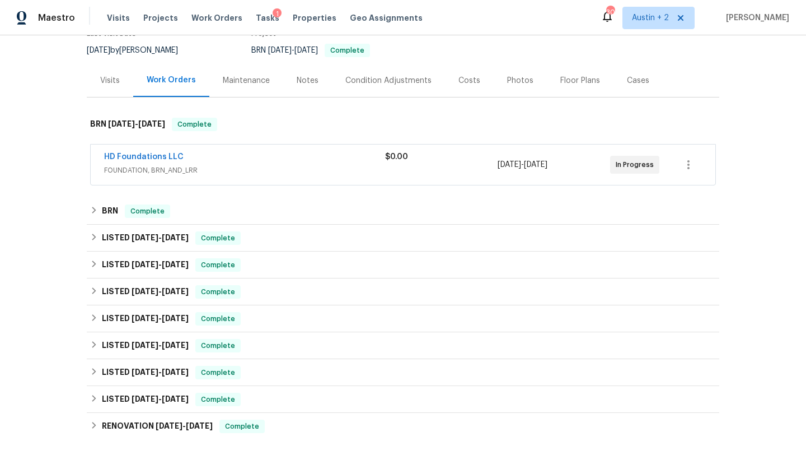
scroll to position [110, 0]
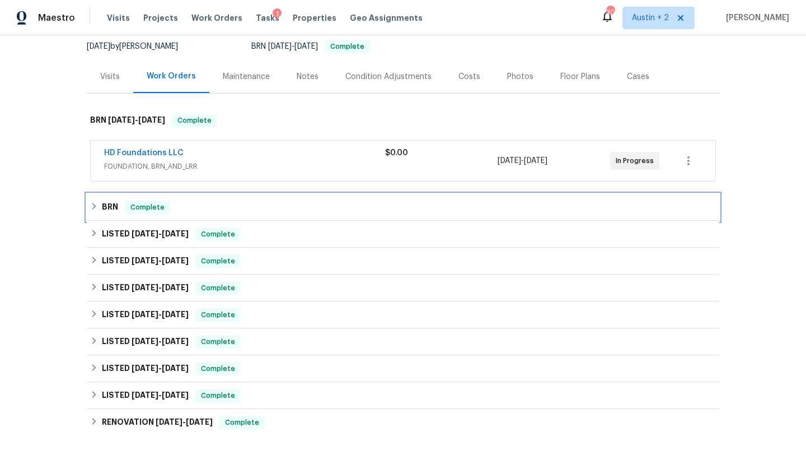
click at [315, 216] on div "BRN Complete" at bounding box center [403, 207] width 633 height 27
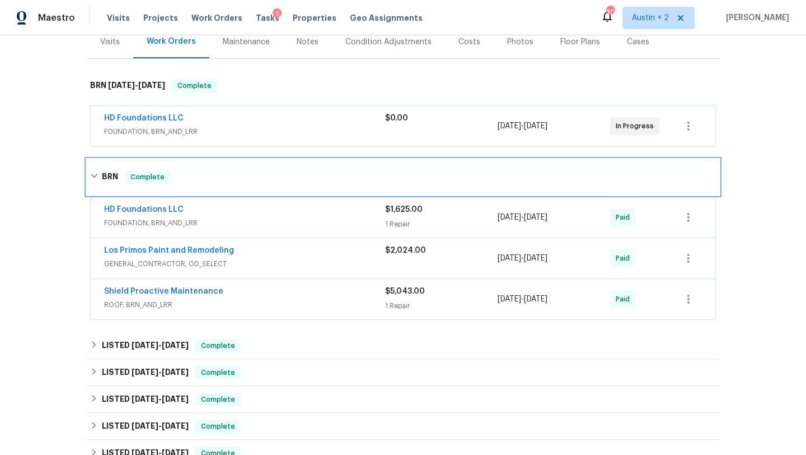
scroll to position [146, 0]
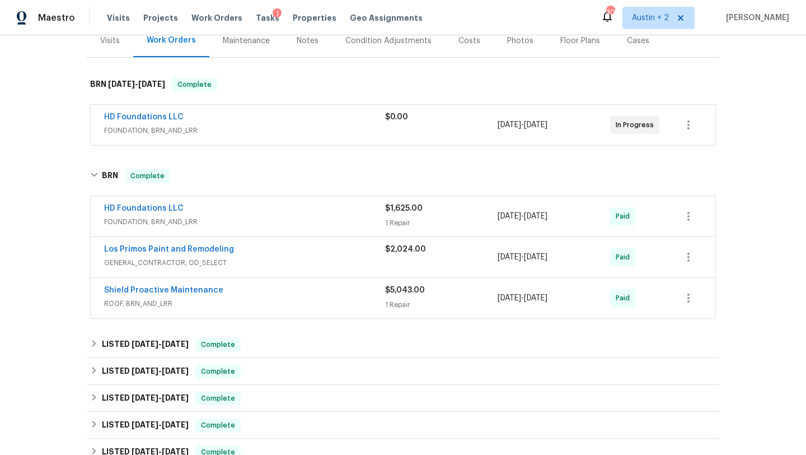
click at [232, 221] on span "FOUNDATION, BRN_AND_LRR" at bounding box center [244, 221] width 281 height 11
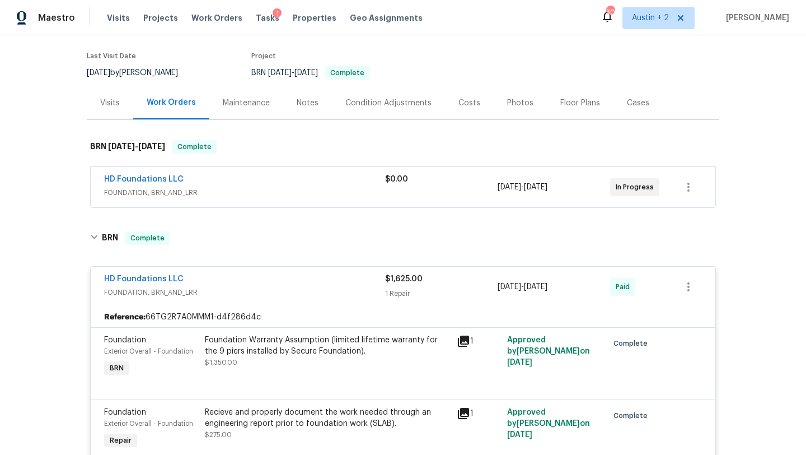
scroll to position [83, 0]
click at [245, 195] on span "FOUNDATION, BRN_AND_LRR" at bounding box center [244, 193] width 281 height 11
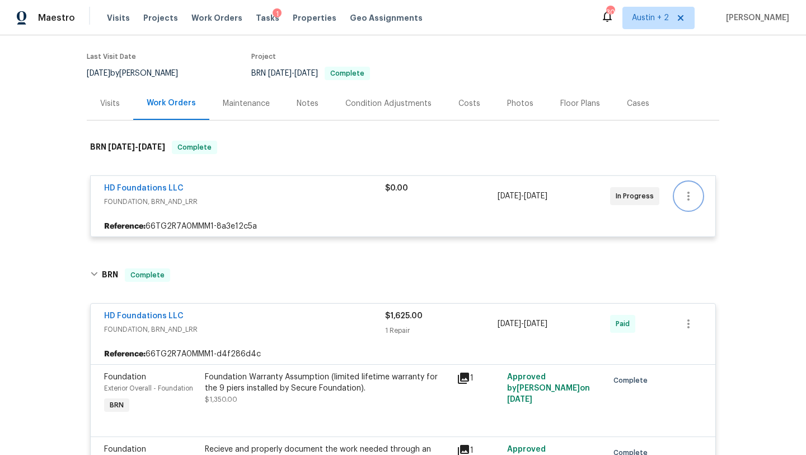
click at [688, 195] on icon "button" at bounding box center [689, 195] width 2 height 9
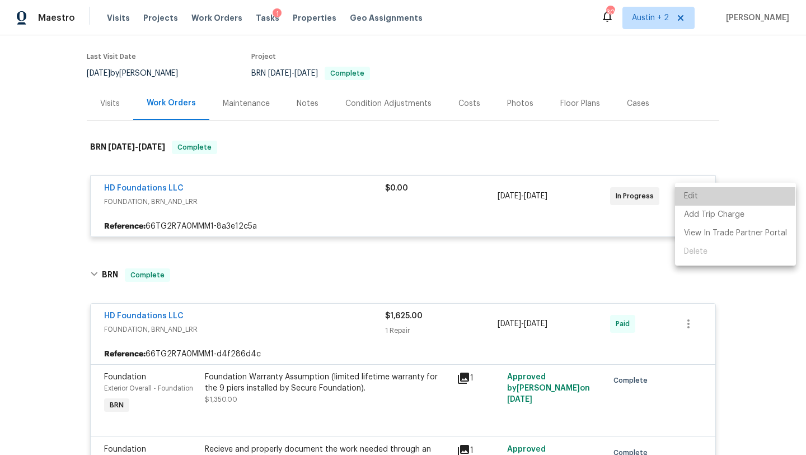
click at [688, 195] on li "Edit" at bounding box center [735, 196] width 121 height 18
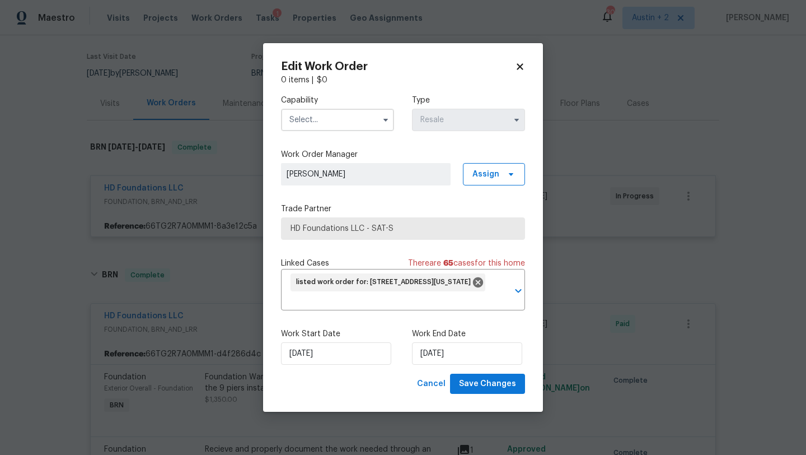
click at [518, 65] on icon at bounding box center [520, 66] width 6 height 6
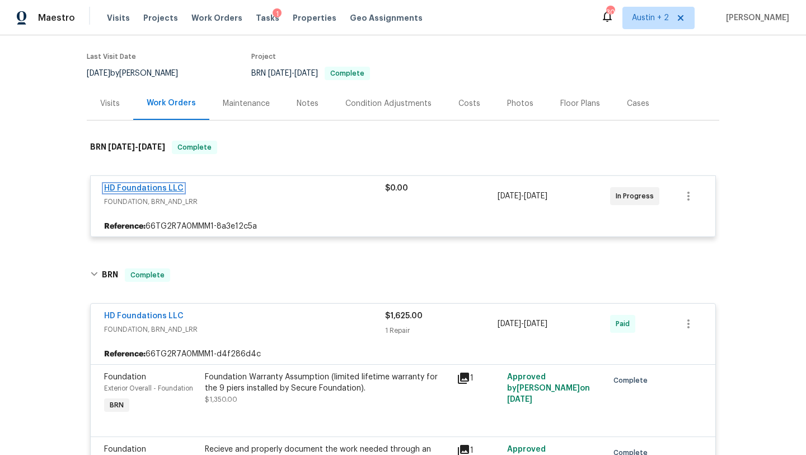
click at [160, 190] on link "HD Foundations LLC" at bounding box center [144, 188] width 80 height 8
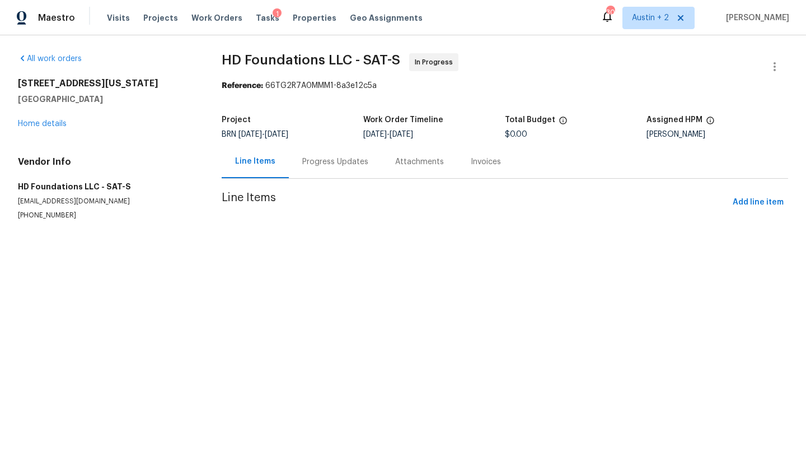
click at [343, 164] on div "Progress Updates" at bounding box center [335, 161] width 66 height 11
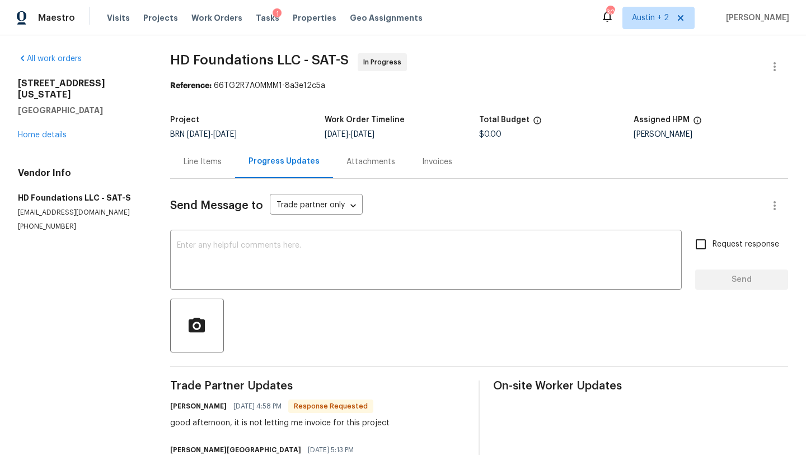
click at [184, 166] on div "Line Items" at bounding box center [203, 161] width 38 height 11
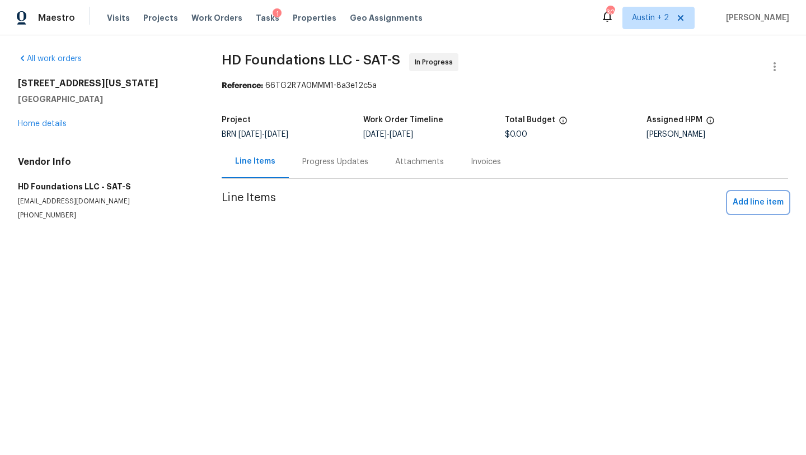
click at [768, 200] on span "Add line item" at bounding box center [758, 202] width 51 height 14
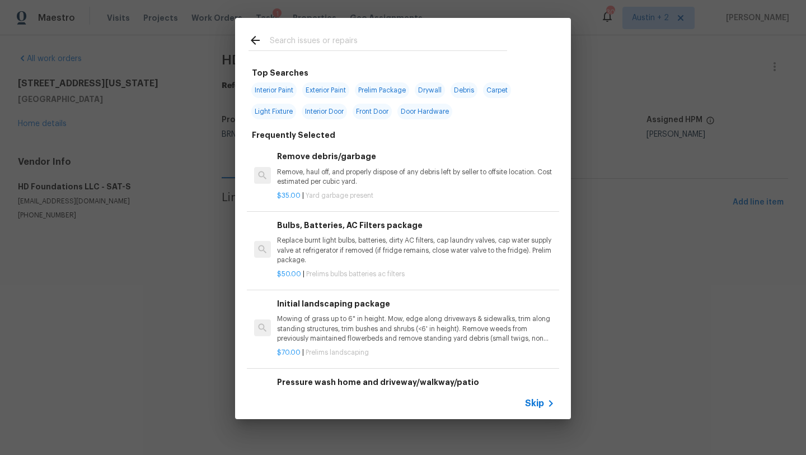
click at [348, 49] on input "text" at bounding box center [388, 42] width 237 height 17
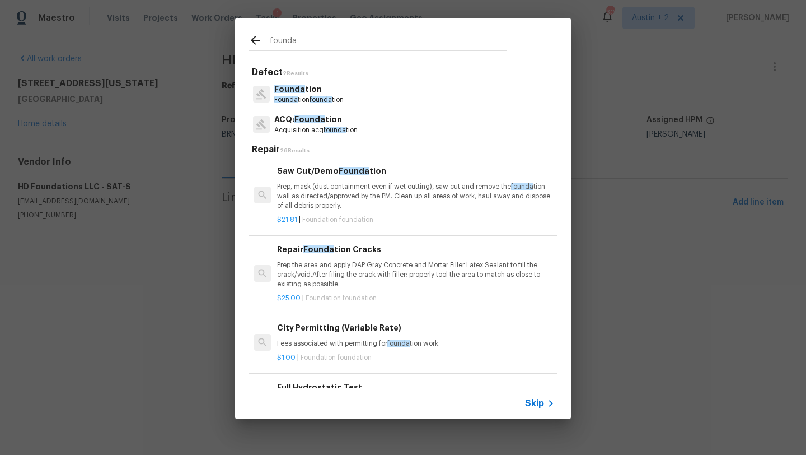
type input "founda"
click at [326, 100] on span "founda" at bounding box center [321, 99] width 22 height 7
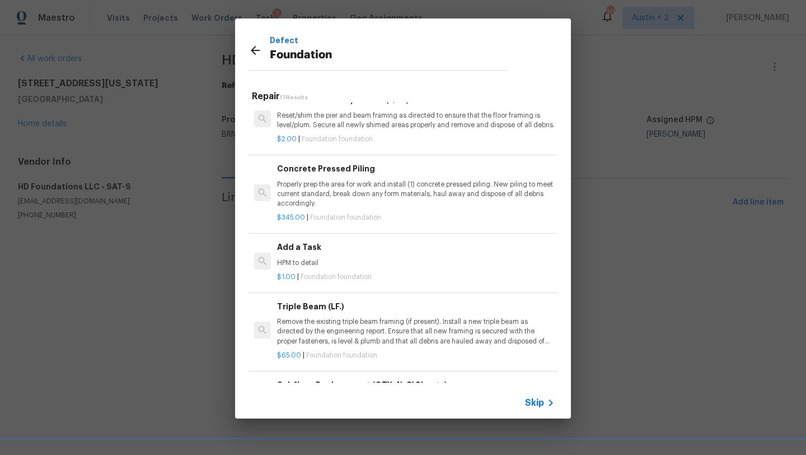
scroll to position [738, 0]
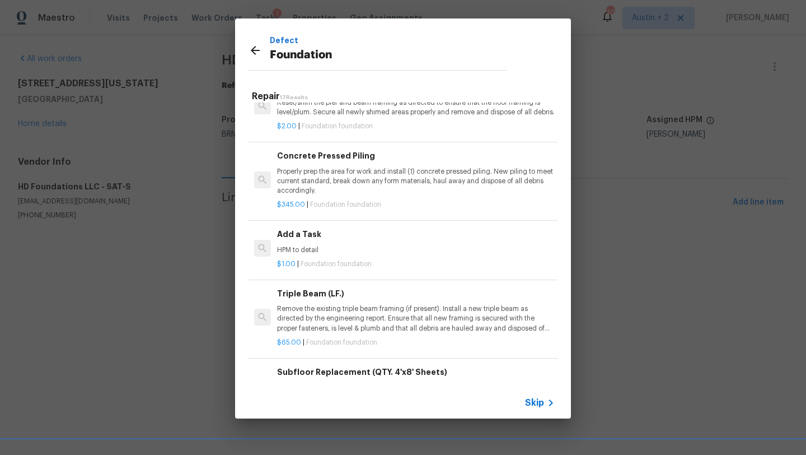
click at [349, 251] on div "Add a Task HPM to detail" at bounding box center [416, 241] width 278 height 27
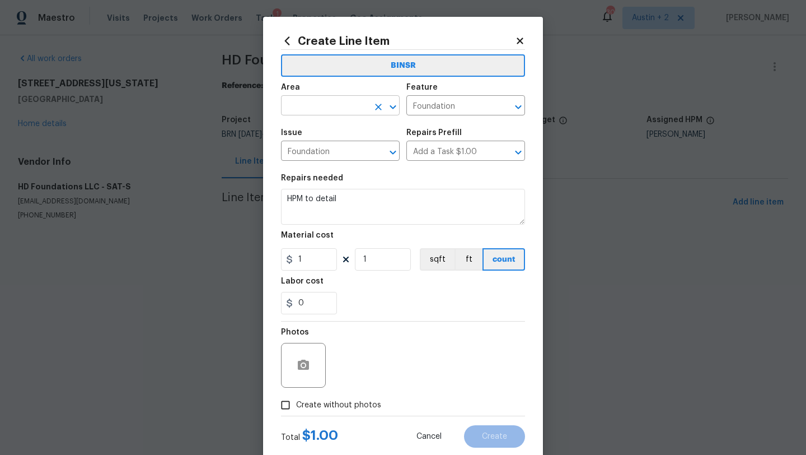
click at [315, 110] on input "text" at bounding box center [324, 106] width 87 height 17
click at [320, 155] on li "Exterior Overall" at bounding box center [340, 150] width 119 height 18
type input "Exterior Overall"
click at [342, 199] on textarea "HPM to detail" at bounding box center [403, 207] width 244 height 36
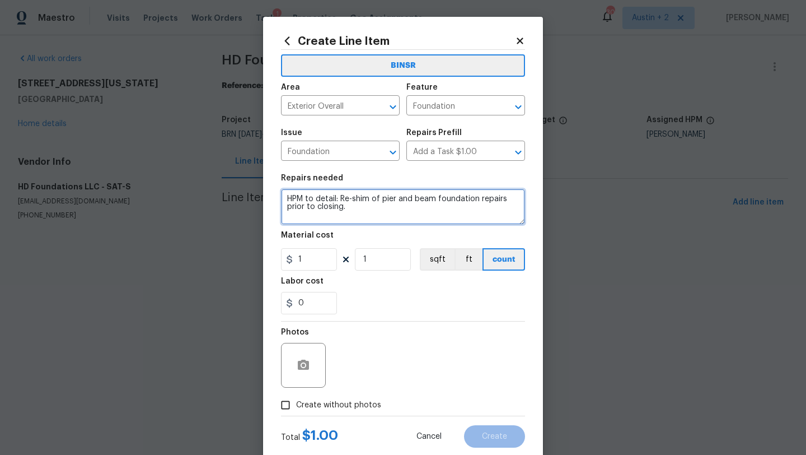
type textarea "HPM to detail: Re-shim of pier and beam foundation repairs prior to closing."
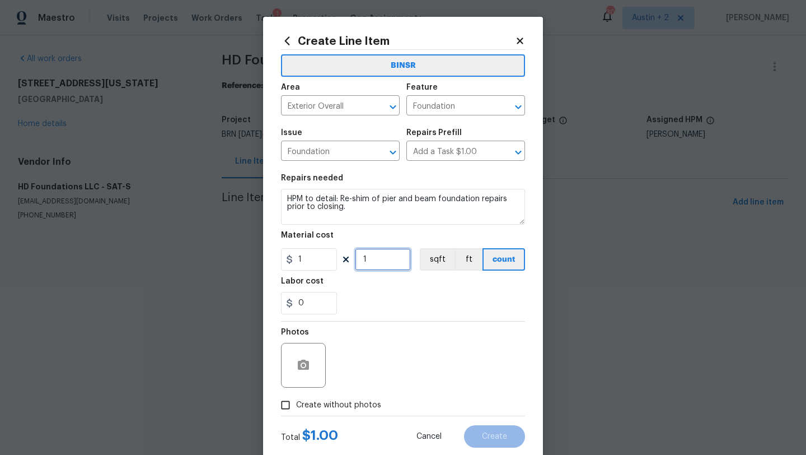
click at [373, 258] on input "1" at bounding box center [383, 259] width 56 height 22
type input "1800"
click at [345, 404] on span "Create without photos" at bounding box center [338, 405] width 85 height 12
click at [296, 404] on input "Create without photos" at bounding box center [285, 404] width 21 height 21
checkbox input "true"
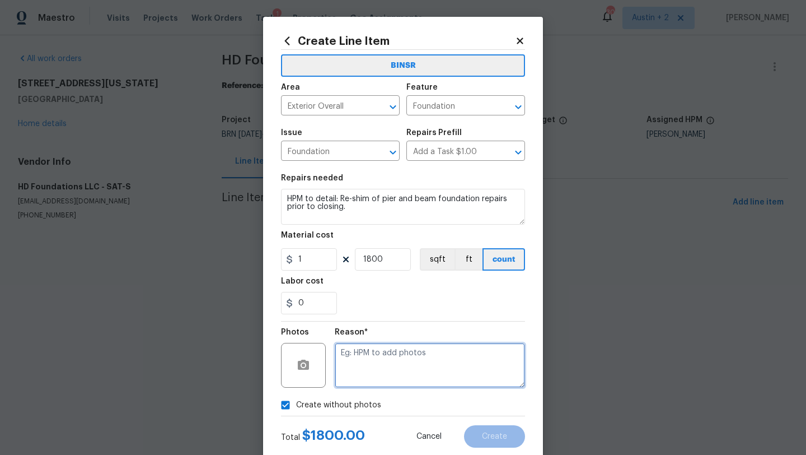
click at [399, 366] on textarea at bounding box center [430, 365] width 190 height 45
type textarea ".."
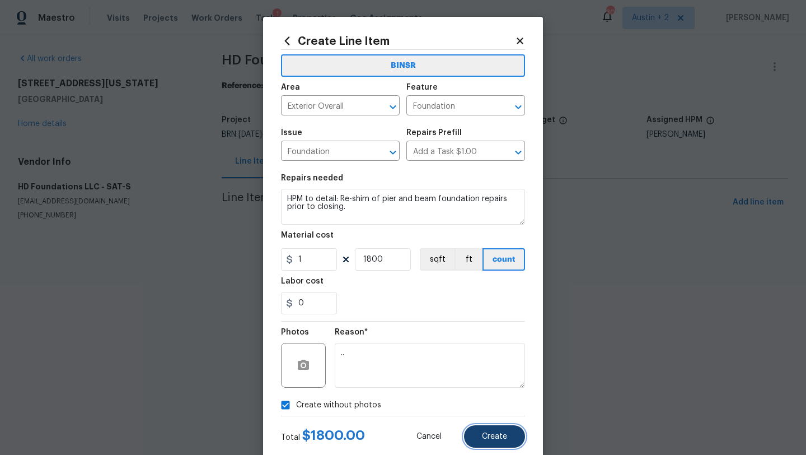
click at [498, 429] on button "Create" at bounding box center [494, 436] width 61 height 22
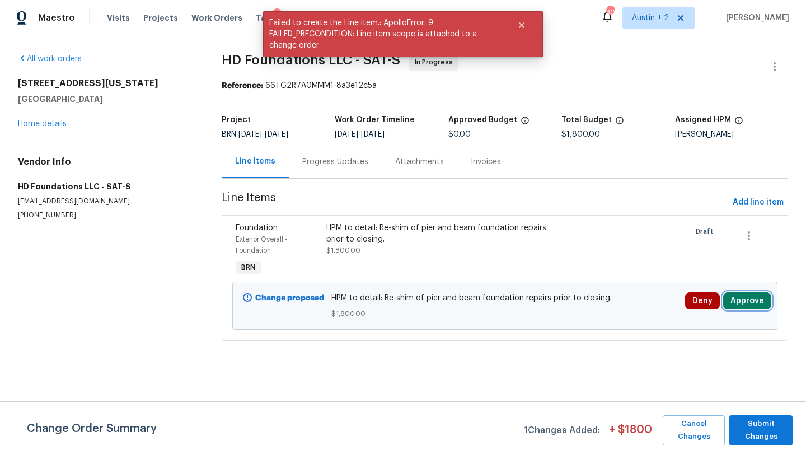
click at [747, 307] on button "Approve" at bounding box center [747, 300] width 48 height 17
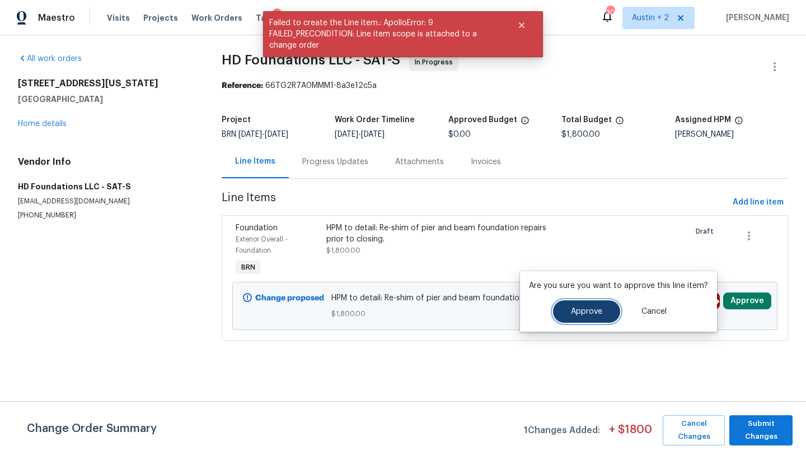
click at [576, 307] on span "Approve" at bounding box center [586, 311] width 31 height 8
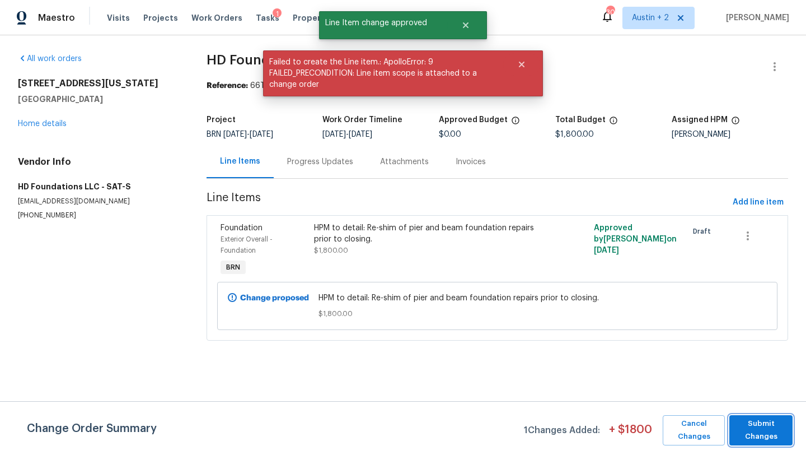
click at [764, 432] on span "Submit Changes" at bounding box center [761, 430] width 52 height 26
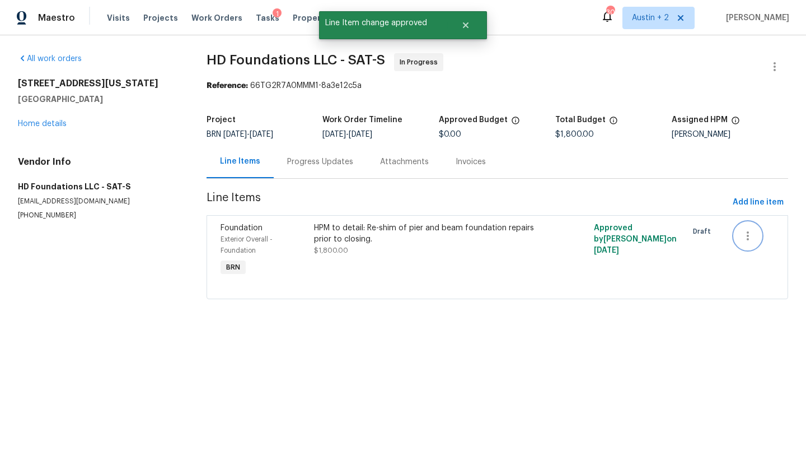
click at [745, 233] on icon "button" at bounding box center [747, 235] width 13 height 13
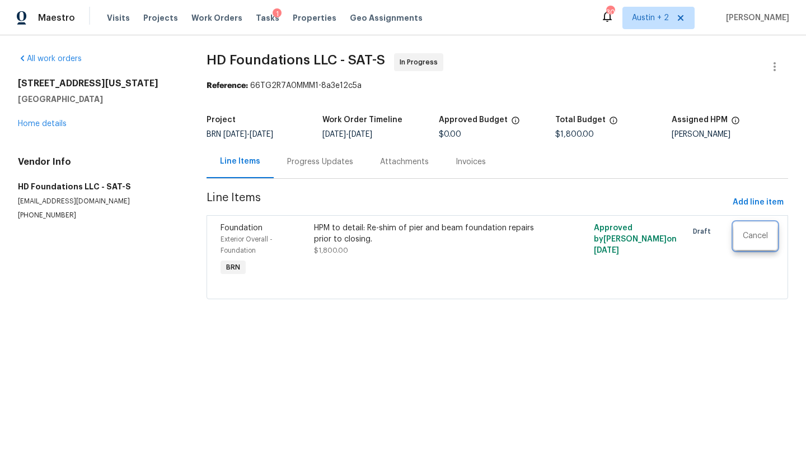
click at [41, 124] on div at bounding box center [403, 227] width 806 height 455
click at [356, 246] on div "HPM to detail: Re-shim of pier and beam foundation repairs prior to closing. $1…" at bounding box center [427, 239] width 227 height 34
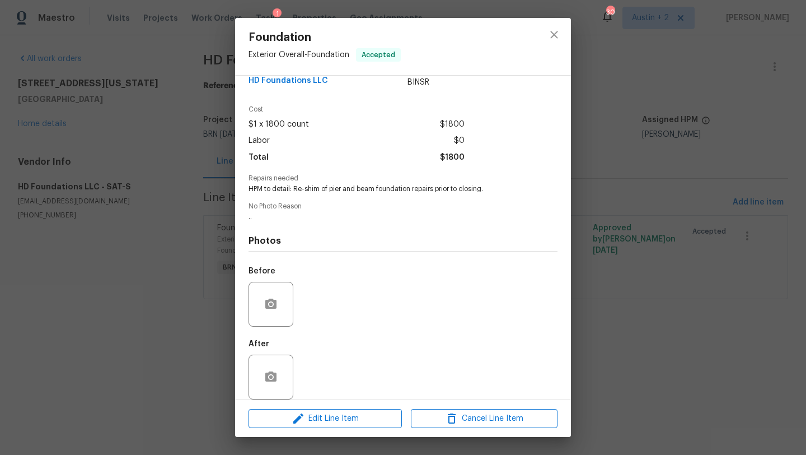
scroll to position [0, 0]
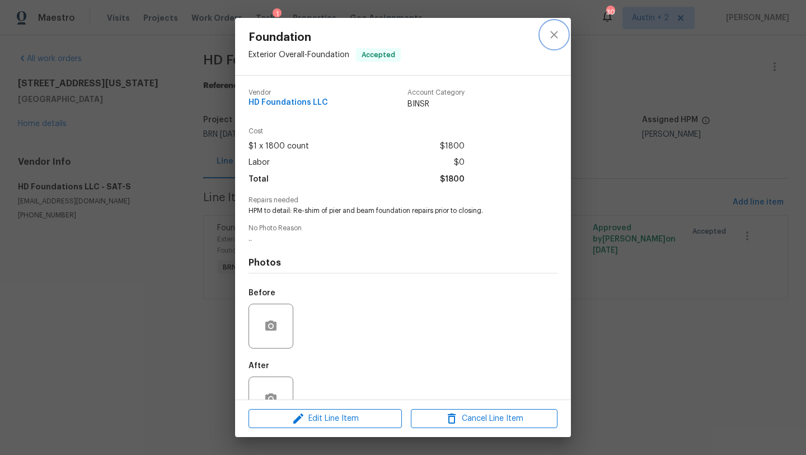
click at [555, 30] on icon "close" at bounding box center [554, 34] width 13 height 13
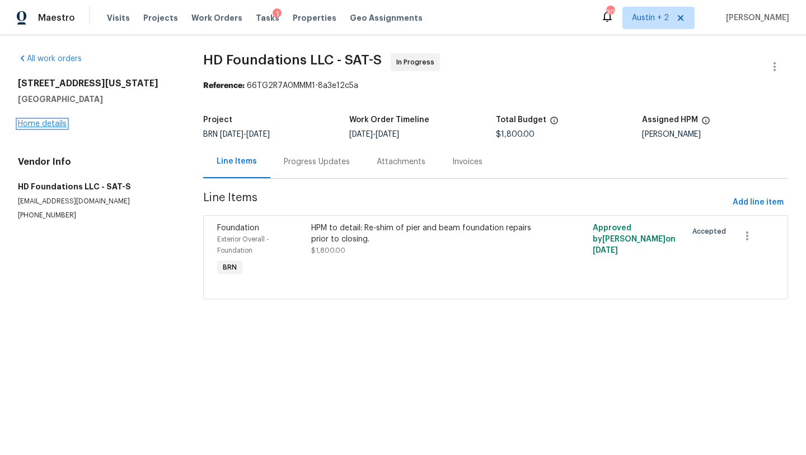
click at [62, 127] on link "Home details" at bounding box center [42, 124] width 49 height 8
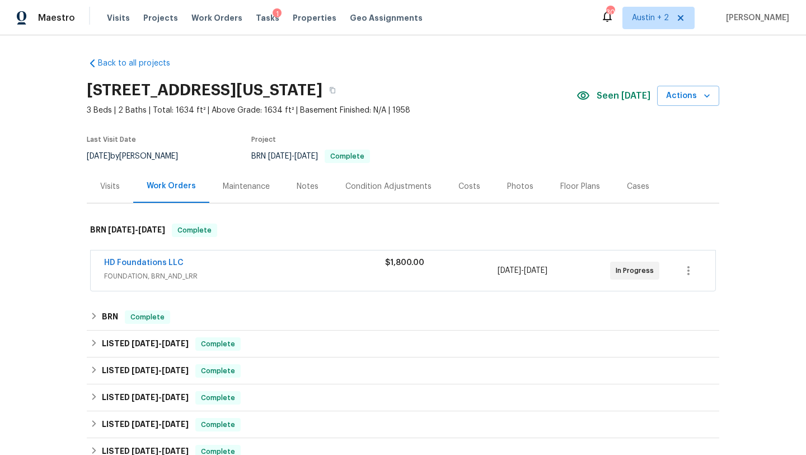
click at [281, 263] on div "HD Foundations LLC" at bounding box center [244, 263] width 281 height 13
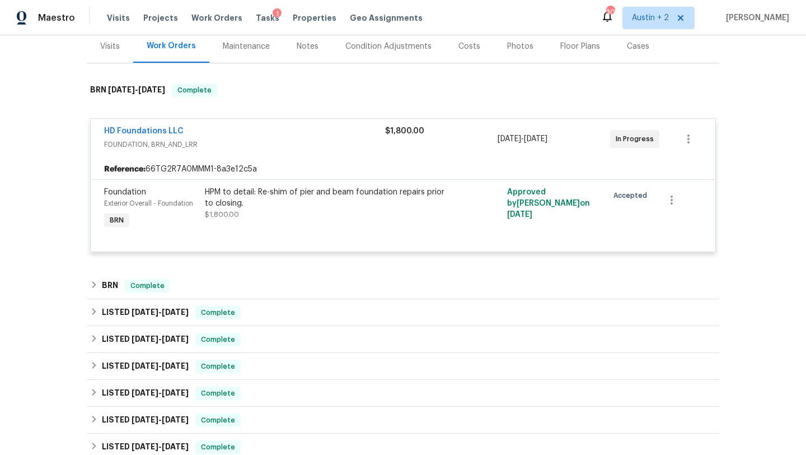
scroll to position [141, 0]
